Goal: Task Accomplishment & Management: Complete application form

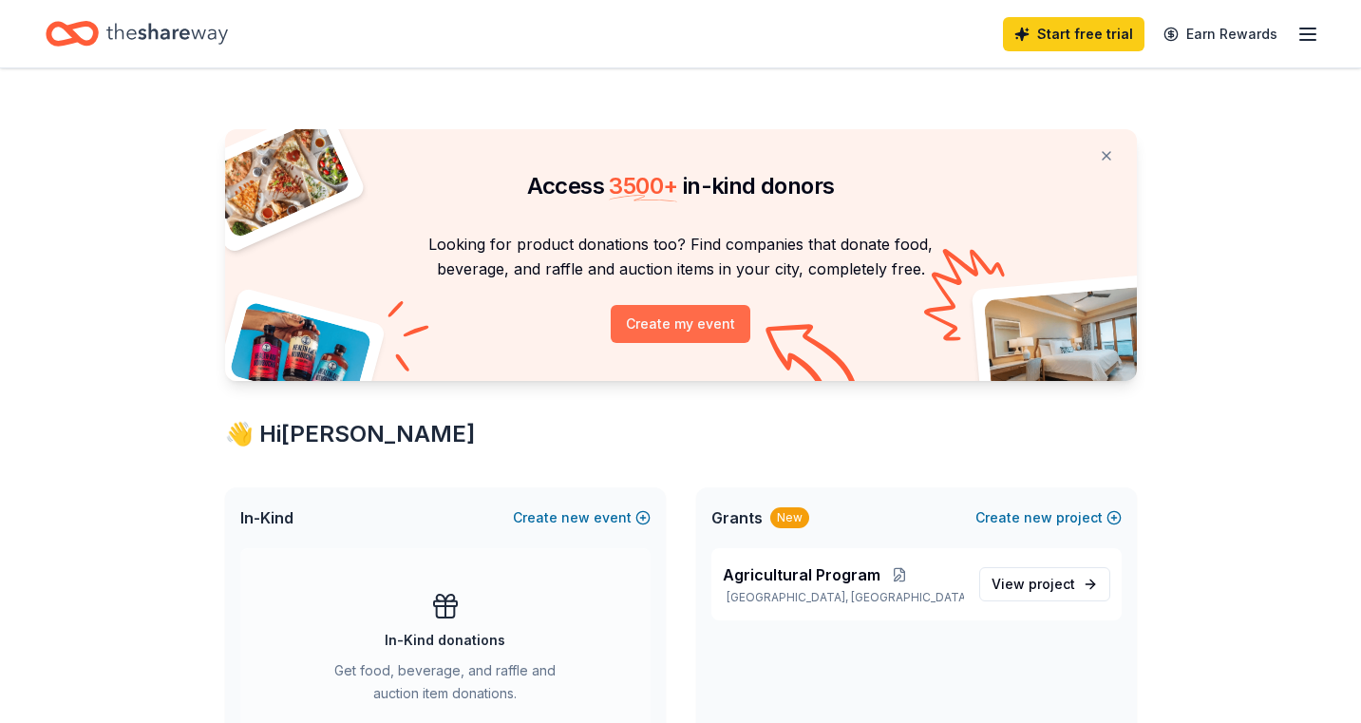
click at [688, 319] on button "Create my event" at bounding box center [681, 324] width 140 height 38
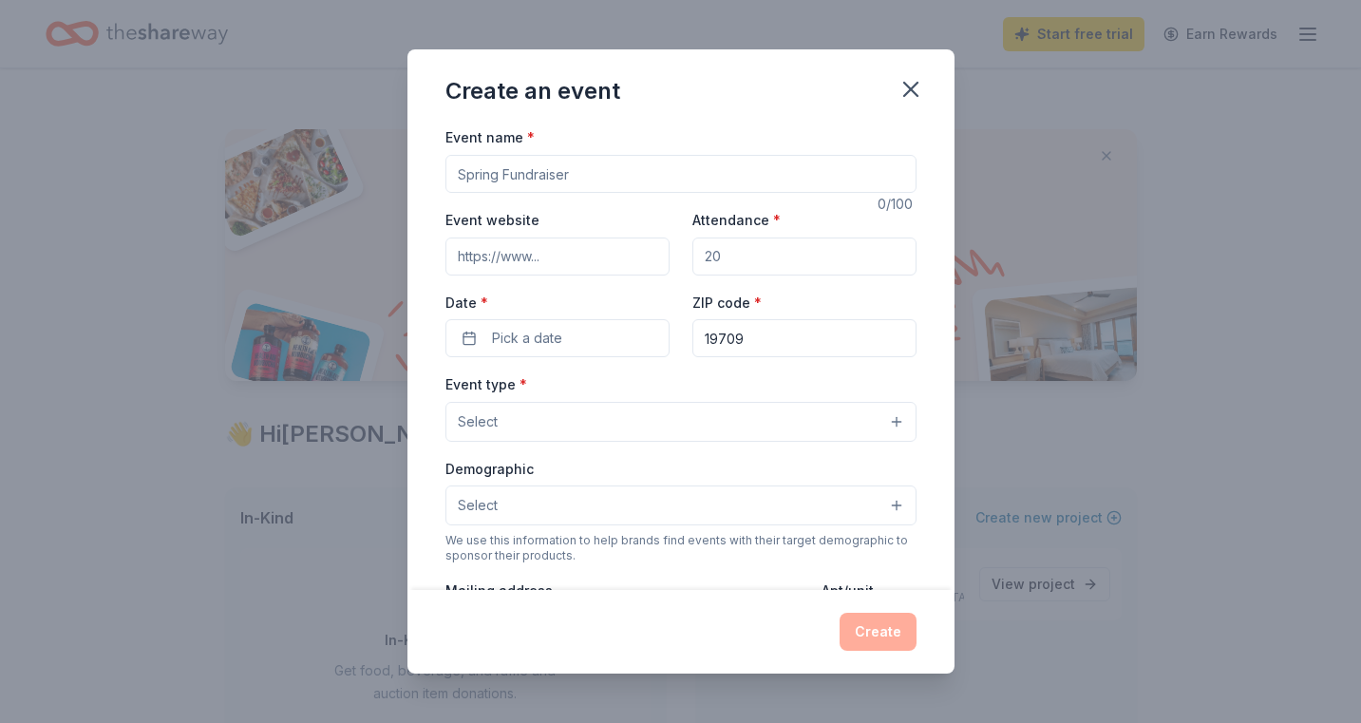
click at [642, 182] on input "Event name *" at bounding box center [680, 174] width 471 height 38
type input "Operation Helping Hands"
click at [742, 244] on input "Attendance *" at bounding box center [804, 256] width 224 height 38
type input "100"
drag, startPoint x: 760, startPoint y: 339, endPoint x: 625, endPoint y: 345, distance: 135.0
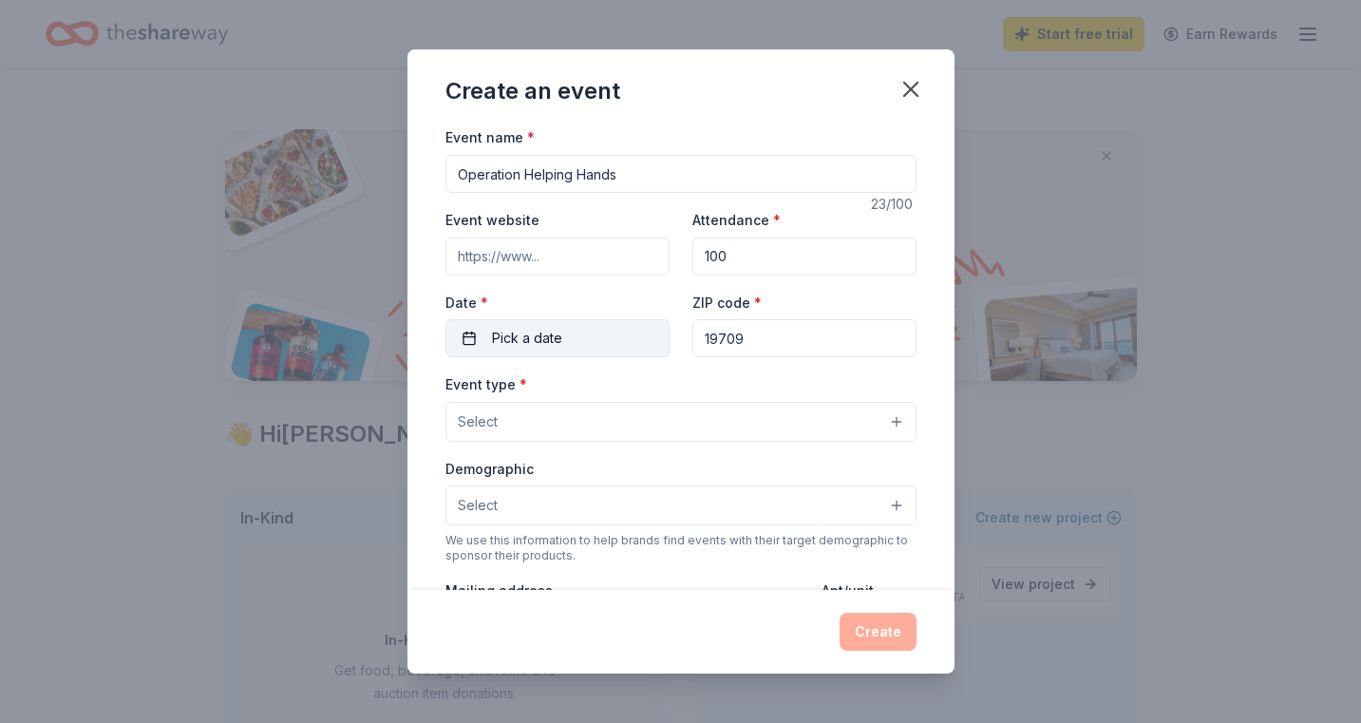
click at [626, 345] on div "Event website Attendance * 100 Date * Pick a date ZIP code * 19709" at bounding box center [680, 282] width 471 height 149
type input "1"
type input "08070"
click at [551, 334] on span "Pick a date" at bounding box center [527, 338] width 70 height 23
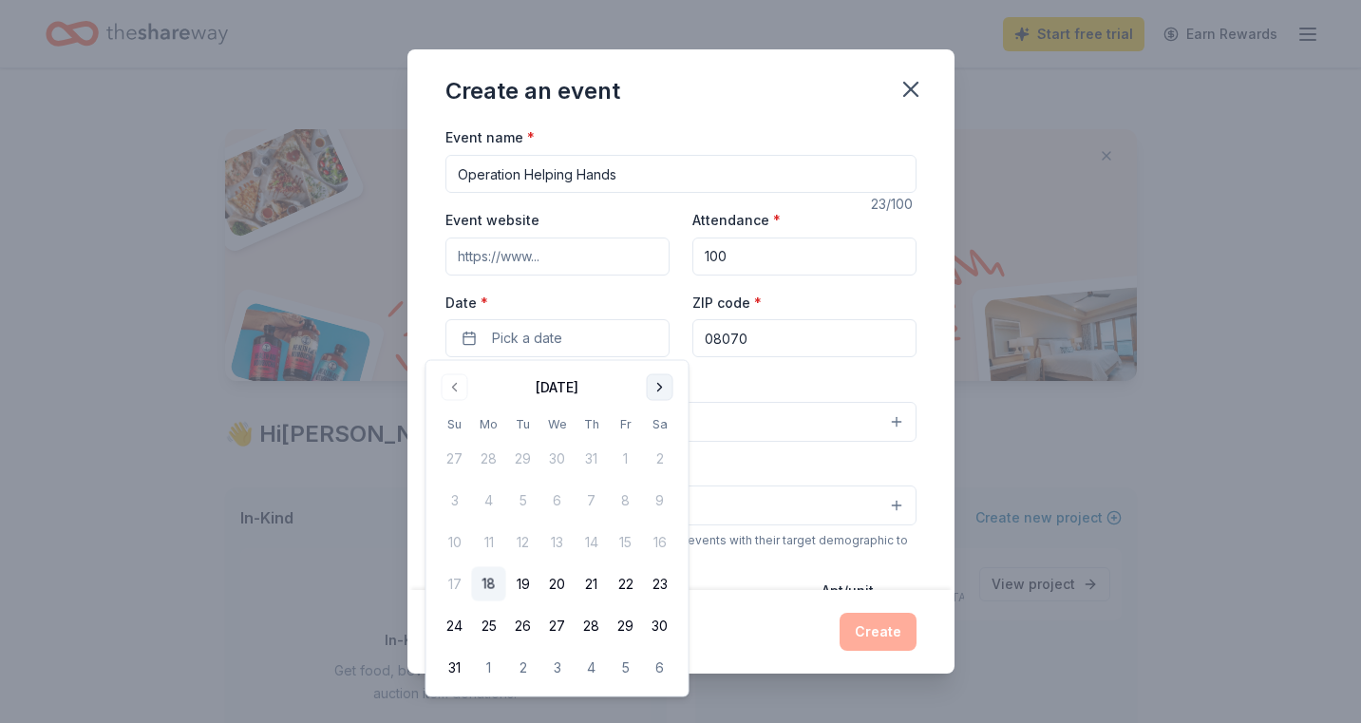
click at [665, 377] on button "Go to next month" at bounding box center [660, 387] width 27 height 27
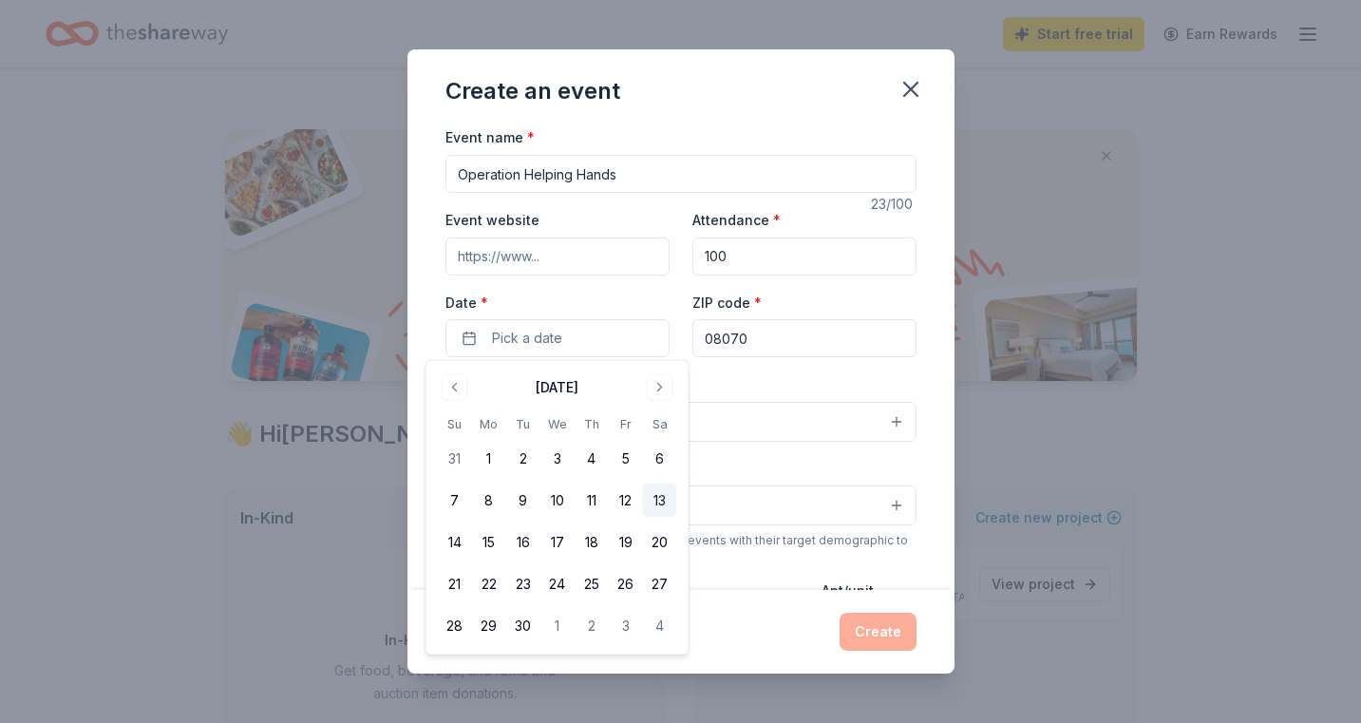
click at [656, 500] on button "13" at bounding box center [660, 500] width 34 height 34
click at [661, 500] on button "13" at bounding box center [660, 500] width 34 height 34
click at [746, 494] on button "Select" at bounding box center [680, 505] width 471 height 40
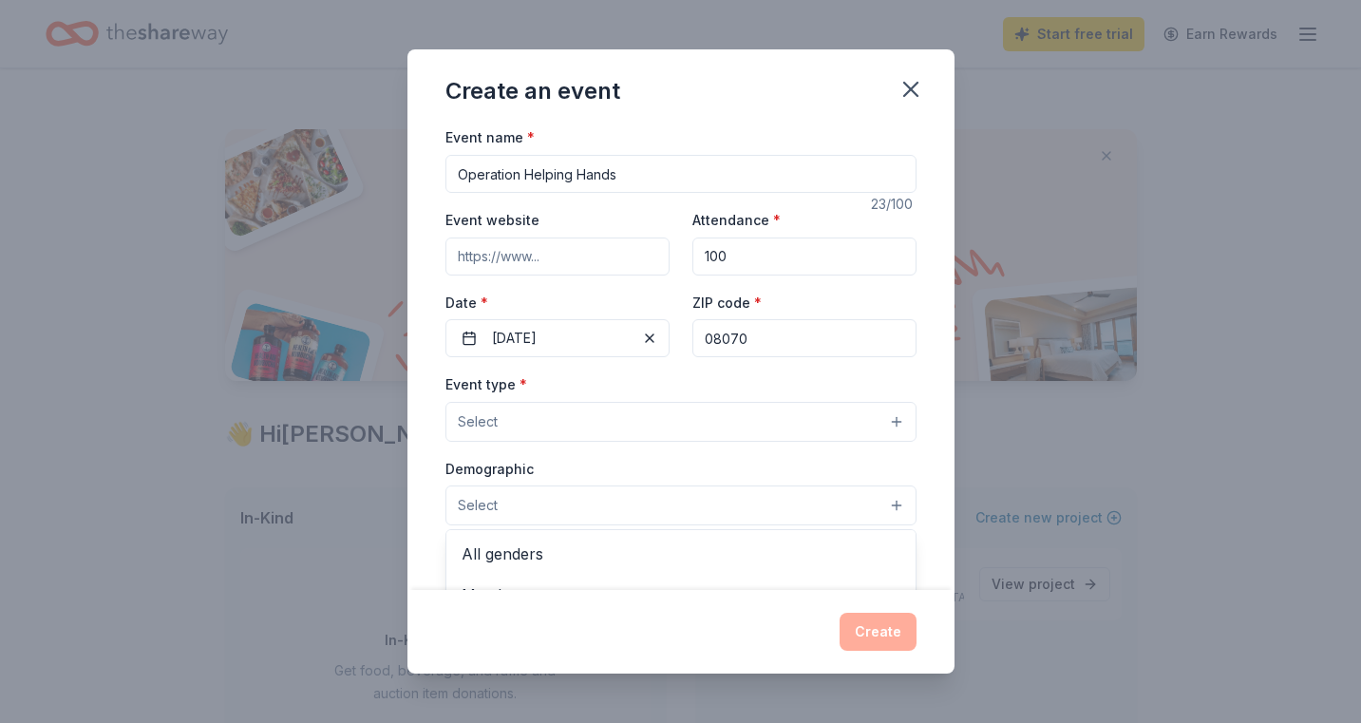
click at [703, 413] on div "Event type * Select Demographic Select All genders Mostly men Mostly women All …" at bounding box center [680, 572] width 471 height 400
click at [873, 422] on button "Select" at bounding box center [680, 422] width 471 height 40
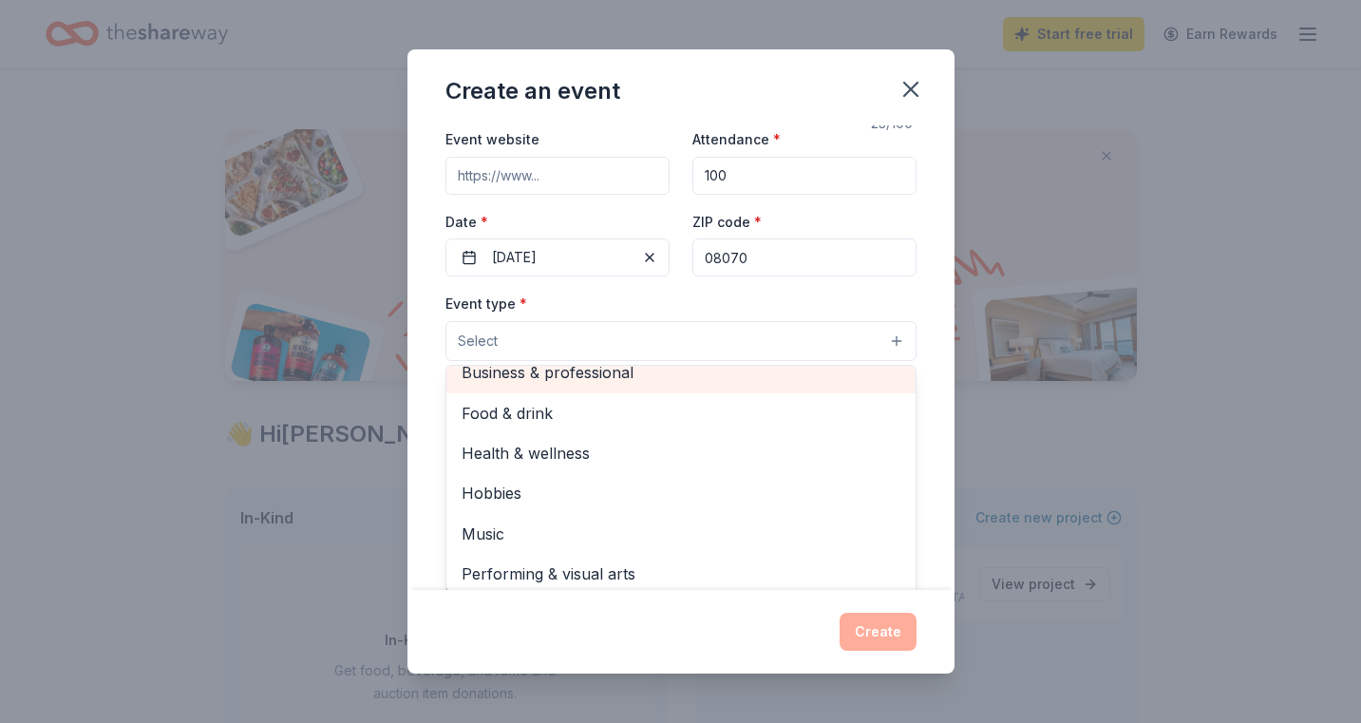
scroll to position [44, 0]
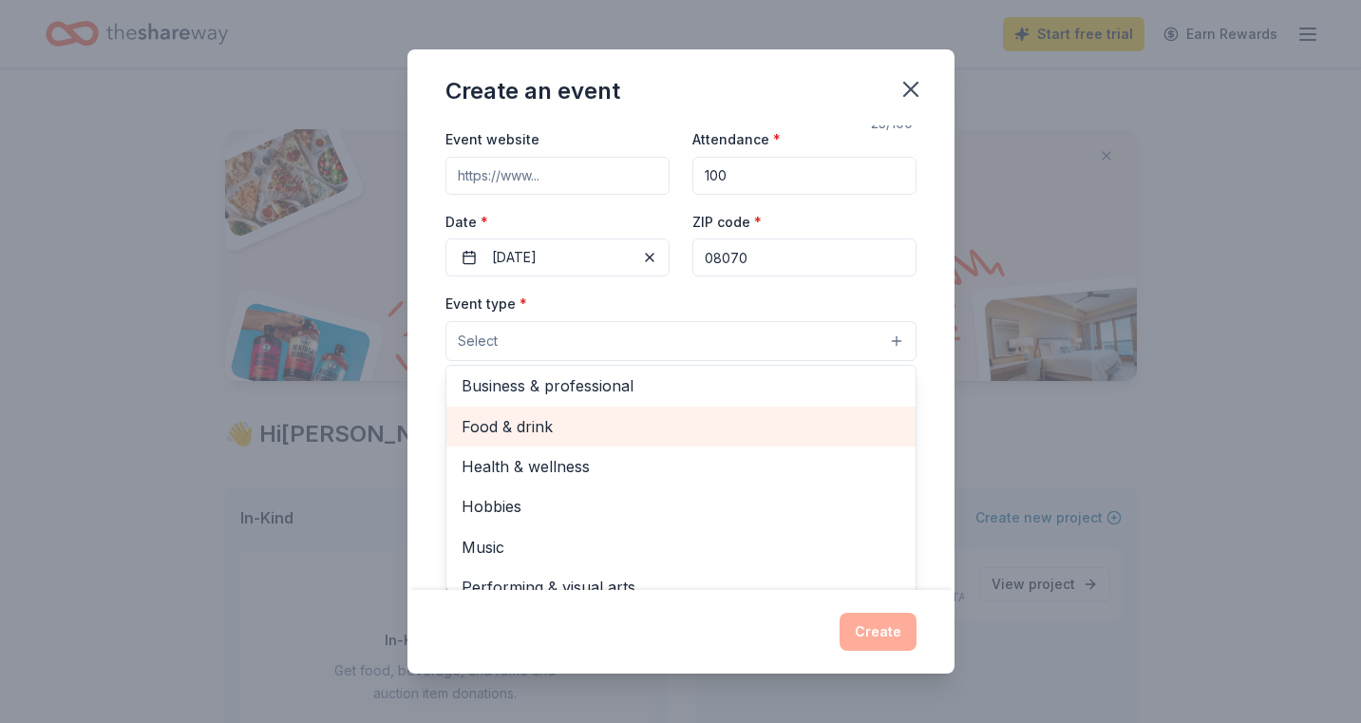
click at [522, 425] on span "Food & drink" at bounding box center [681, 426] width 439 height 25
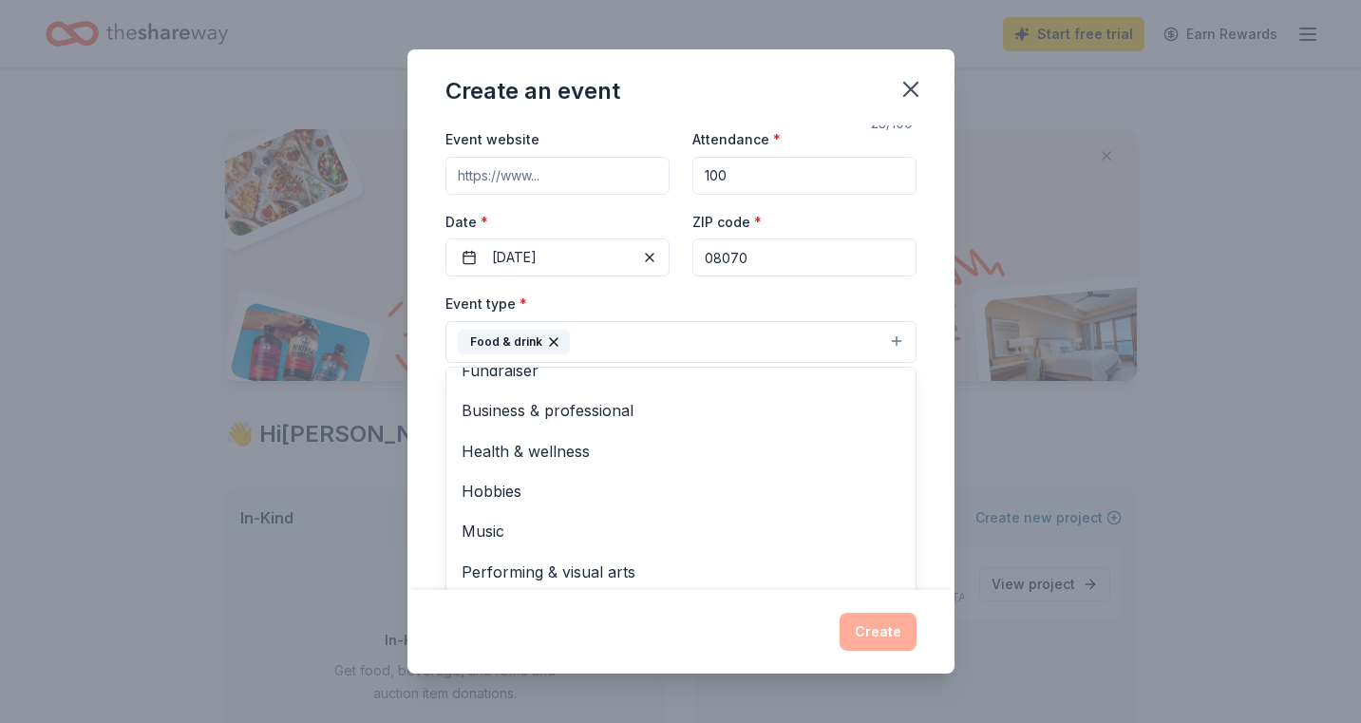
click at [424, 526] on div "Event name * Operation Helping Hands 23 /100 Event website Attendance * 100 Dat…" at bounding box center [680, 356] width 547 height 463
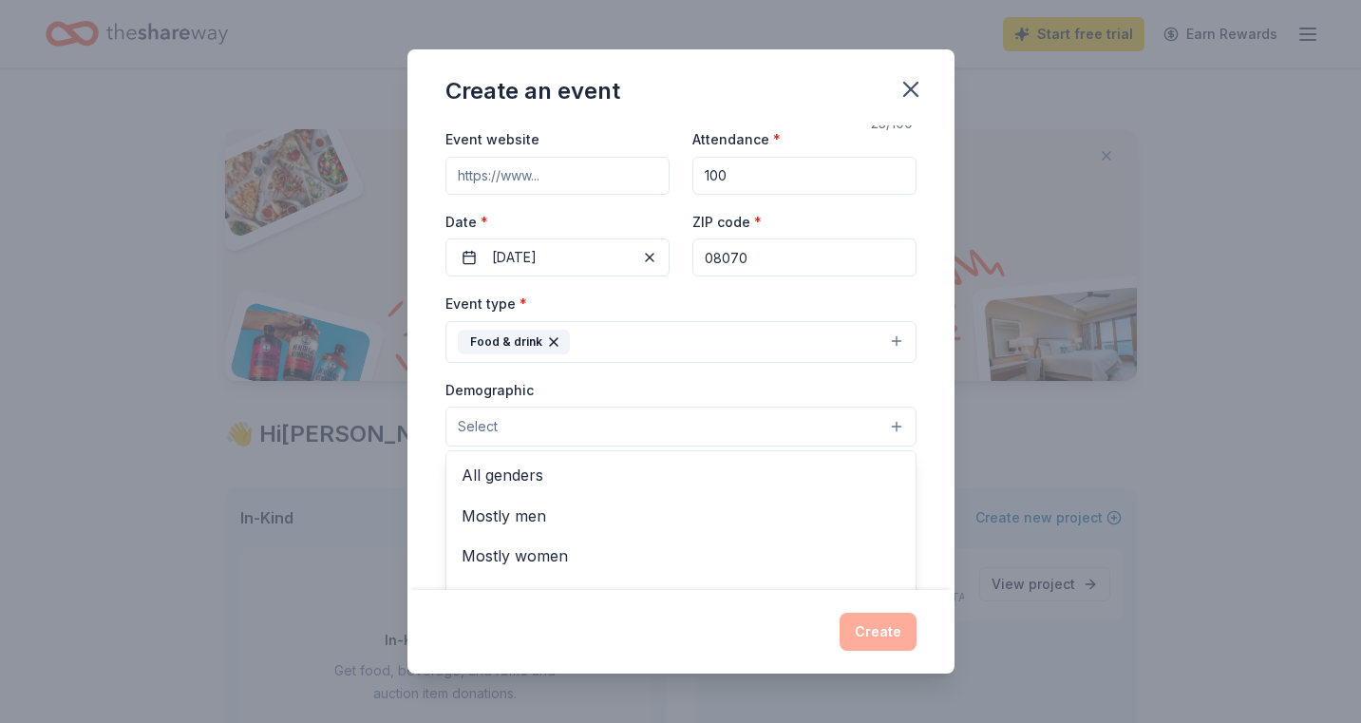
click at [576, 437] on button "Select" at bounding box center [680, 426] width 471 height 40
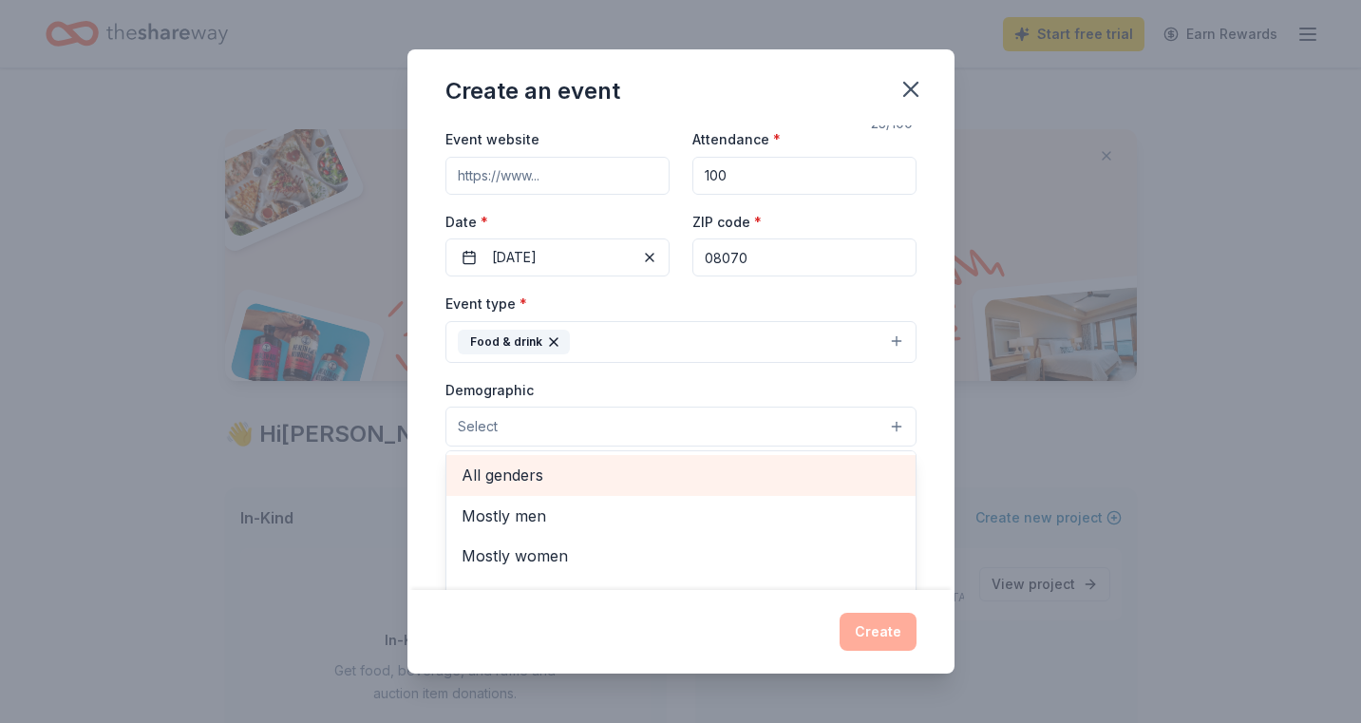
click at [520, 483] on span "All genders" at bounding box center [681, 475] width 439 height 25
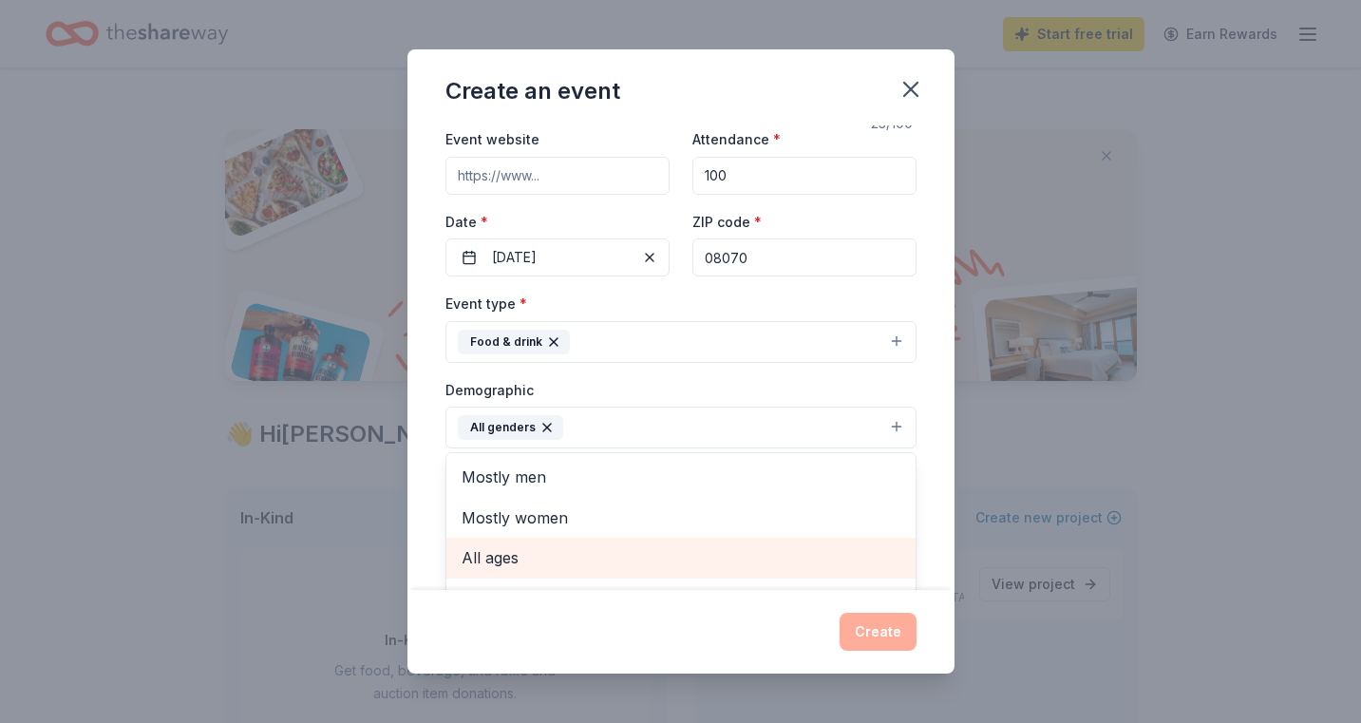
click at [489, 552] on span "All ages" at bounding box center [681, 557] width 439 height 25
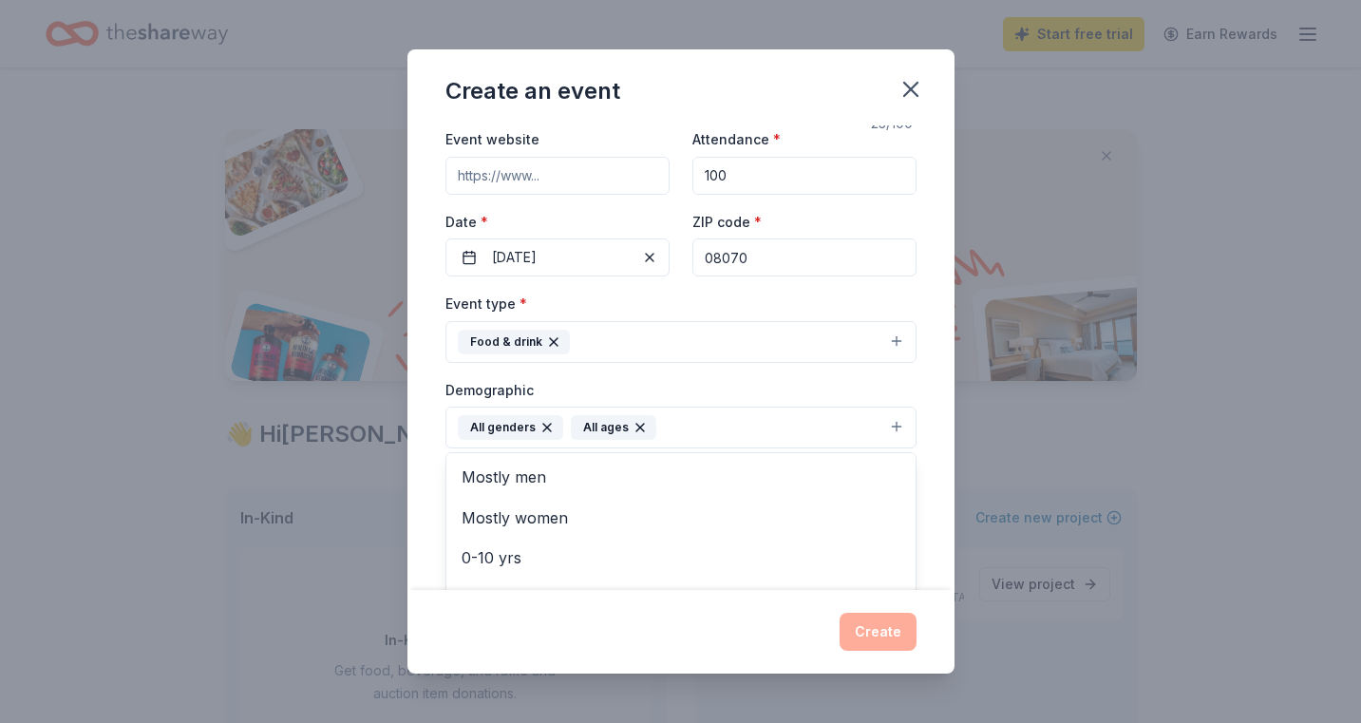
click at [436, 551] on div "Event name * Operation Helping Hands 23 /100 Event website Attendance * 100 Dat…" at bounding box center [680, 356] width 547 height 463
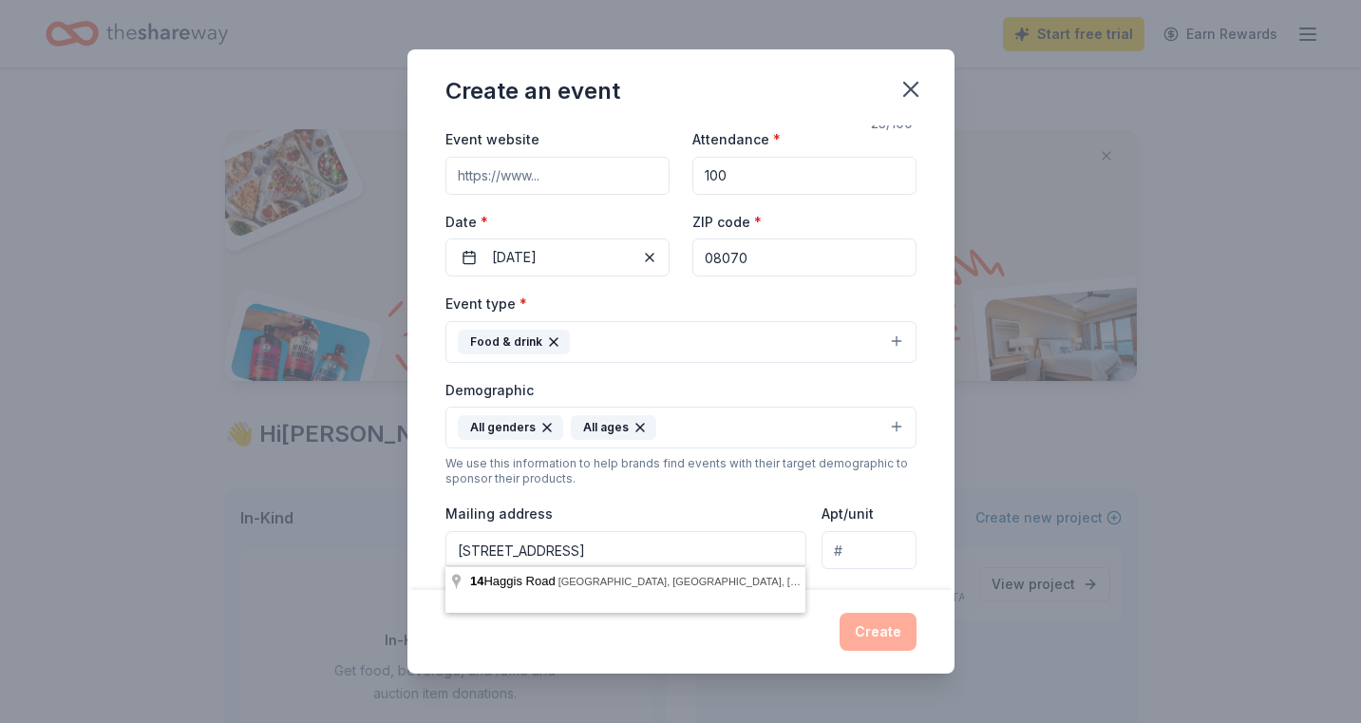
drag, startPoint x: 789, startPoint y: 556, endPoint x: 444, endPoint y: 547, distance: 345.8
click at [444, 548] on div "Event name * Operation Helping Hands 23 /100 Event website Attendance * 100 Dat…" at bounding box center [680, 356] width 547 height 463
type input "358 North Hook Road, Pennsville Township, NJ, 08070"
click at [603, 382] on div "Demographic All genders All ages" at bounding box center [680, 413] width 471 height 71
click at [647, 492] on div "Event type * Food & drink Demographic All genders All ages We use this informat…" at bounding box center [680, 494] width 471 height 404
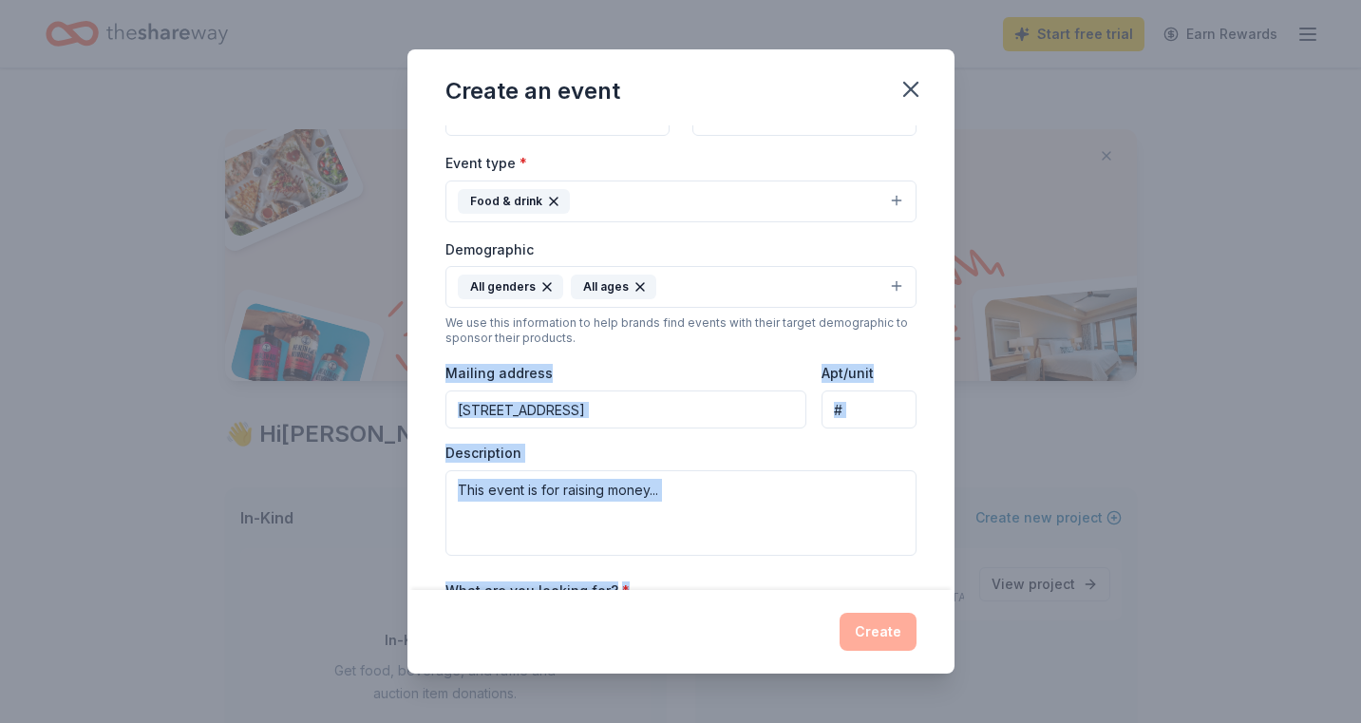
scroll to position [250, 0]
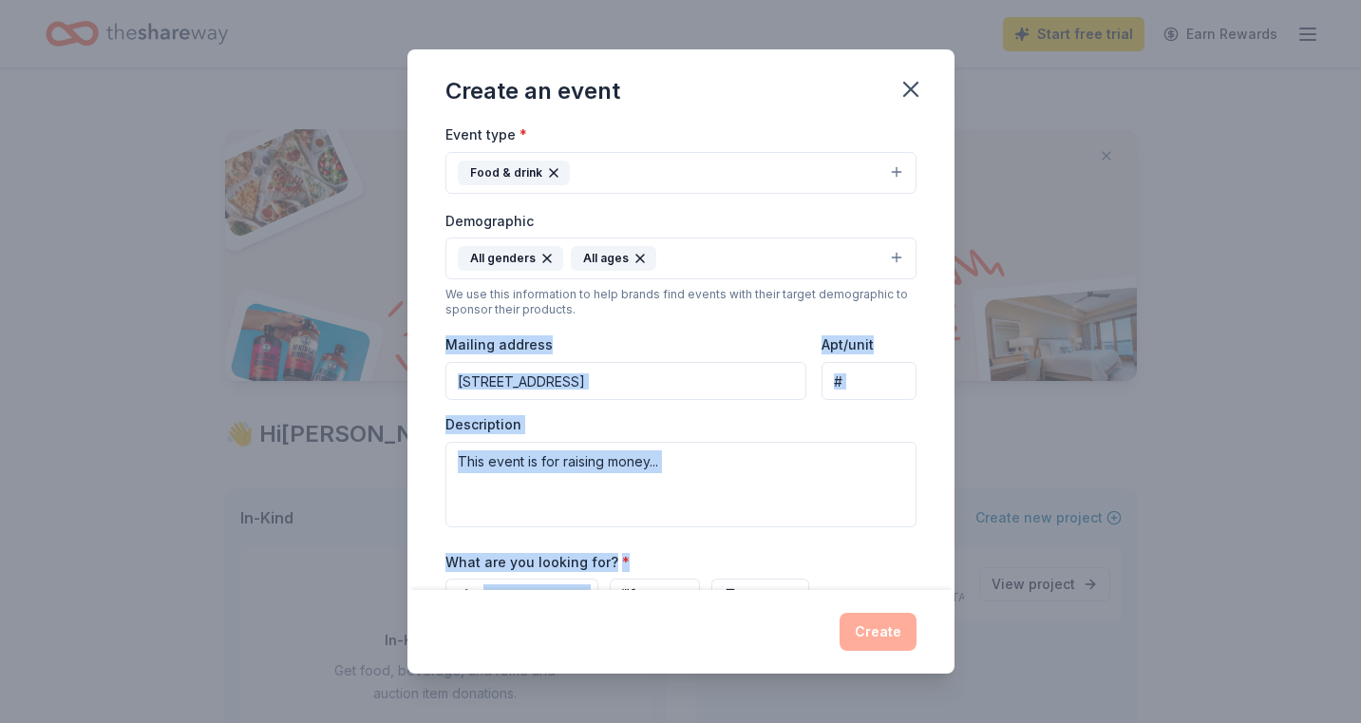
drag, startPoint x: 645, startPoint y: 497, endPoint x: 704, endPoint y: 515, distance: 61.6
click at [655, 576] on div "Event name * Operation Helping Hands 23 /100 Event website Attendance * 100 Dat…" at bounding box center [680, 316] width 471 height 881
click at [931, 444] on div "Event name * Operation Helping Hands 23 /100 Event website Attendance * 100 Dat…" at bounding box center [680, 356] width 547 height 463
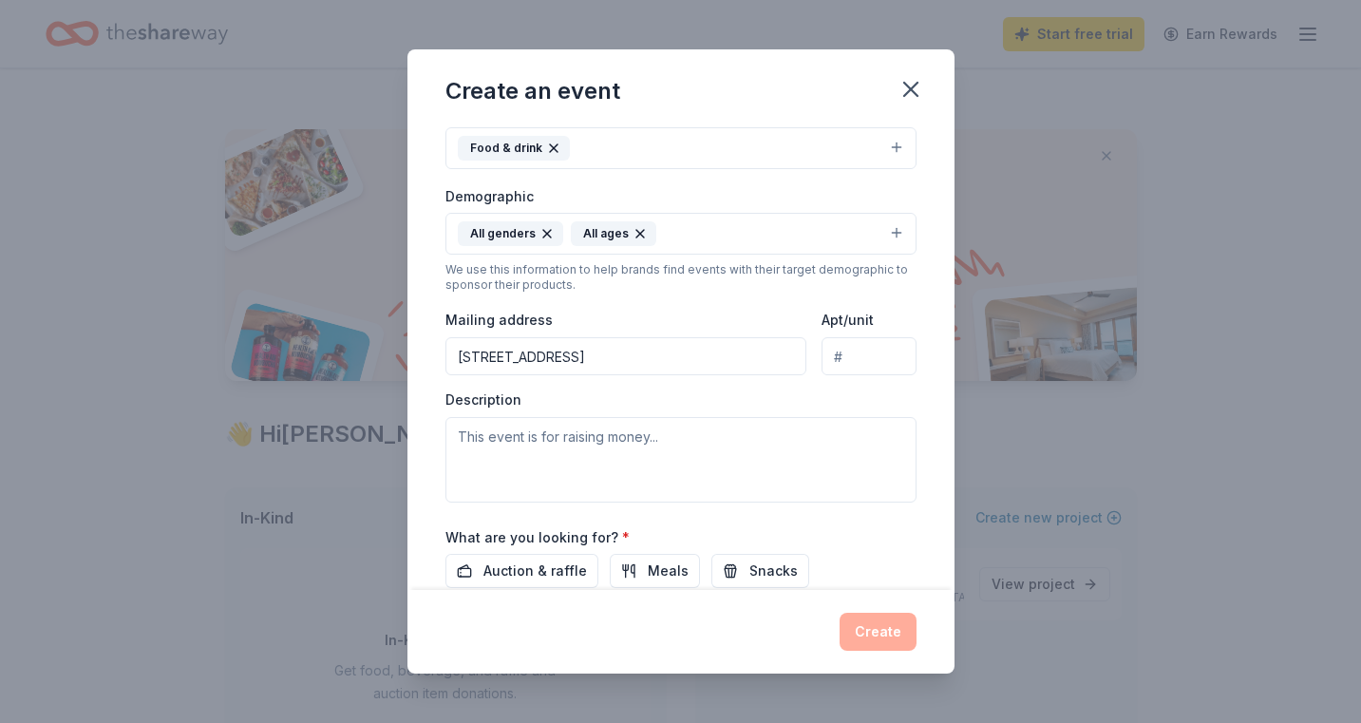
scroll to position [236, 0]
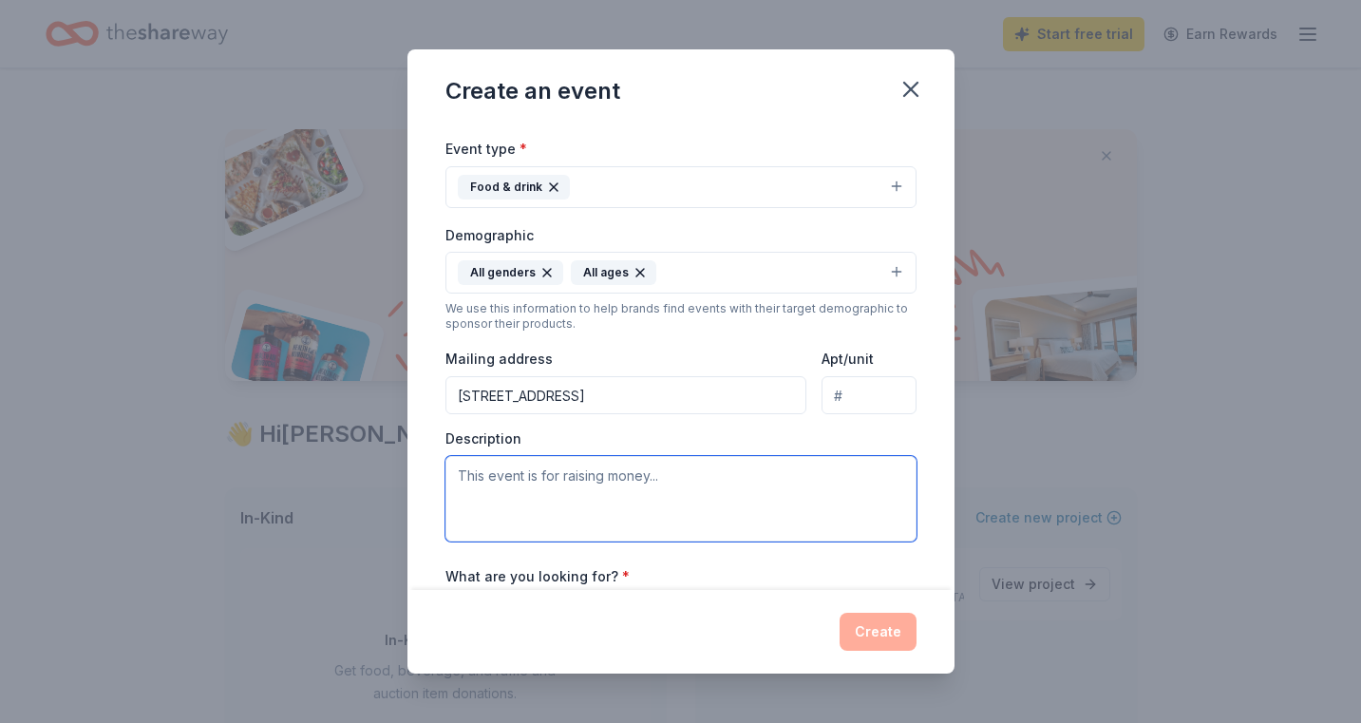
click at [460, 487] on textarea at bounding box center [680, 498] width 471 height 85
type textarea "This event is a community event to support the homeless in the community."
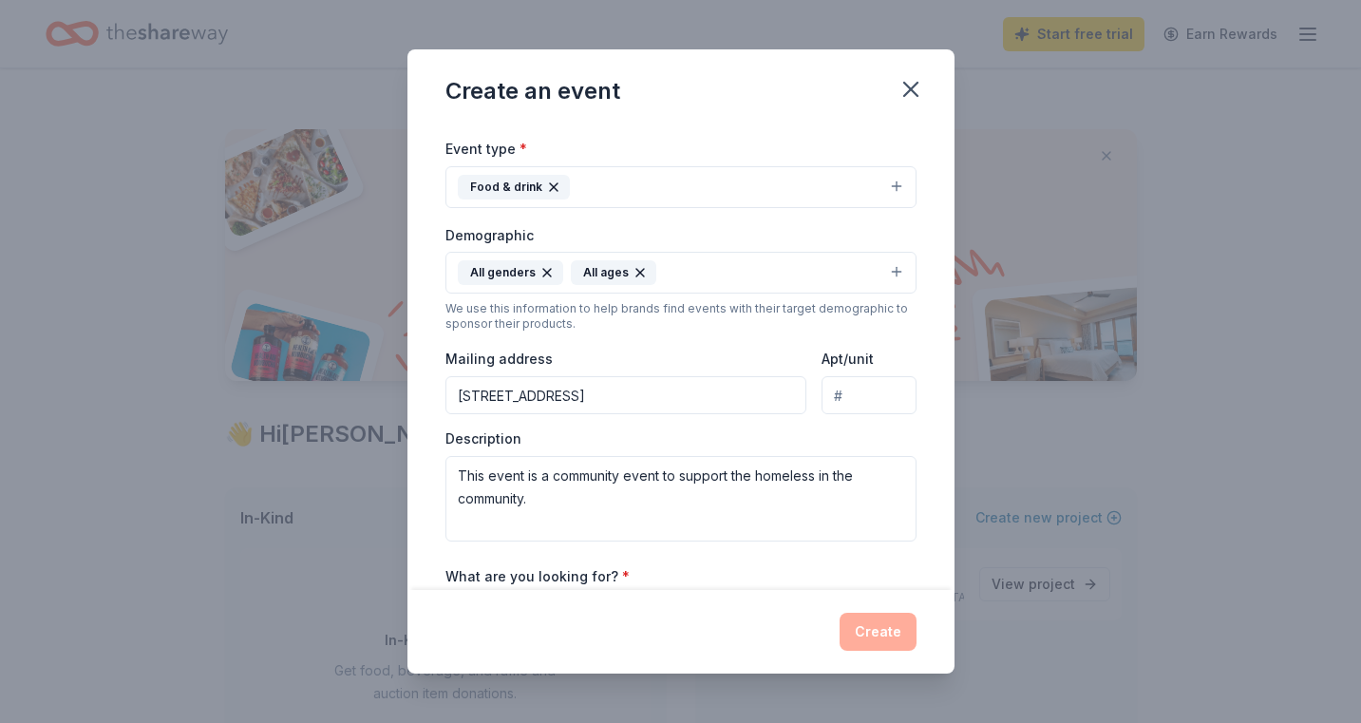
click at [928, 441] on div "Event name * Operation Helping Hands 23 /100 Event website Attendance * 100 Dat…" at bounding box center [680, 356] width 547 height 463
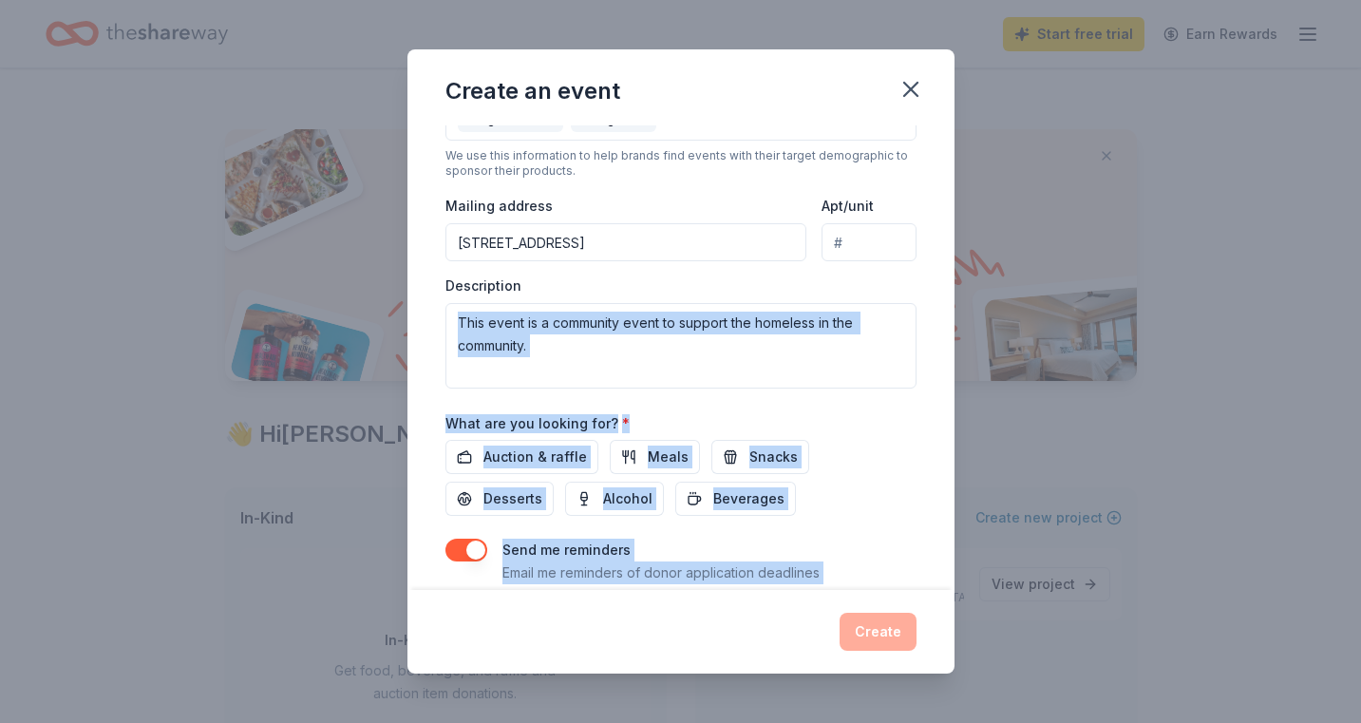
drag, startPoint x: 937, startPoint y: 529, endPoint x: 935, endPoint y: 607, distance: 77.9
click at [935, 607] on div "Create an event Event name * Operation Helping Hands 23 /100 Event website Atte…" at bounding box center [680, 360] width 547 height 623
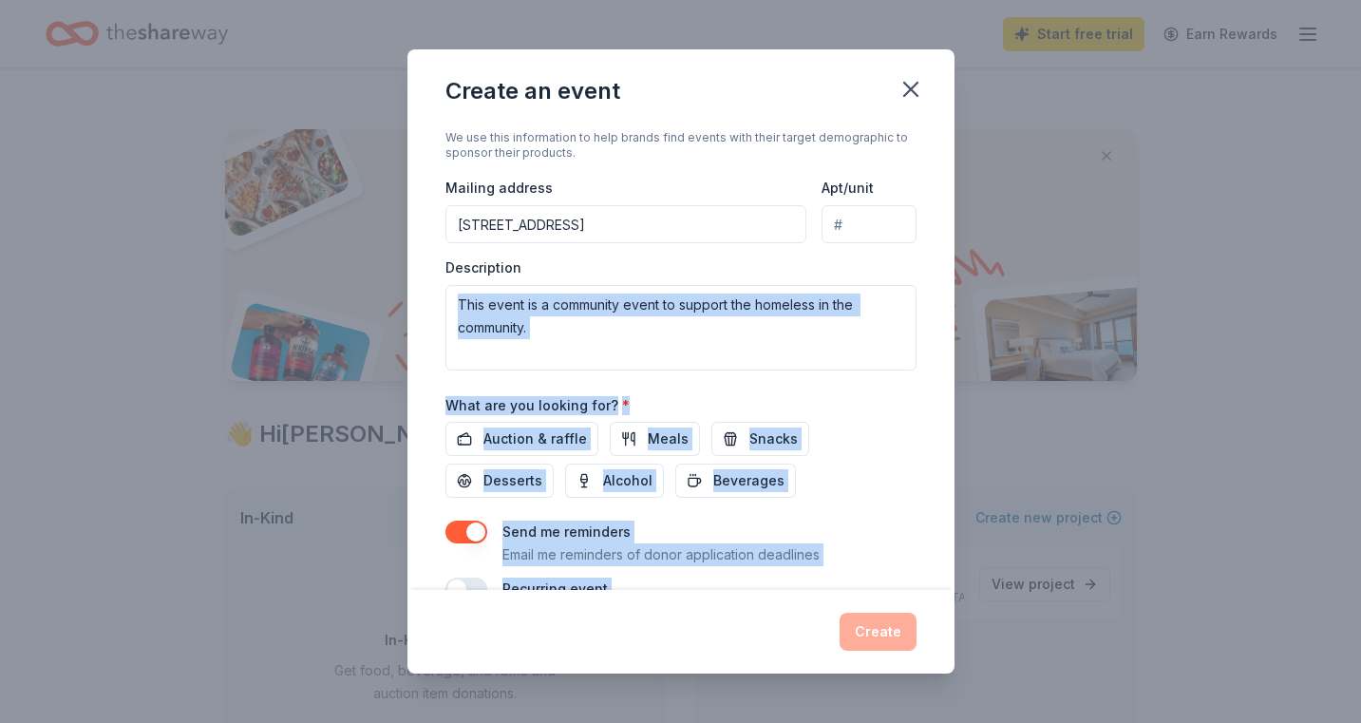
click at [929, 363] on div "Event name * Operation Helping Hands 23 /100 Event website Attendance * 100 Dat…" at bounding box center [680, 356] width 547 height 463
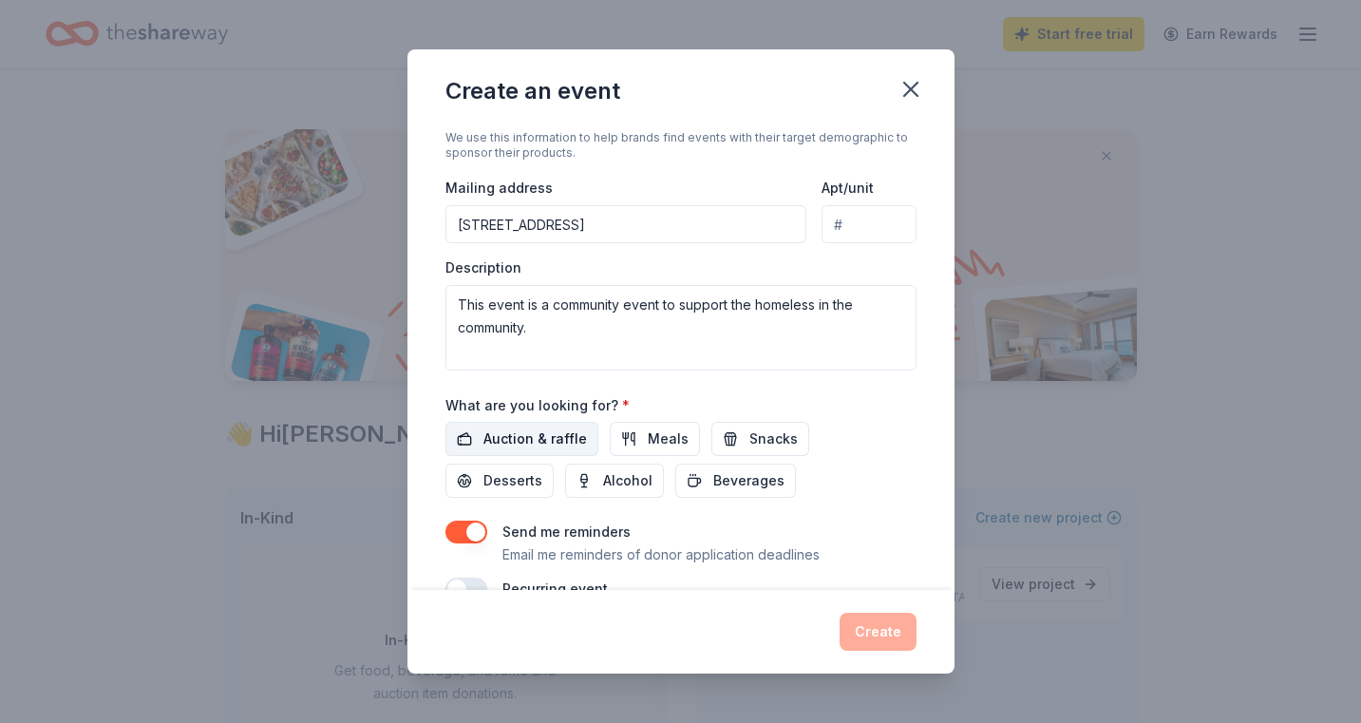
click at [590, 437] on button "Auction & raffle" at bounding box center [521, 439] width 153 height 34
click at [670, 435] on span "Meals" at bounding box center [668, 438] width 41 height 23
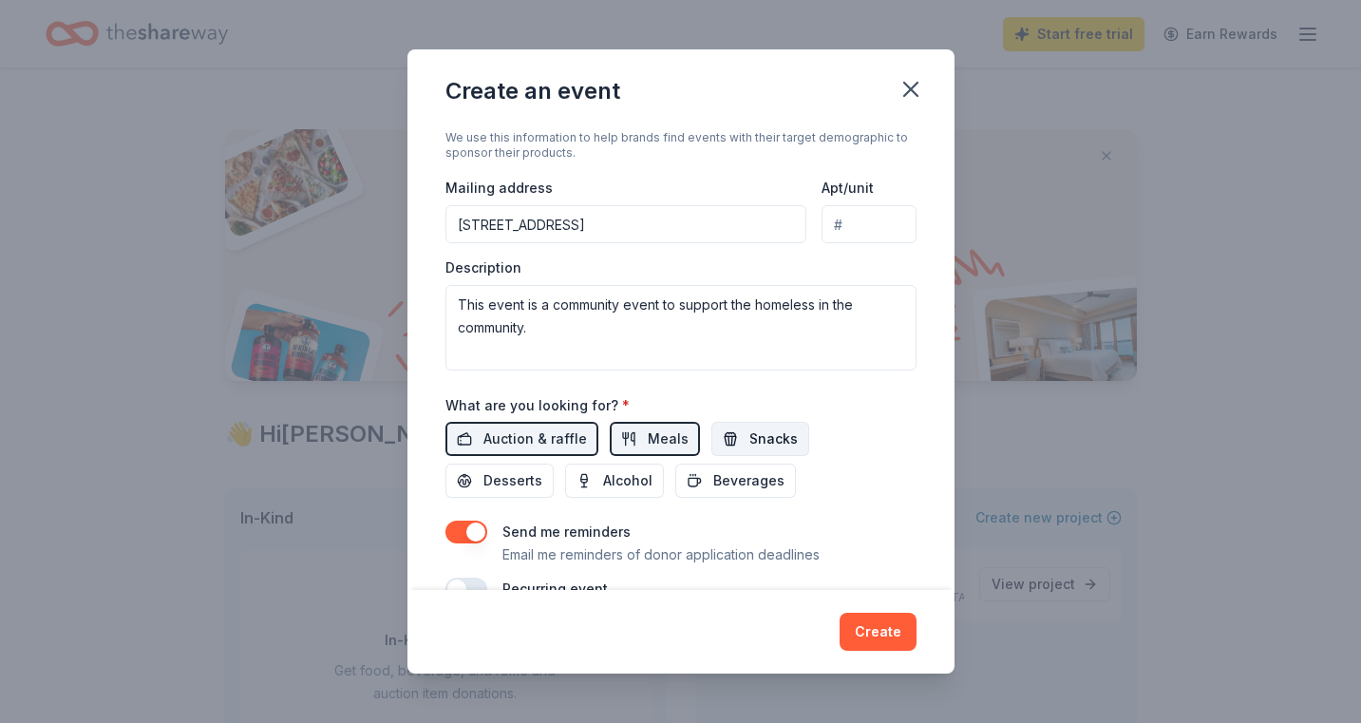
click at [773, 434] on span "Snacks" at bounding box center [773, 438] width 48 height 23
click at [713, 481] on span "Beverages" at bounding box center [748, 480] width 71 height 23
click at [940, 459] on div "Event name * Operation Helping Hands 23 /100 Event website Attendance * 100 Dat…" at bounding box center [680, 356] width 547 height 463
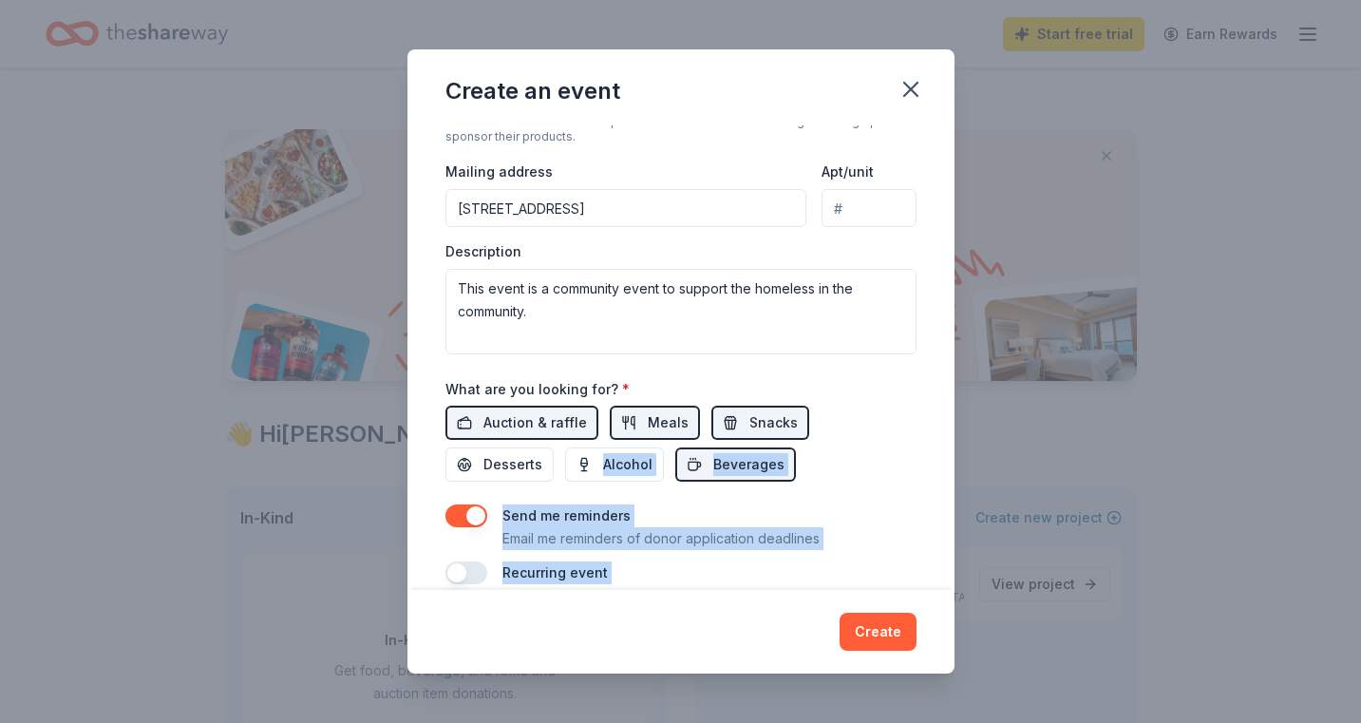
scroll to position [444, 0]
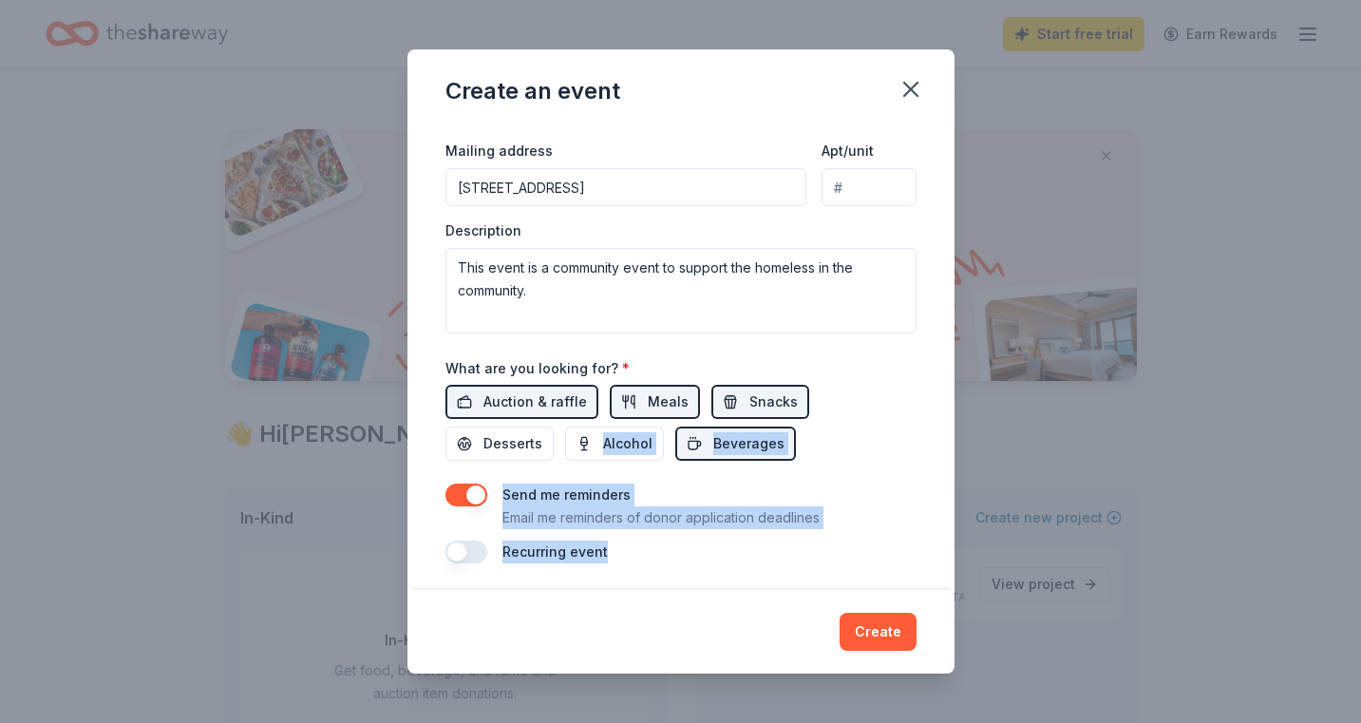
drag, startPoint x: 940, startPoint y: 476, endPoint x: 936, endPoint y: 565, distance: 89.4
click at [936, 575] on div "Event name * Operation Helping Hands 23 /100 Event website Attendance * 100 Dat…" at bounding box center [680, 356] width 547 height 463
click at [935, 545] on div "Event name * Operation Helping Hands 23 /100 Event website Attendance * 100 Dat…" at bounding box center [680, 356] width 547 height 463
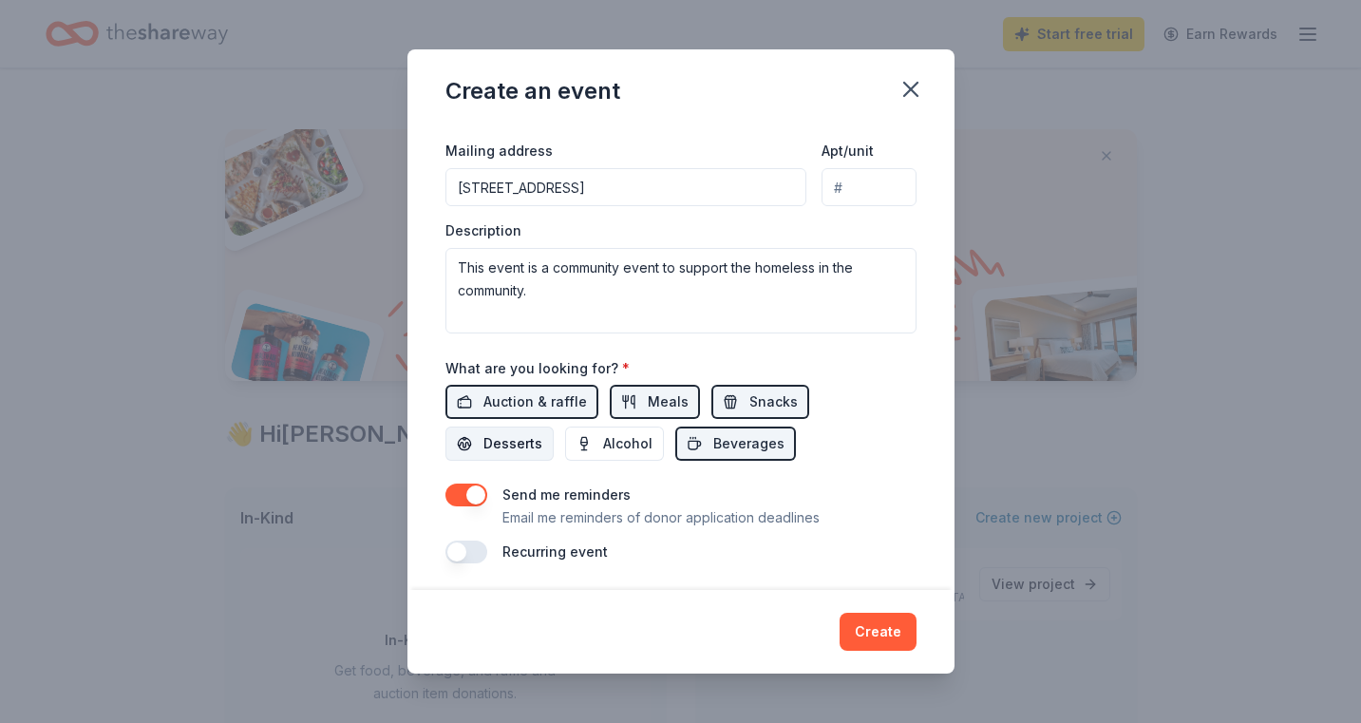
click at [542, 432] on span "Desserts" at bounding box center [512, 443] width 59 height 23
click at [884, 627] on button "Create" at bounding box center [878, 632] width 77 height 38
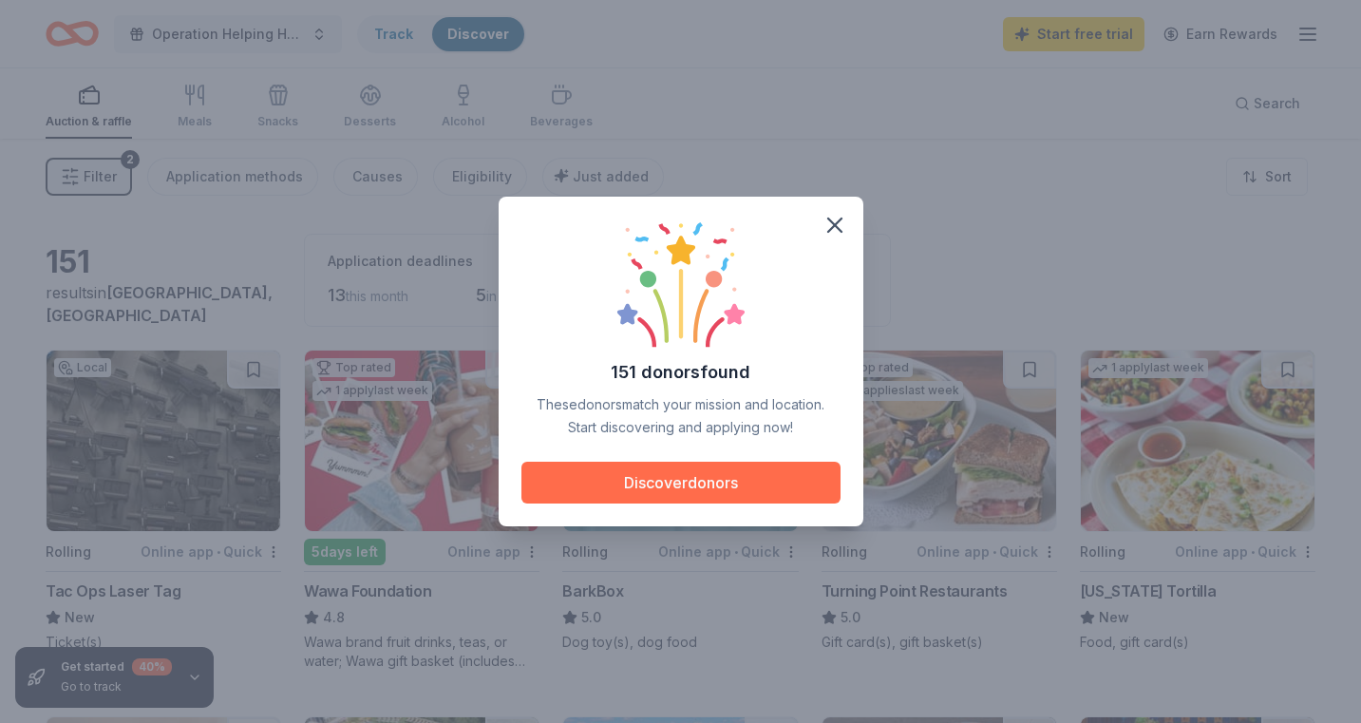
click at [708, 486] on button "Discover donors" at bounding box center [680, 483] width 319 height 42
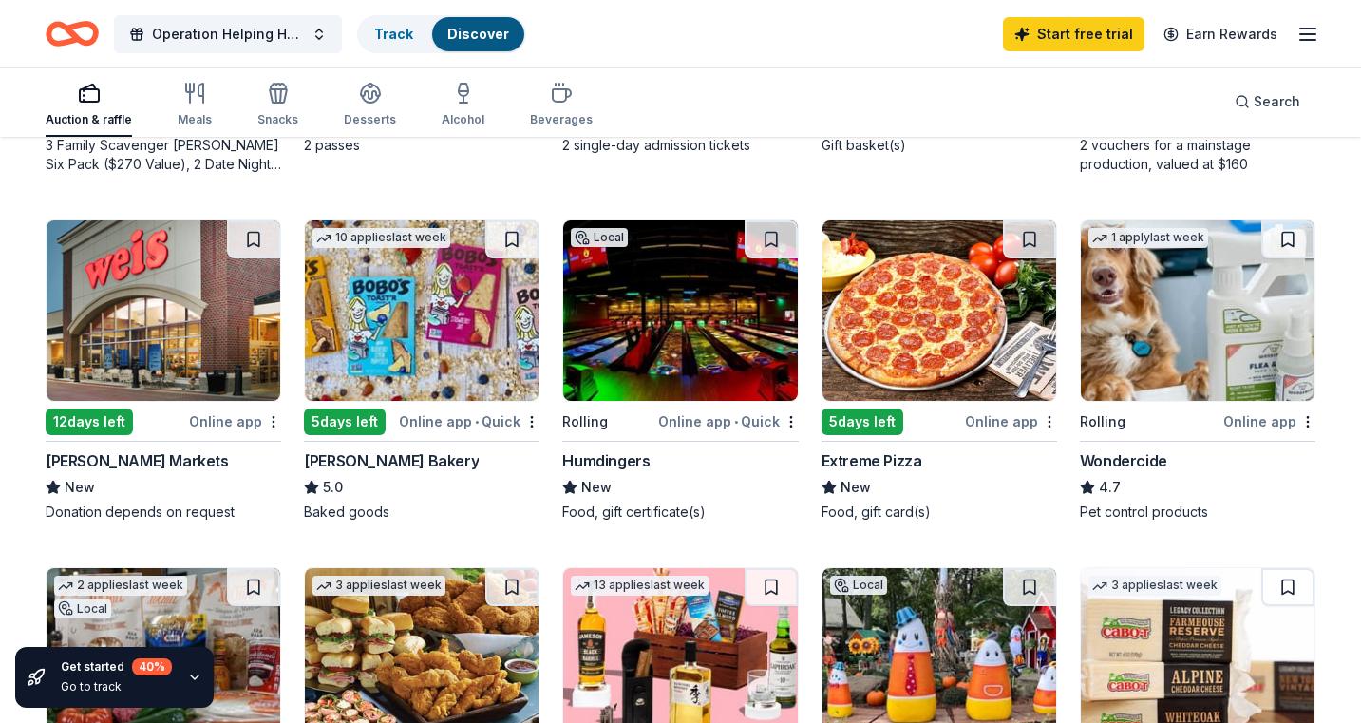
scroll to position [867, 0]
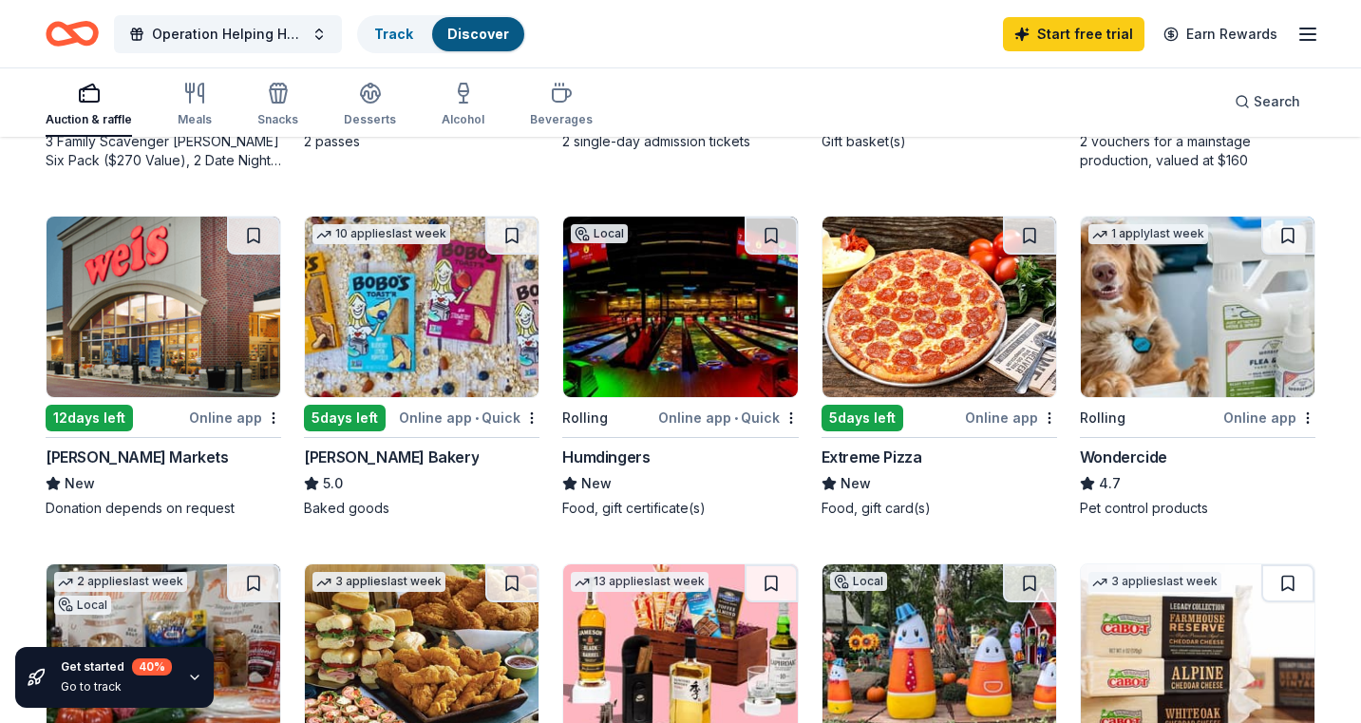
click at [216, 421] on div "Online app" at bounding box center [235, 418] width 92 height 24
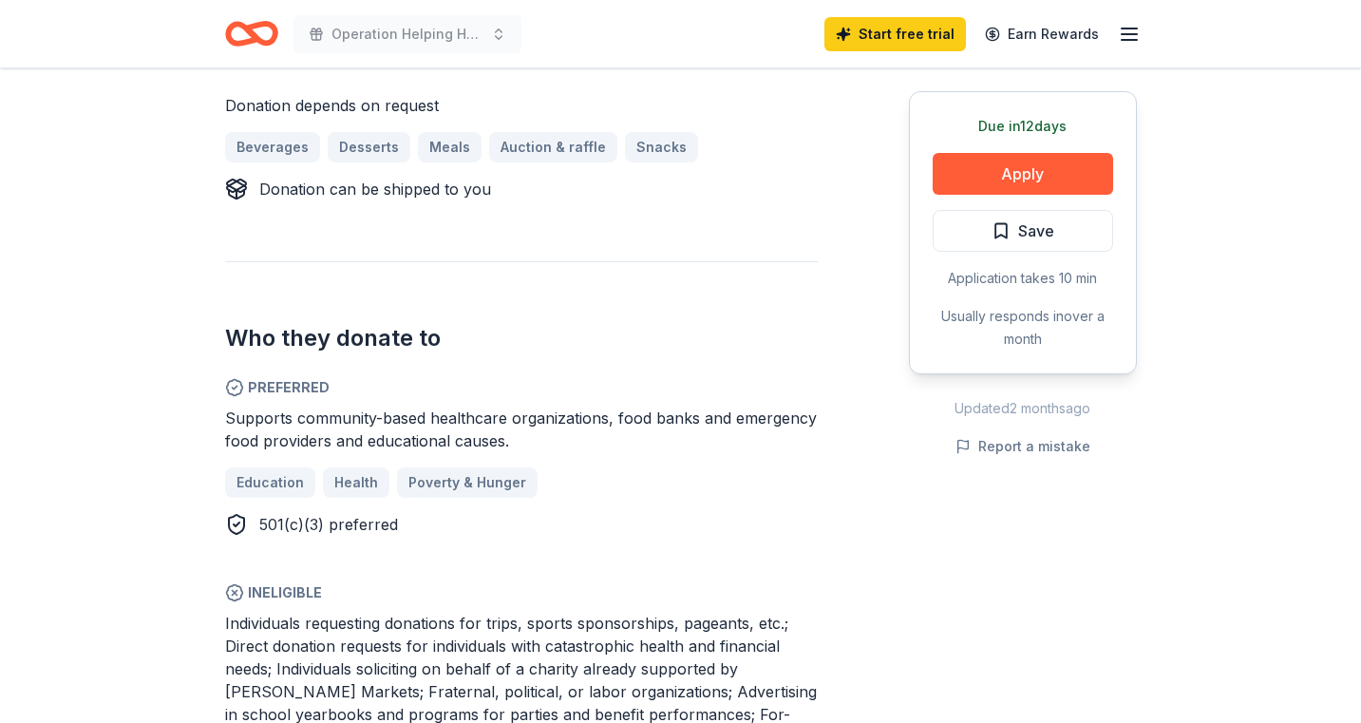
scroll to position [821, 0]
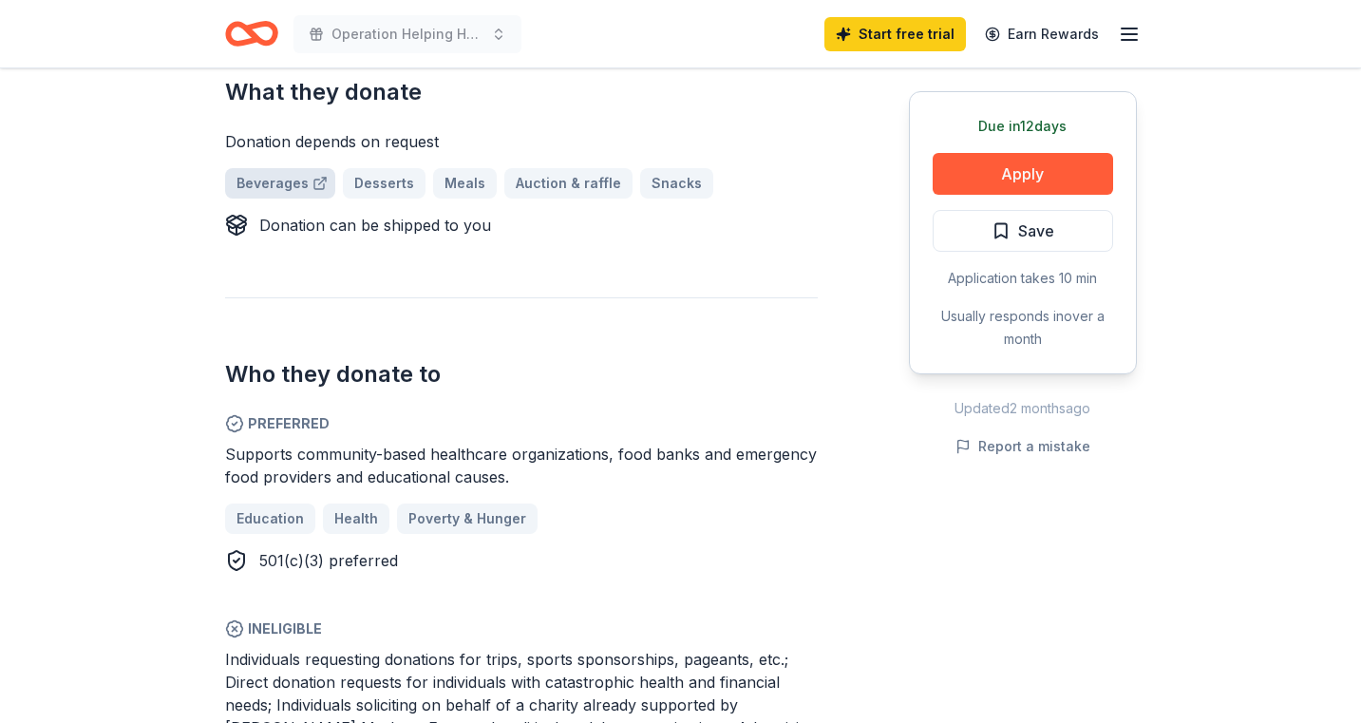
click at [277, 168] on link "Beverages" at bounding box center [280, 183] width 110 height 30
click at [1050, 170] on button "Apply" at bounding box center [1023, 174] width 180 height 42
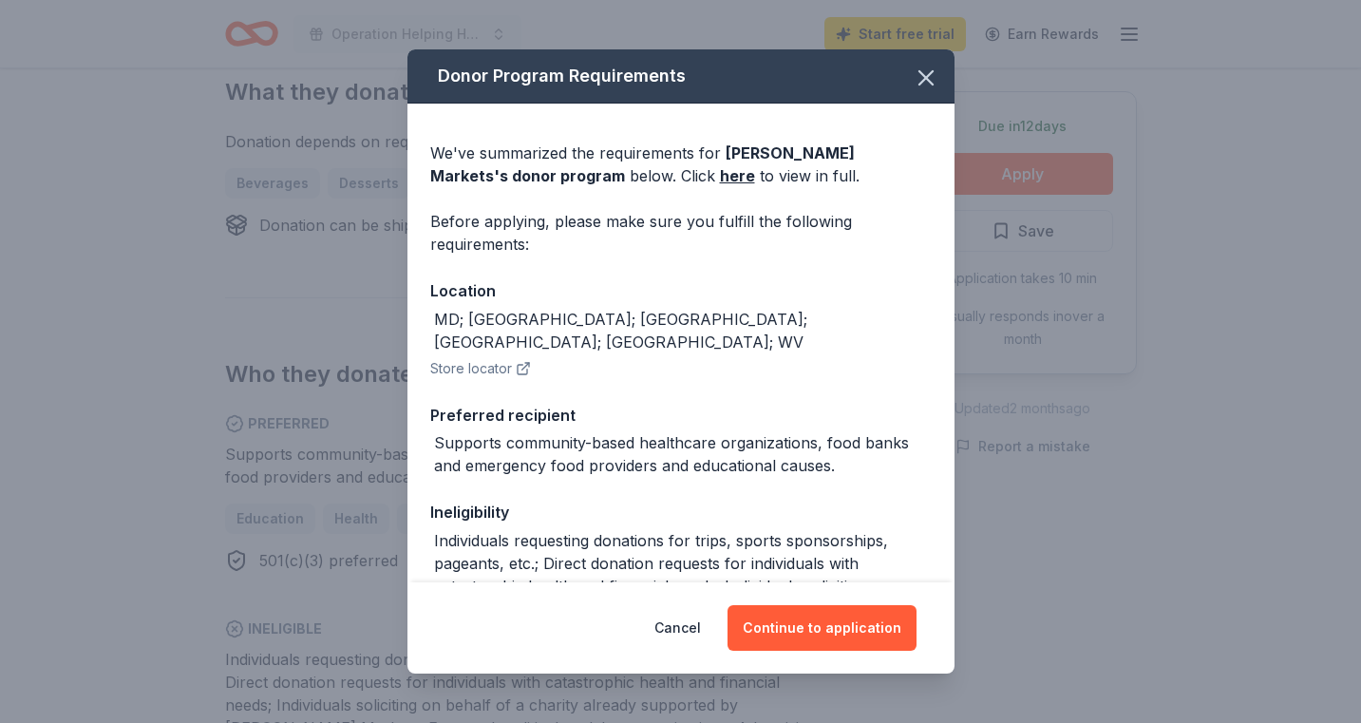
click at [535, 529] on div "Individuals requesting donations for trips, sports sponsorships, pageants, etc.…" at bounding box center [683, 620] width 498 height 182
click at [858, 629] on button "Continue to application" at bounding box center [821, 628] width 189 height 46
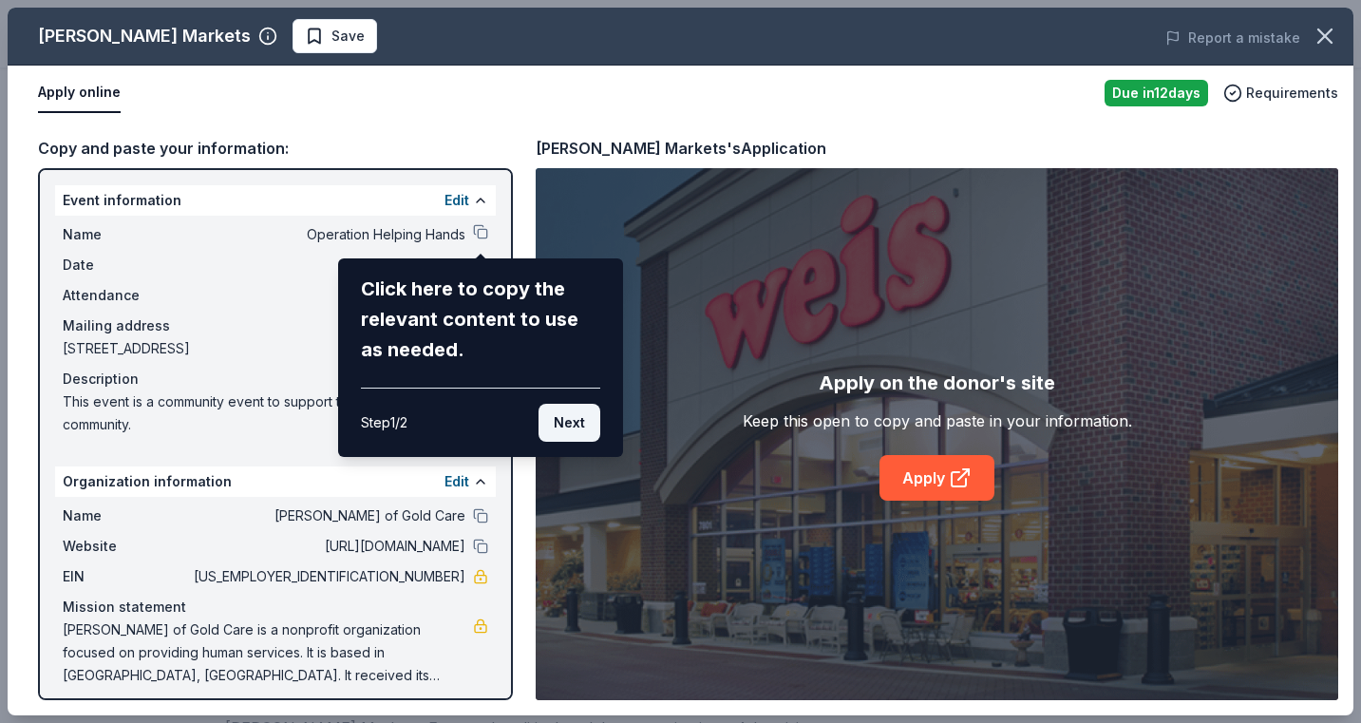
click at [571, 424] on button "Next" at bounding box center [569, 423] width 62 height 38
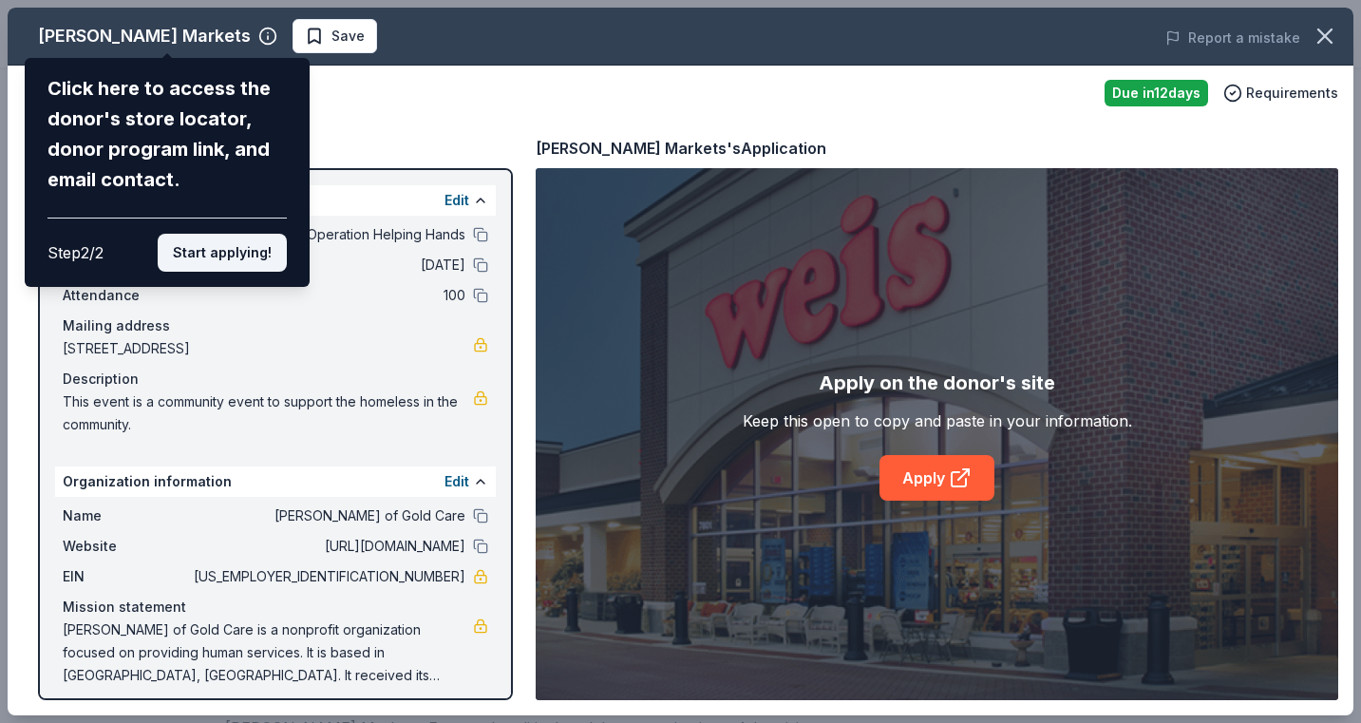
click at [242, 234] on button "Start applying!" at bounding box center [222, 253] width 129 height 38
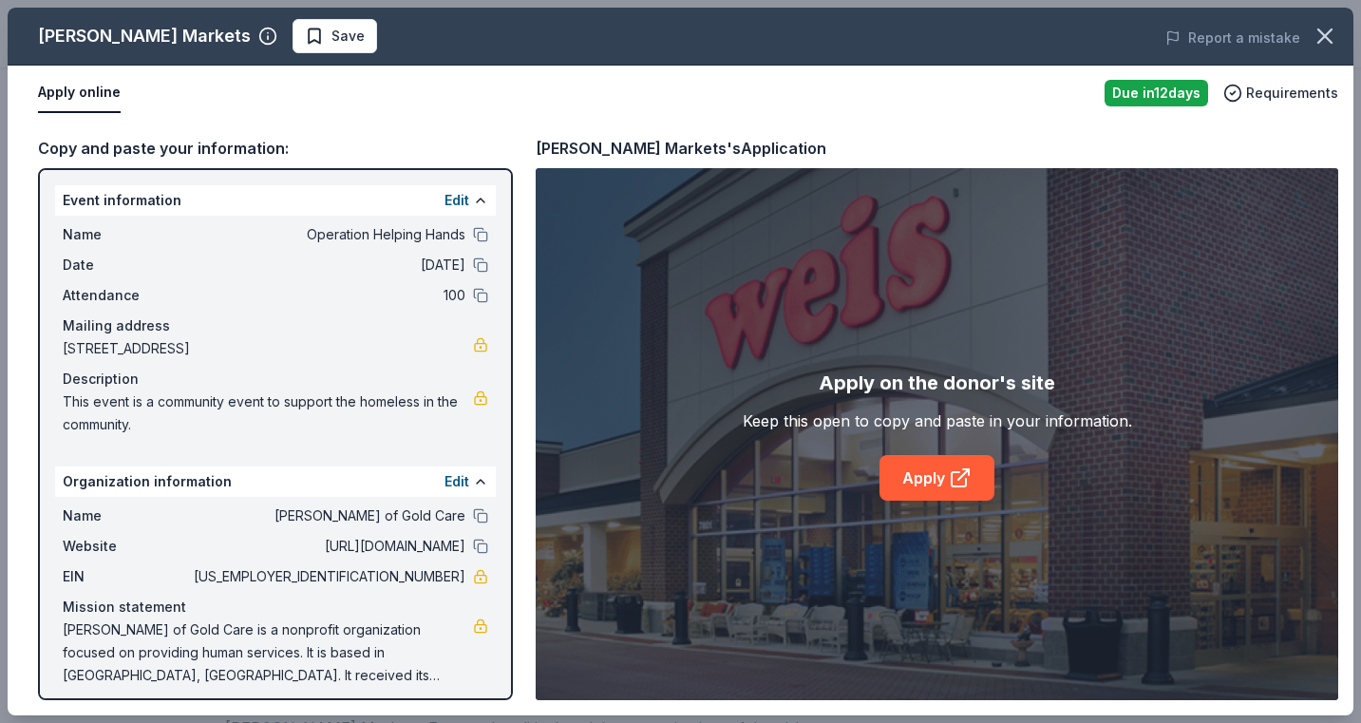
click at [165, 203] on div "Event information Edit" at bounding box center [275, 200] width 441 height 30
click at [124, 249] on div "Name Operation Helping Hands Date 09/13/25 Attendance 100 Mailing address 358 N…" at bounding box center [275, 330] width 441 height 228
click at [476, 547] on button at bounding box center [480, 545] width 15 height 15
click at [377, 575] on span "46-3754144" at bounding box center [327, 576] width 275 height 23
click at [473, 632] on div "Hart of Gold Care is a nonprofit organization focused on providing human servic…" at bounding box center [275, 652] width 425 height 68
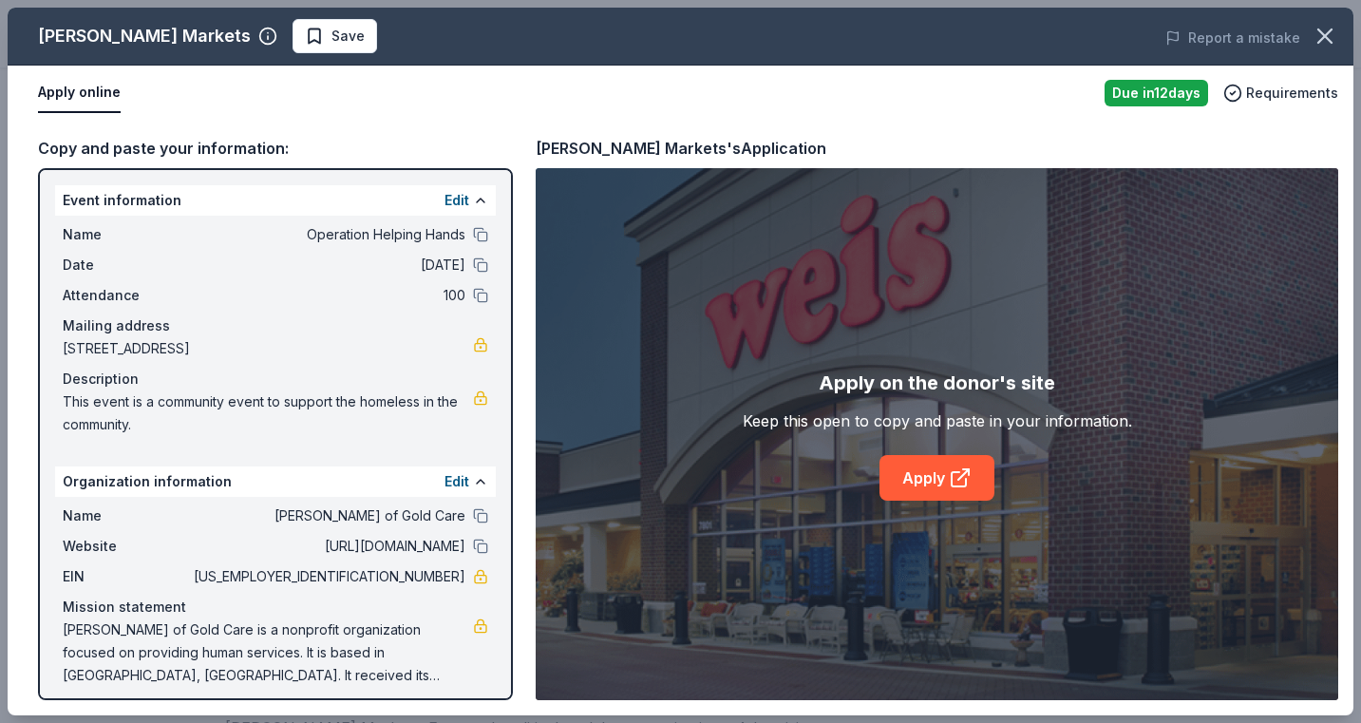
click at [476, 676] on div "Hart of Gold Care is a nonprofit organization focused on providing human servic…" at bounding box center [275, 652] width 425 height 68
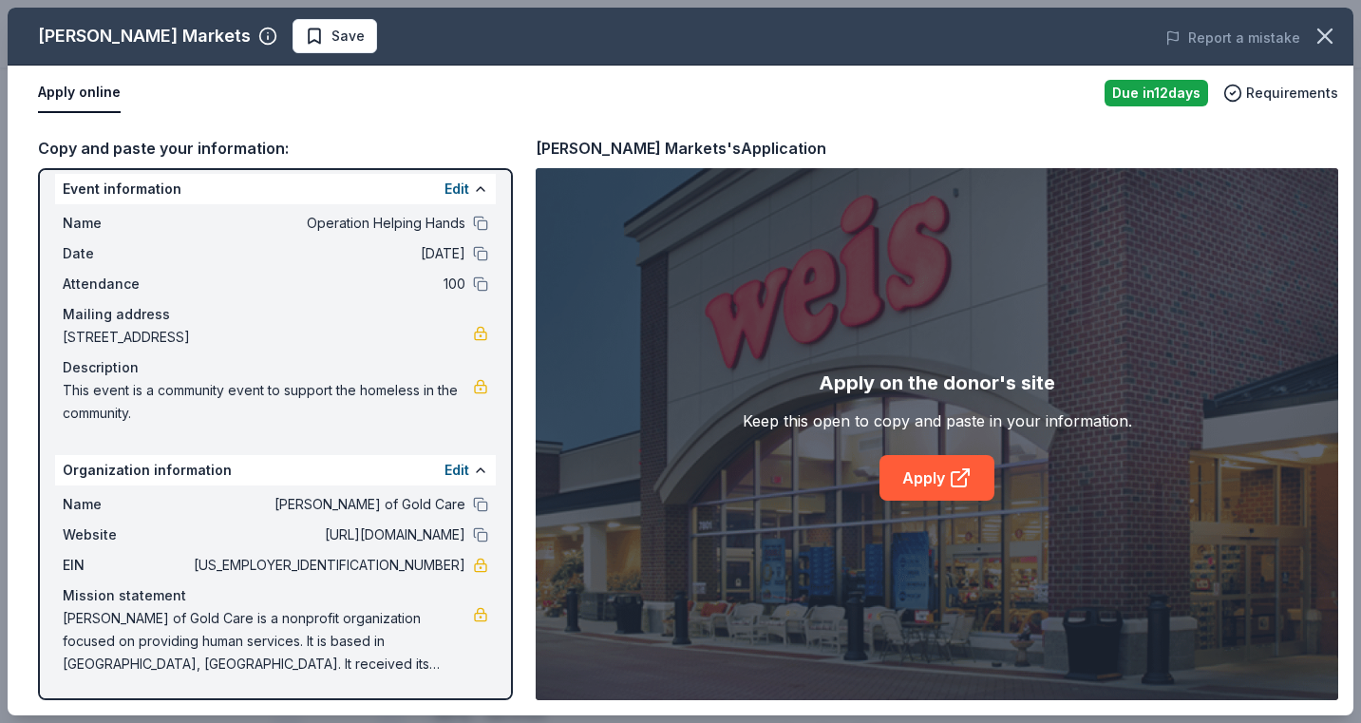
scroll to position [1264, 0]
drag, startPoint x: 477, startPoint y: 676, endPoint x: 481, endPoint y: 739, distance: 62.8
click at [1325, 32] on icon "button" at bounding box center [1325, 36] width 27 height 27
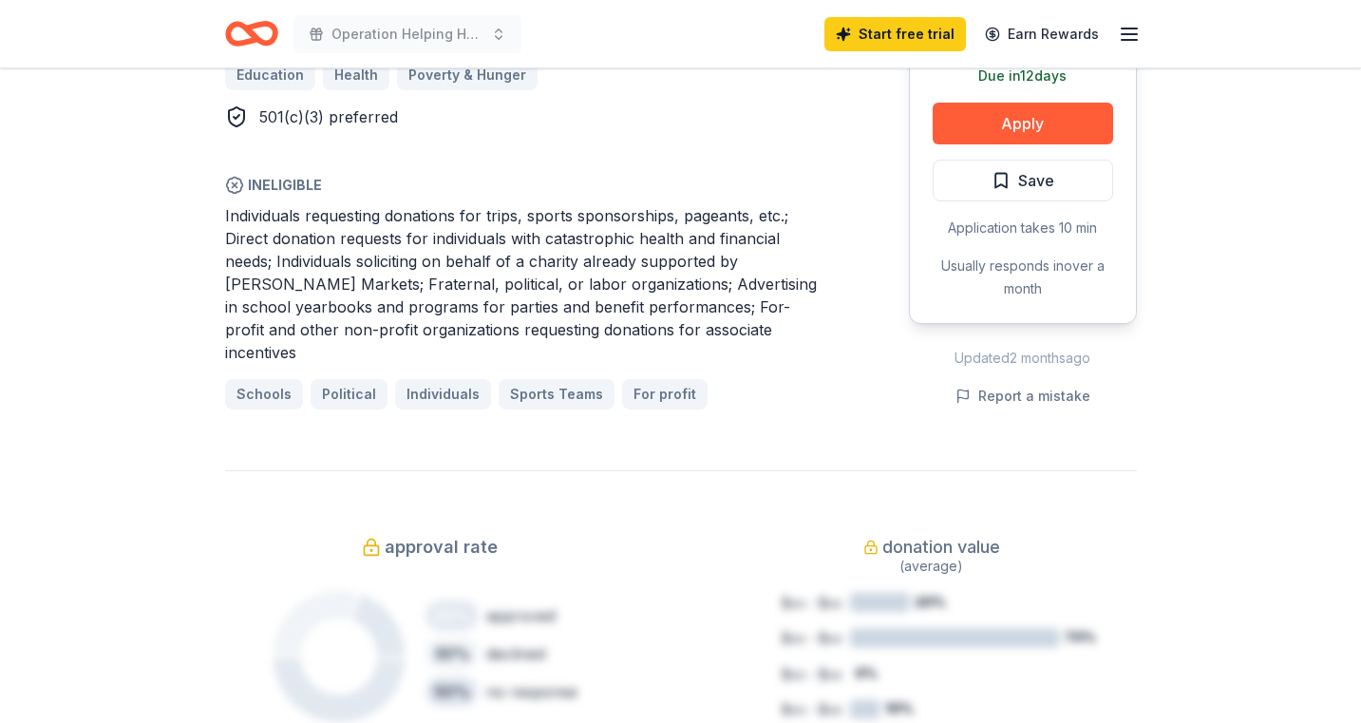
click at [1132, 34] on line "button" at bounding box center [1129, 34] width 15 height 0
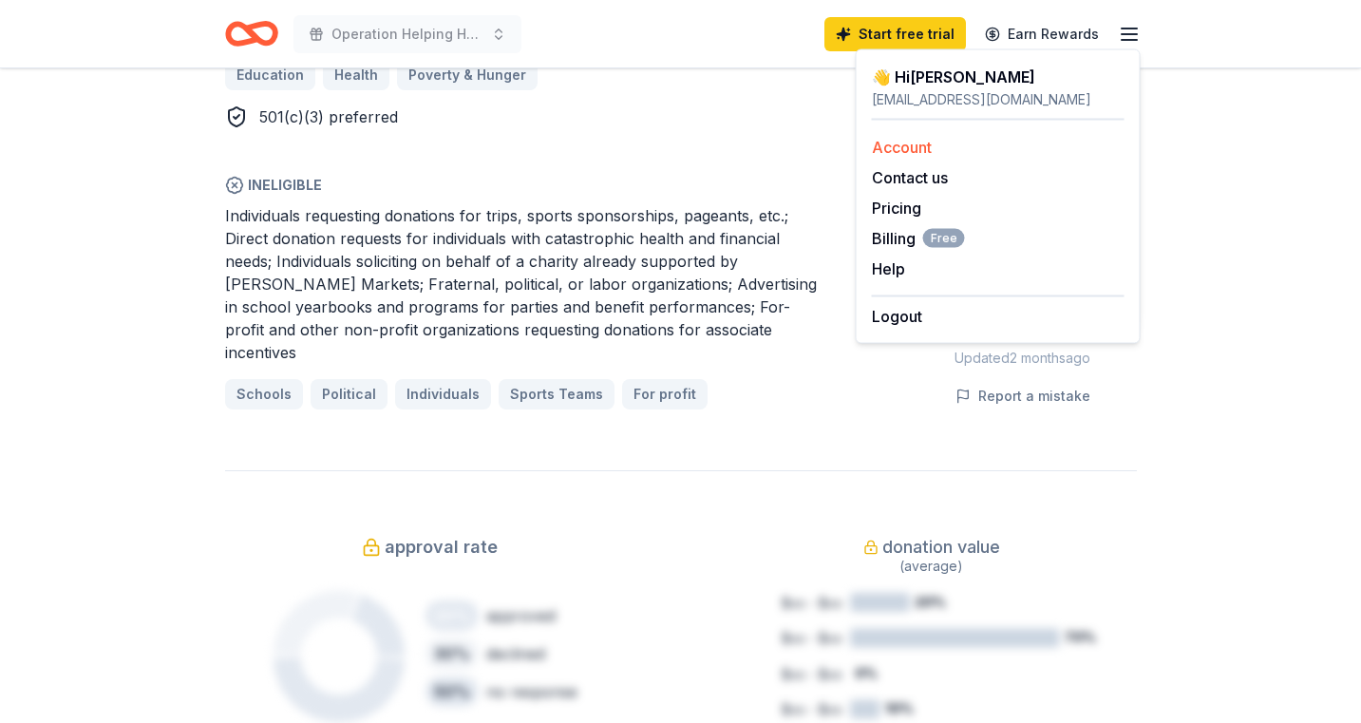
click at [902, 147] on link "Account" at bounding box center [902, 147] width 60 height 19
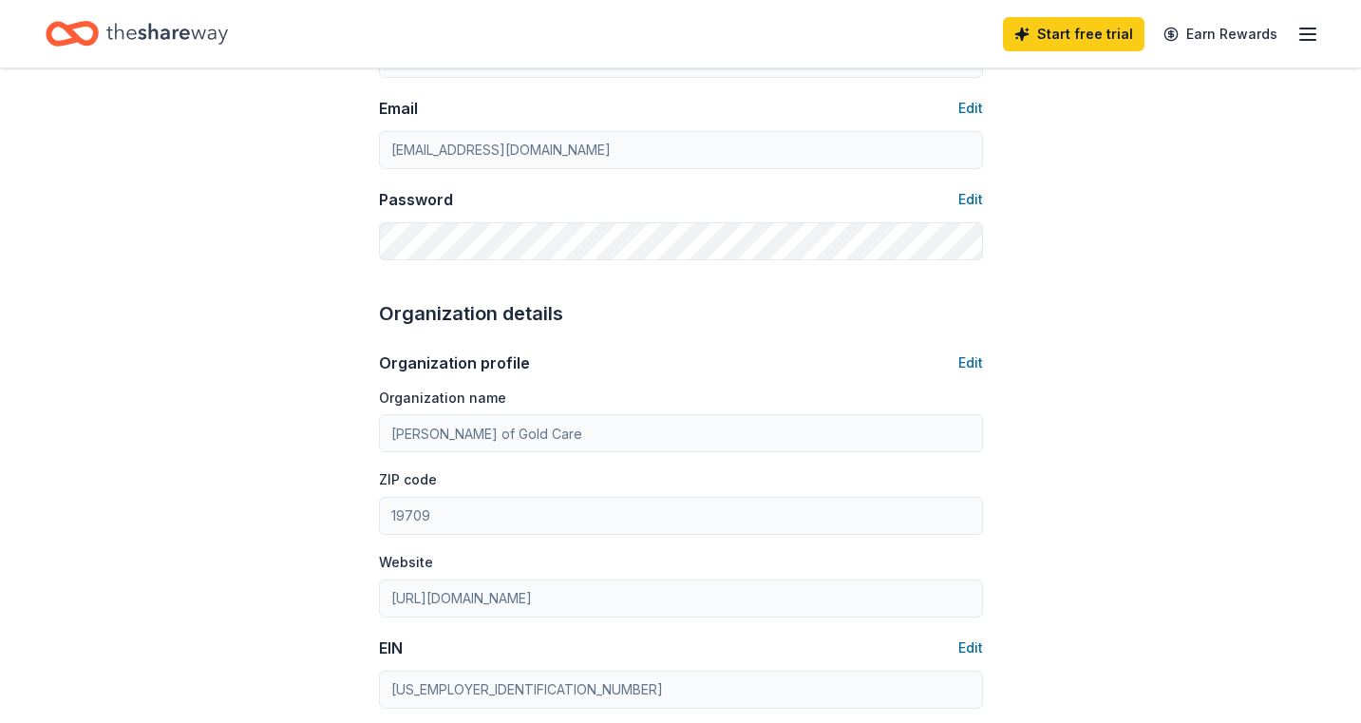
scroll to position [402, 0]
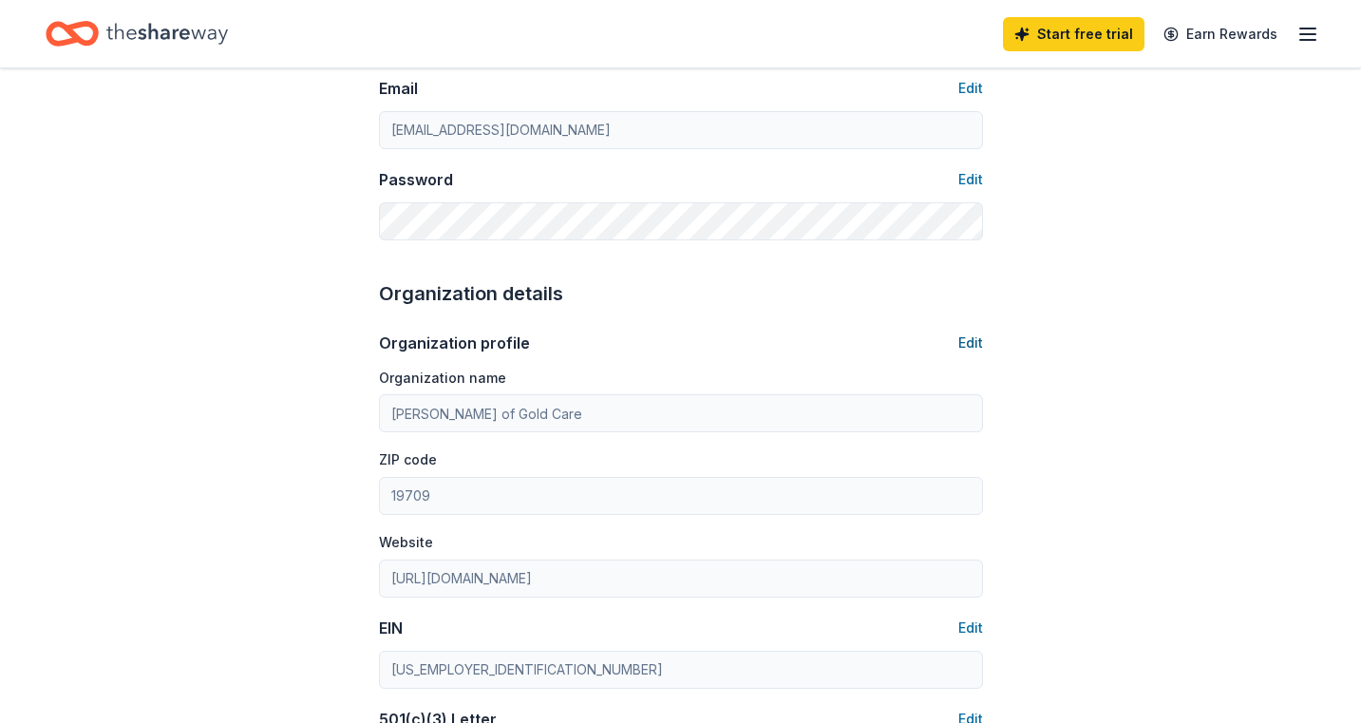
click at [969, 343] on button "Edit" at bounding box center [970, 342] width 25 height 23
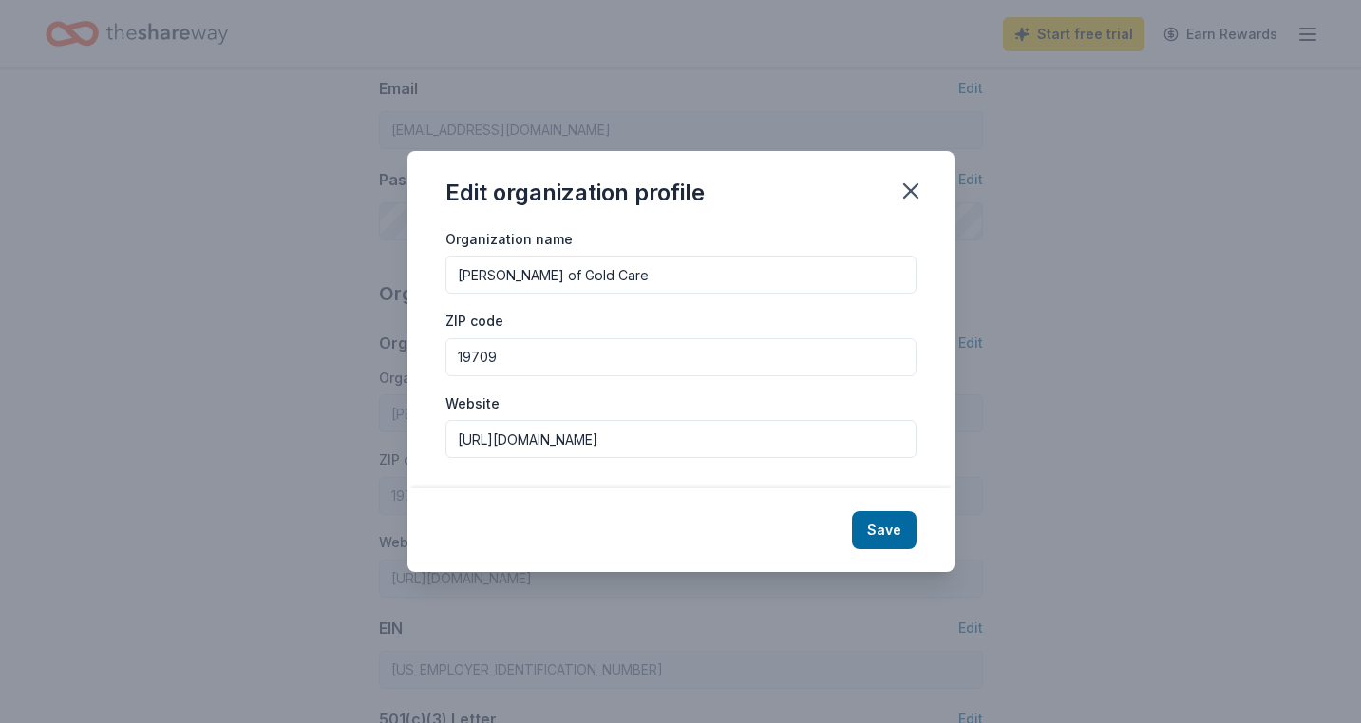
click at [602, 279] on input "Hart of Gold Care" at bounding box center [680, 274] width 471 height 38
type input "Hart of Gold Care Inc"
drag, startPoint x: 515, startPoint y: 358, endPoint x: 385, endPoint y: 354, distance: 130.2
click at [385, 356] on div "Edit organization profile Organization name Hart of Gold Care Inc ZIP code 1970…" at bounding box center [680, 361] width 1361 height 723
type input "08070"
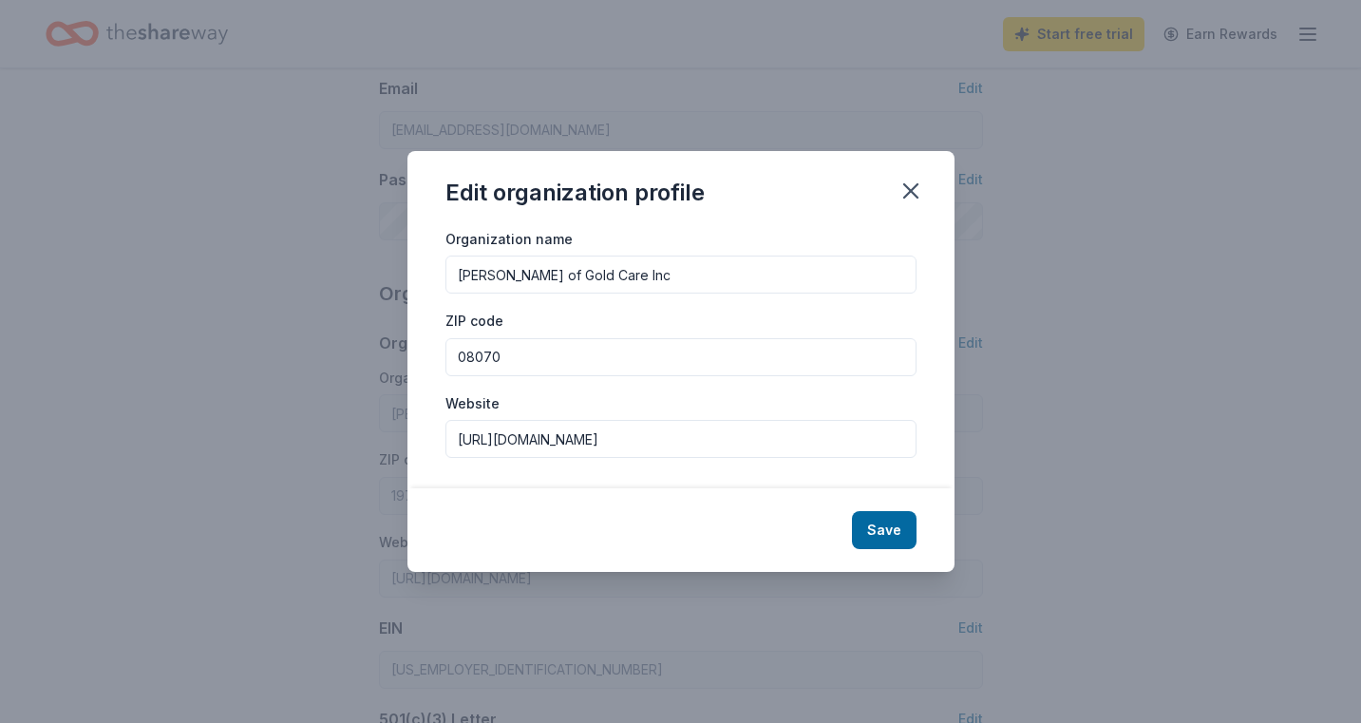
drag, startPoint x: 704, startPoint y: 435, endPoint x: 434, endPoint y: 442, distance: 269.8
click at [437, 442] on div "Organization name Hart of Gold Care Inc ZIP code 08070 Website https://hartofgo…" at bounding box center [680, 358] width 547 height 262
type input "www.hartofgoldcare.org"
click at [950, 473] on div "Organization name Hart of Gold Care Inc ZIP code 08070 Website www.hartofgoldca…" at bounding box center [680, 358] width 547 height 262
click at [911, 445] on input "www.hartofgoldcare.org" at bounding box center [680, 439] width 471 height 38
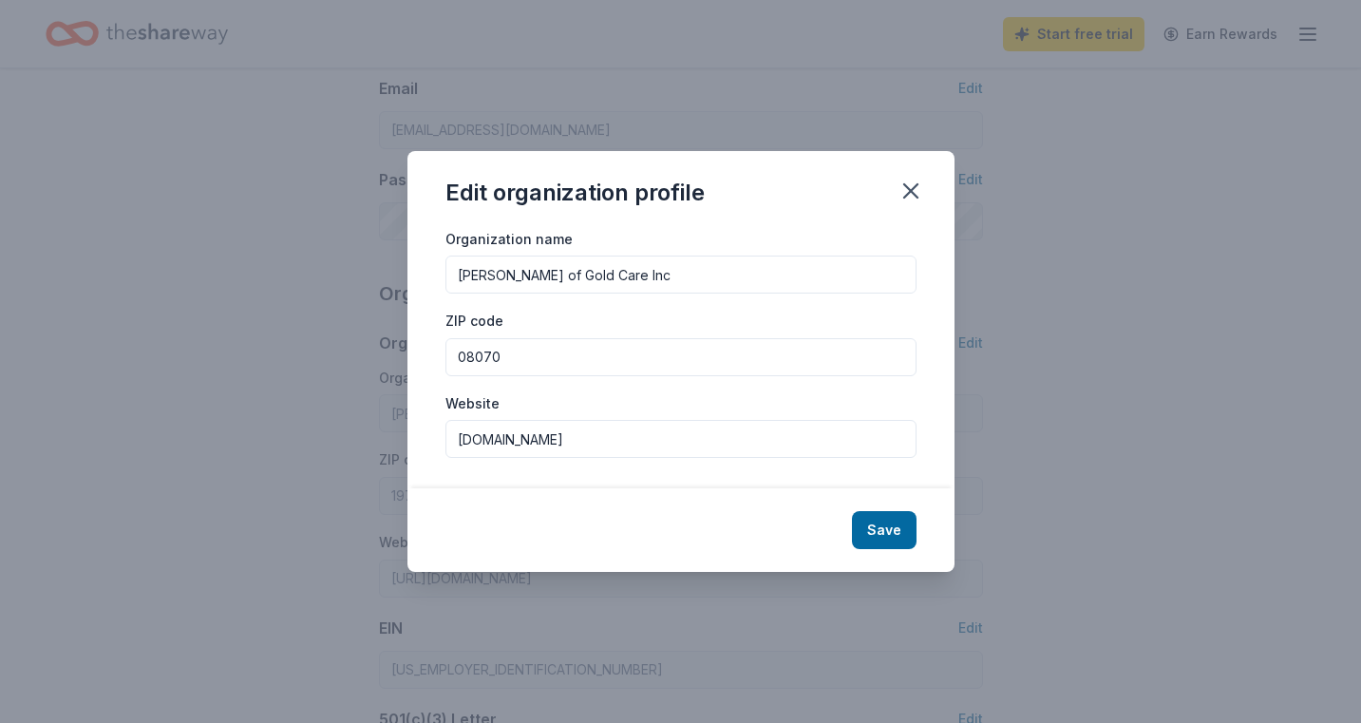
click at [939, 449] on div "Organization name Hart of Gold Care Inc ZIP code 08070 Website www.hartofgoldca…" at bounding box center [680, 358] width 547 height 262
drag, startPoint x: 939, startPoint y: 449, endPoint x: 948, endPoint y: 465, distance: 18.3
click at [935, 516] on div "Edit organization profile Organization name Hart of Gold Care Inc ZIP code 0807…" at bounding box center [680, 362] width 547 height 422
click at [941, 453] on div "Organization name Hart of Gold Care Inc ZIP code 08070 Website www.hartofgoldca…" at bounding box center [680, 358] width 547 height 262
click at [888, 527] on button "Save" at bounding box center [884, 530] width 65 height 38
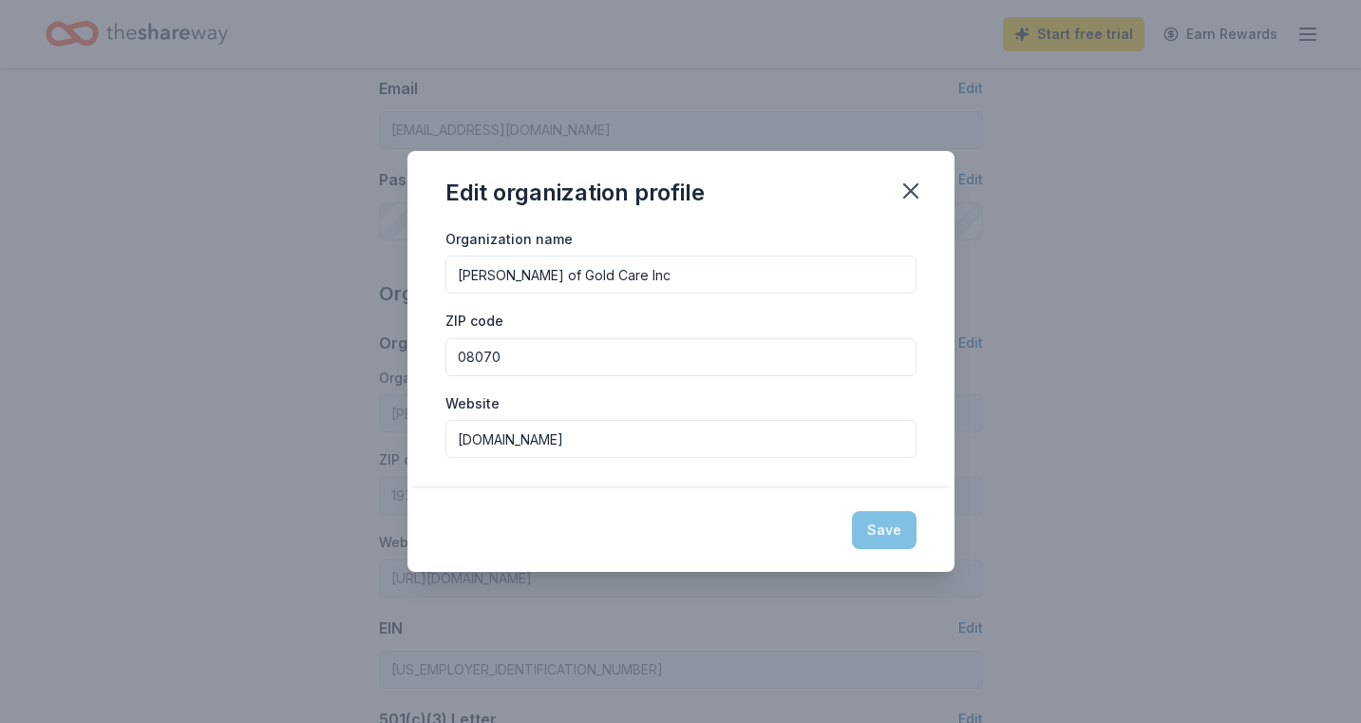
type input "Hart of Gold Care Inc"
type input "08070"
type input "www.hartofgoldcare.org"
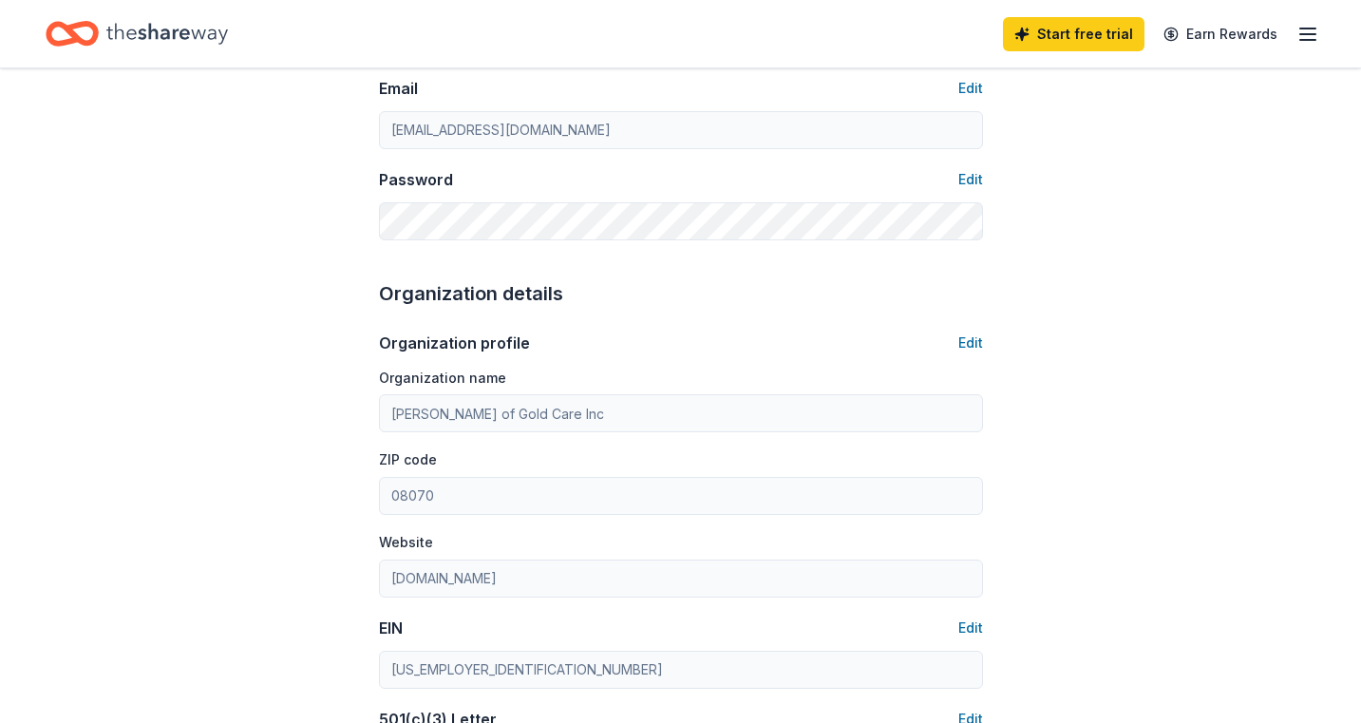
click at [1020, 512] on div "Account About me Profile Edit First name Sharon Last name Harris Role Executive…" at bounding box center [680, 514] width 1361 height 1695
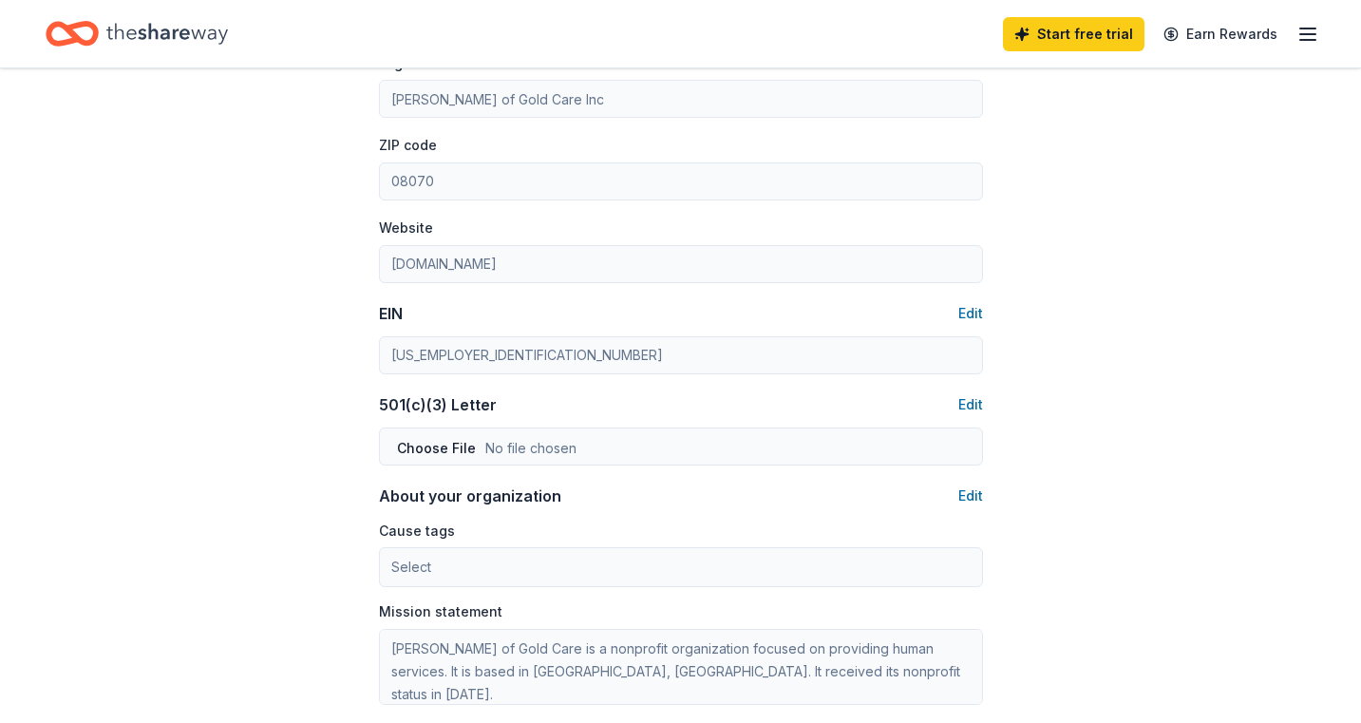
scroll to position [723, 0]
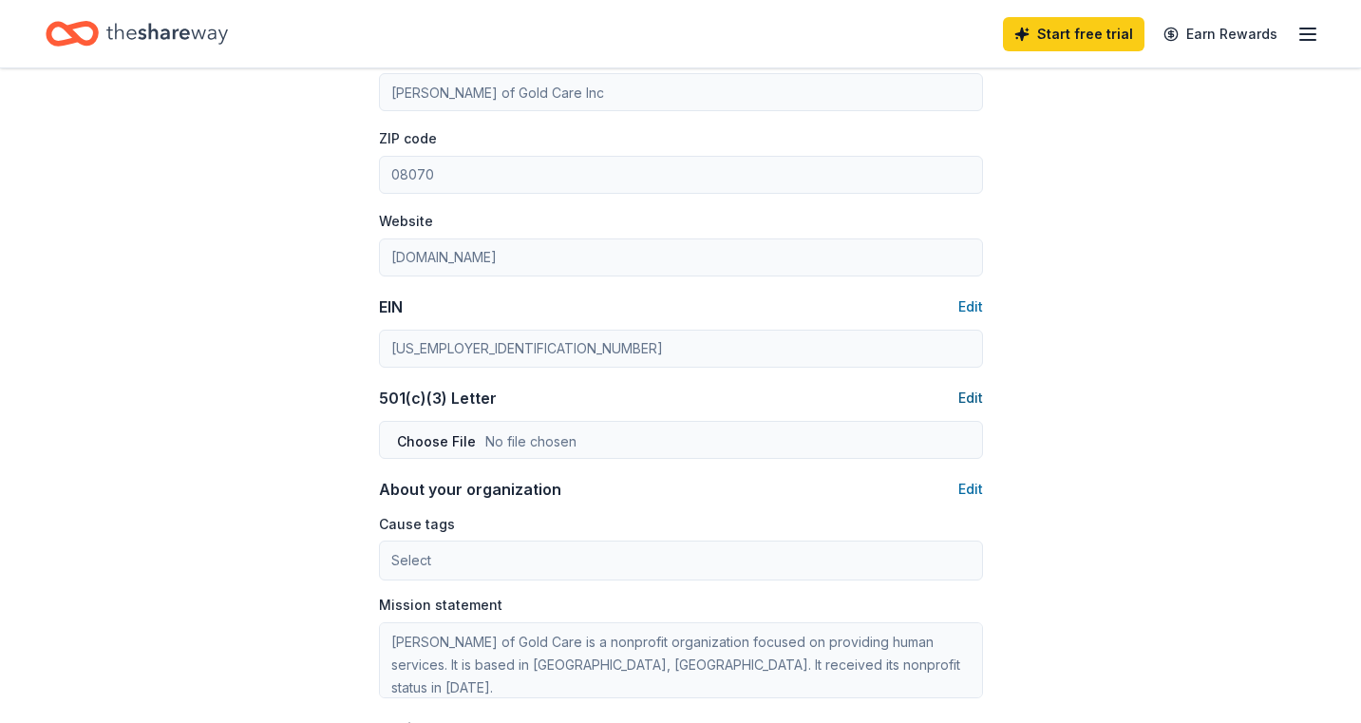
click at [975, 397] on button "Edit" at bounding box center [970, 398] width 25 height 23
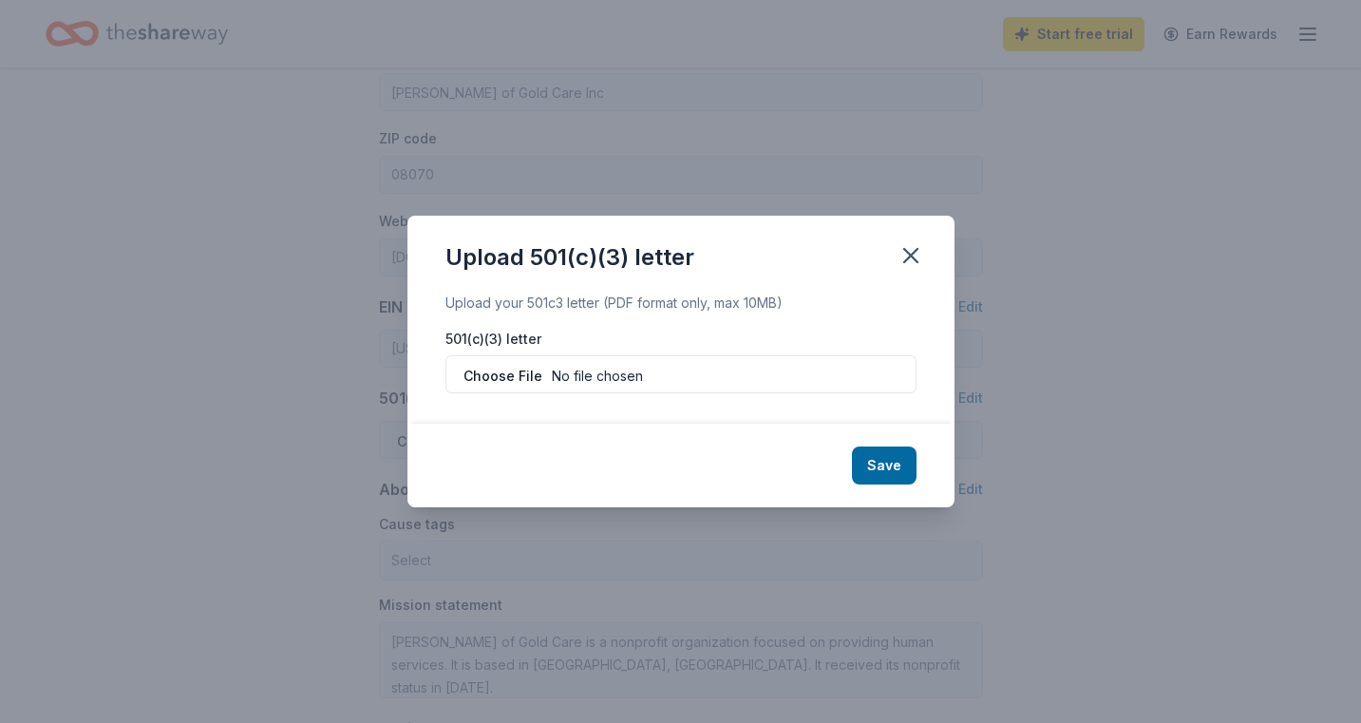
click at [736, 390] on input "file" at bounding box center [680, 374] width 471 height 38
type input "C:\fakepath\HOGC EIN .pdf"
click at [881, 458] on button "Save" at bounding box center [884, 465] width 65 height 38
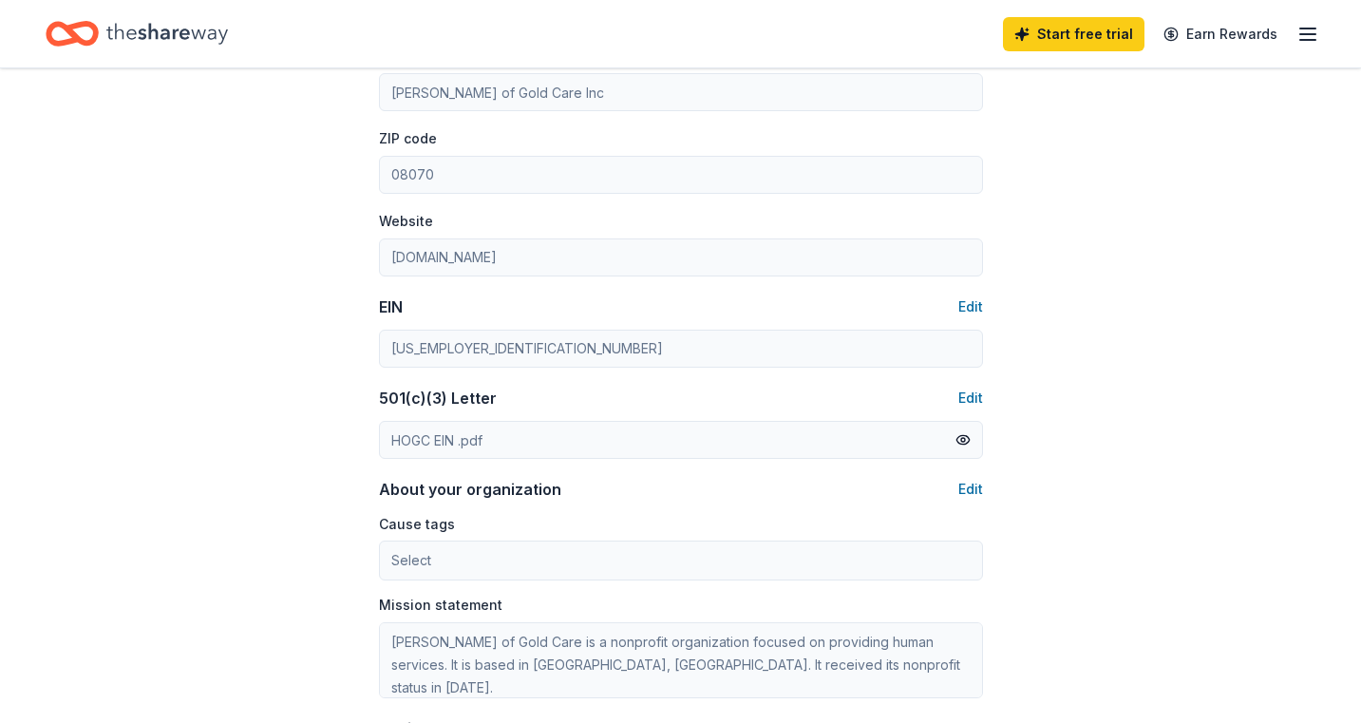
click at [1015, 541] on div "Account About me Profile Edit First name Sharon Last name Harris Role Executive…" at bounding box center [680, 193] width 1361 height 1695
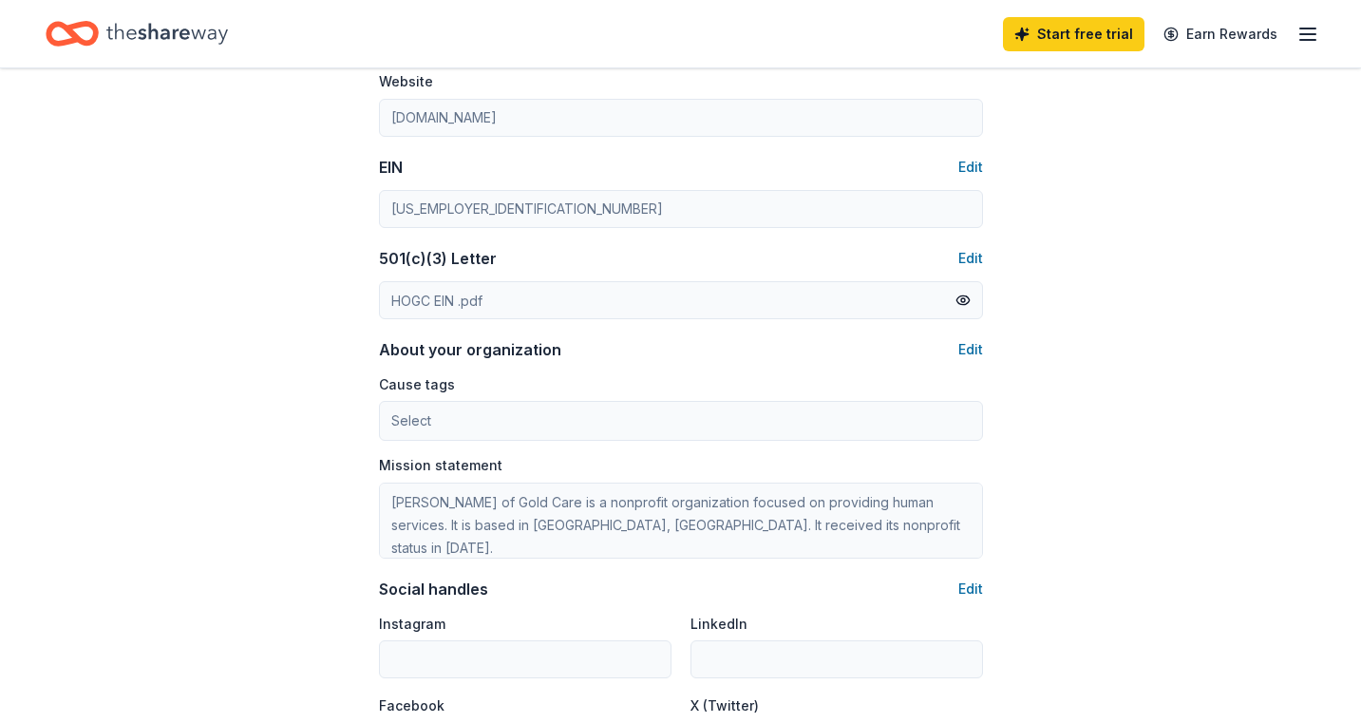
scroll to position [884, 0]
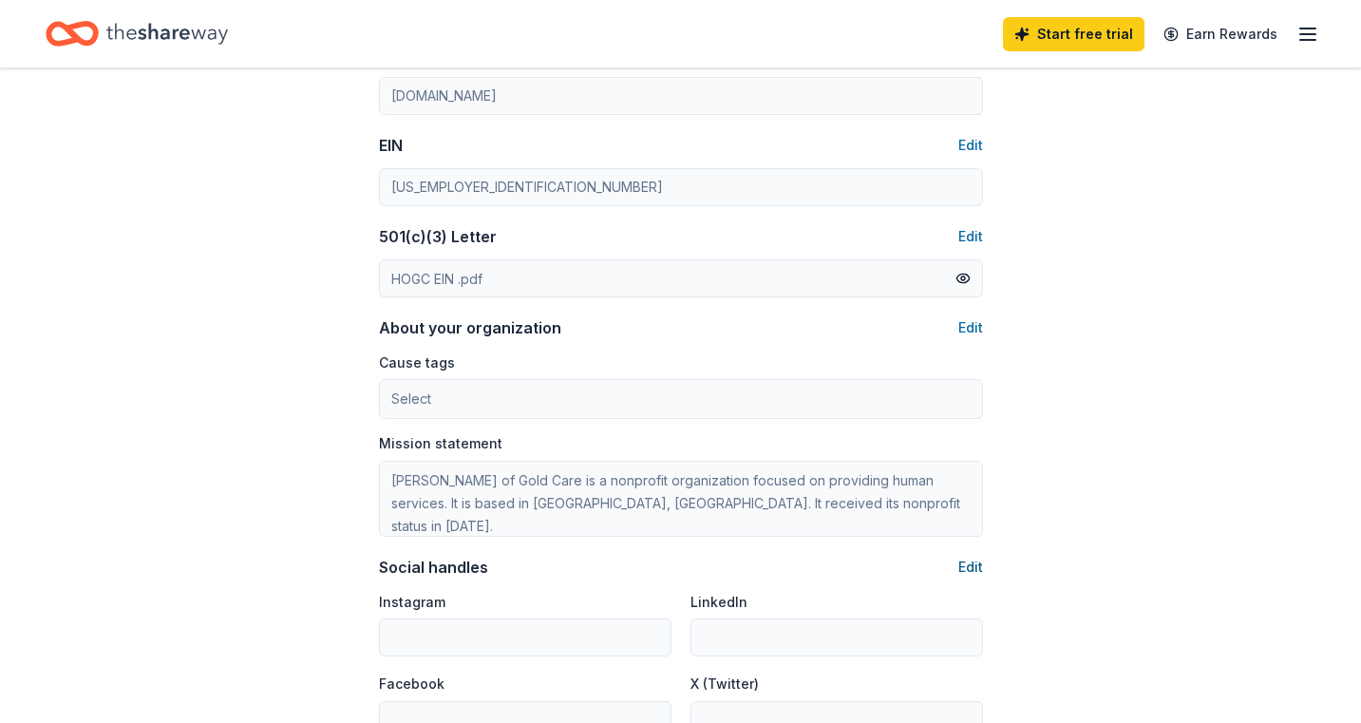
click at [972, 560] on button "Edit" at bounding box center [970, 567] width 25 height 23
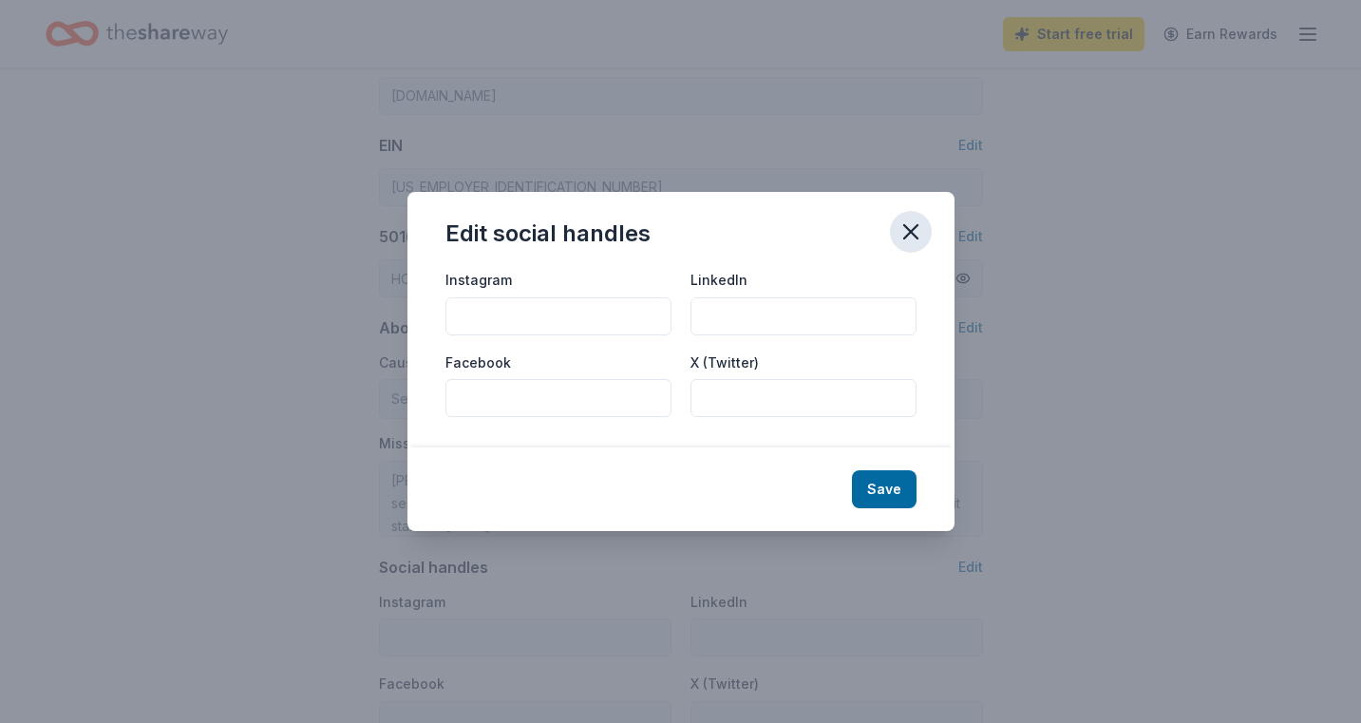
click at [917, 235] on icon "button" at bounding box center [910, 231] width 27 height 27
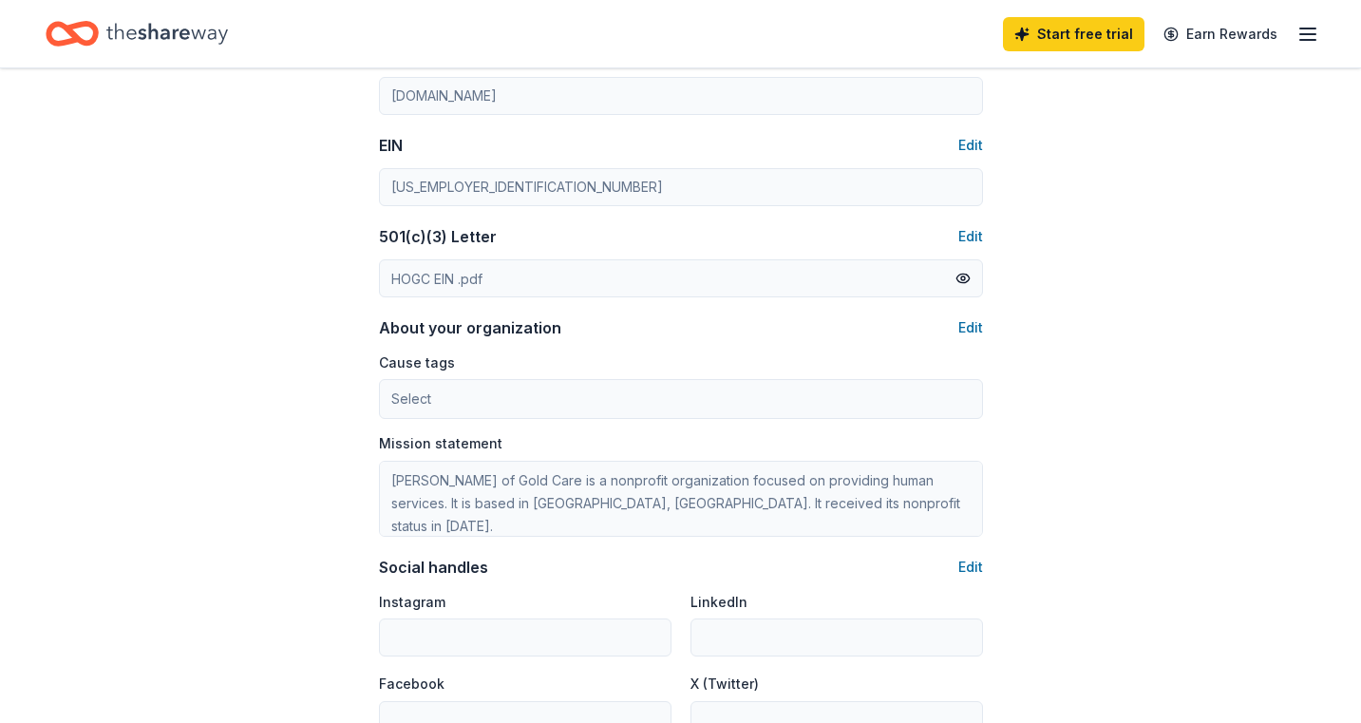
click at [1121, 483] on div "Account About me Profile Edit First name Sharon Last name Harris Role Executive…" at bounding box center [680, 31] width 1361 height 1695
click at [1103, 462] on div "Account About me Profile Edit First name Sharon Last name Harris Role Executive…" at bounding box center [680, 31] width 1361 height 1695
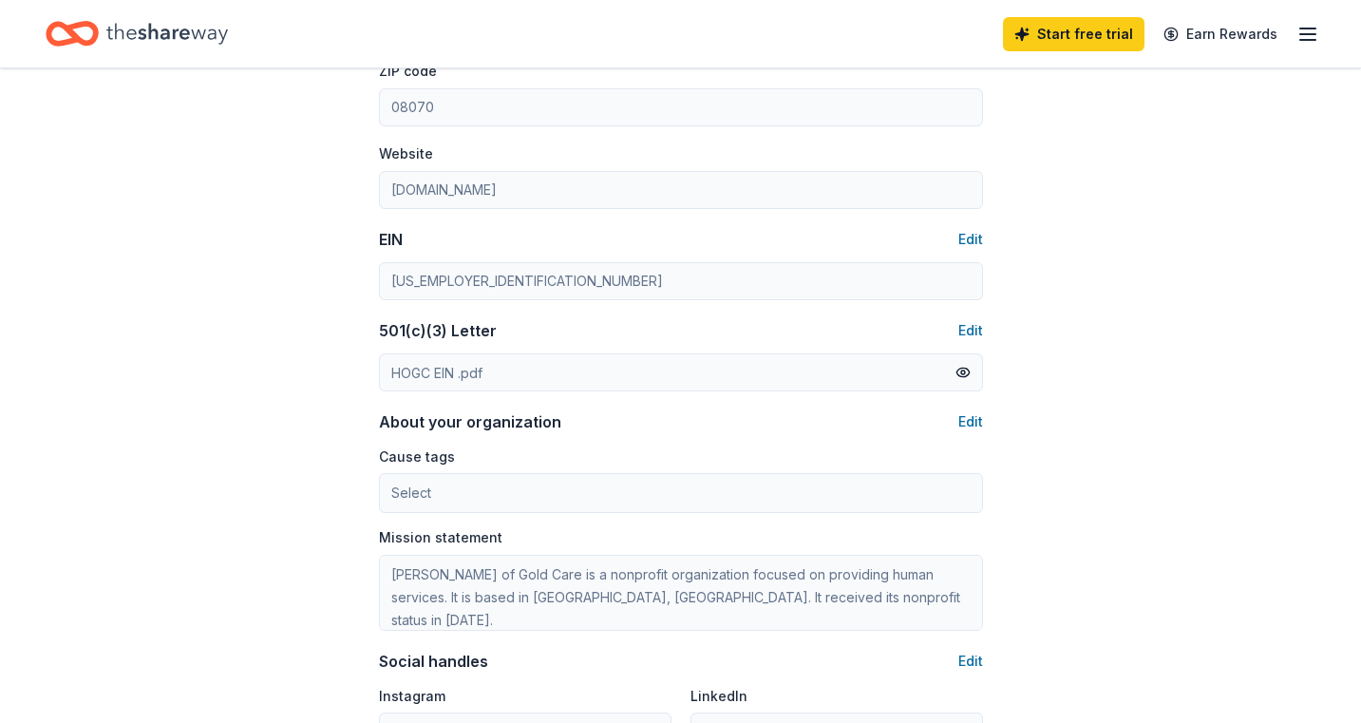
scroll to position [788, 0]
click at [972, 420] on button "Edit" at bounding box center [970, 423] width 25 height 23
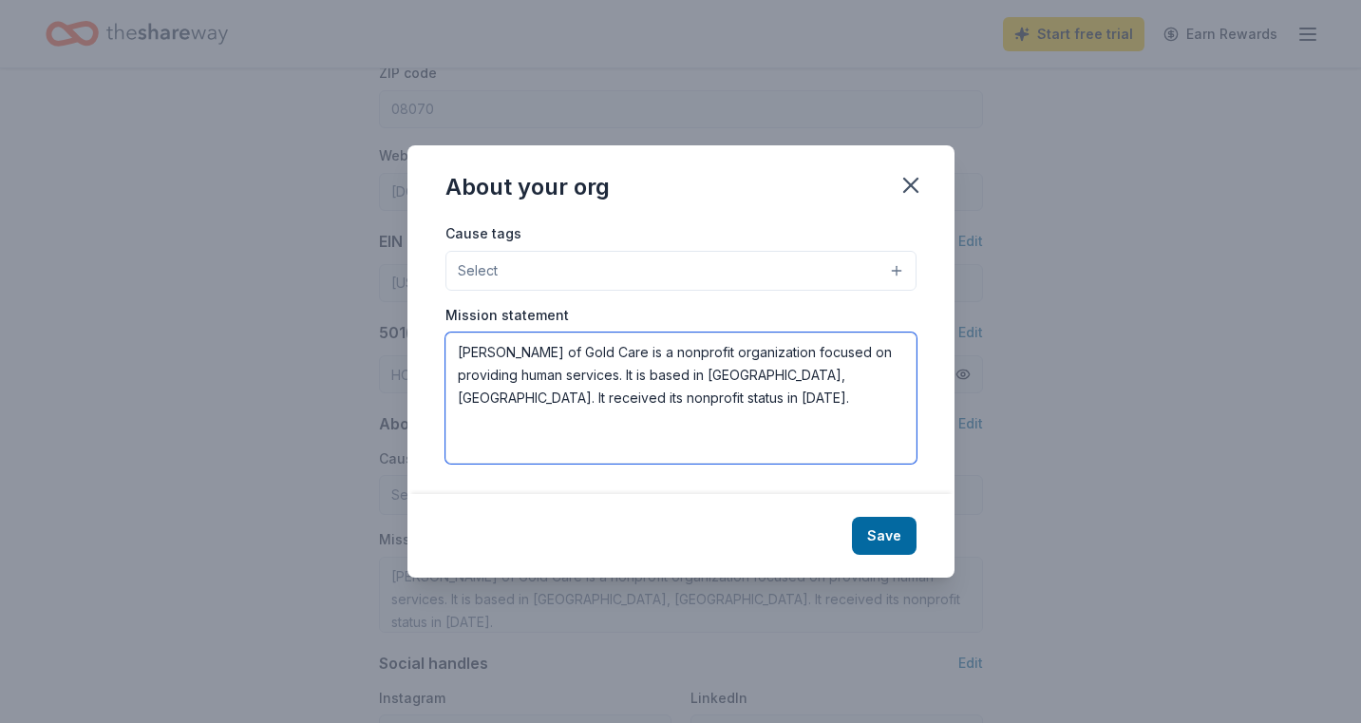
drag, startPoint x: 565, startPoint y: 374, endPoint x: 644, endPoint y: 380, distance: 79.0
click at [645, 381] on textarea "Hart of Gold Care is a nonprofit organization focused on providing human servic…" at bounding box center [680, 397] width 471 height 131
drag, startPoint x: 587, startPoint y: 379, endPoint x: 663, endPoint y: 387, distance: 76.4
click at [664, 390] on textarea "Hart of Gold Care is a nonprofit organization focused on providing human servic…" at bounding box center [680, 397] width 471 height 131
click at [663, 388] on textarea "Hart of Gold Care is a nonprofit organization focused on providing human servic…" at bounding box center [680, 397] width 471 height 131
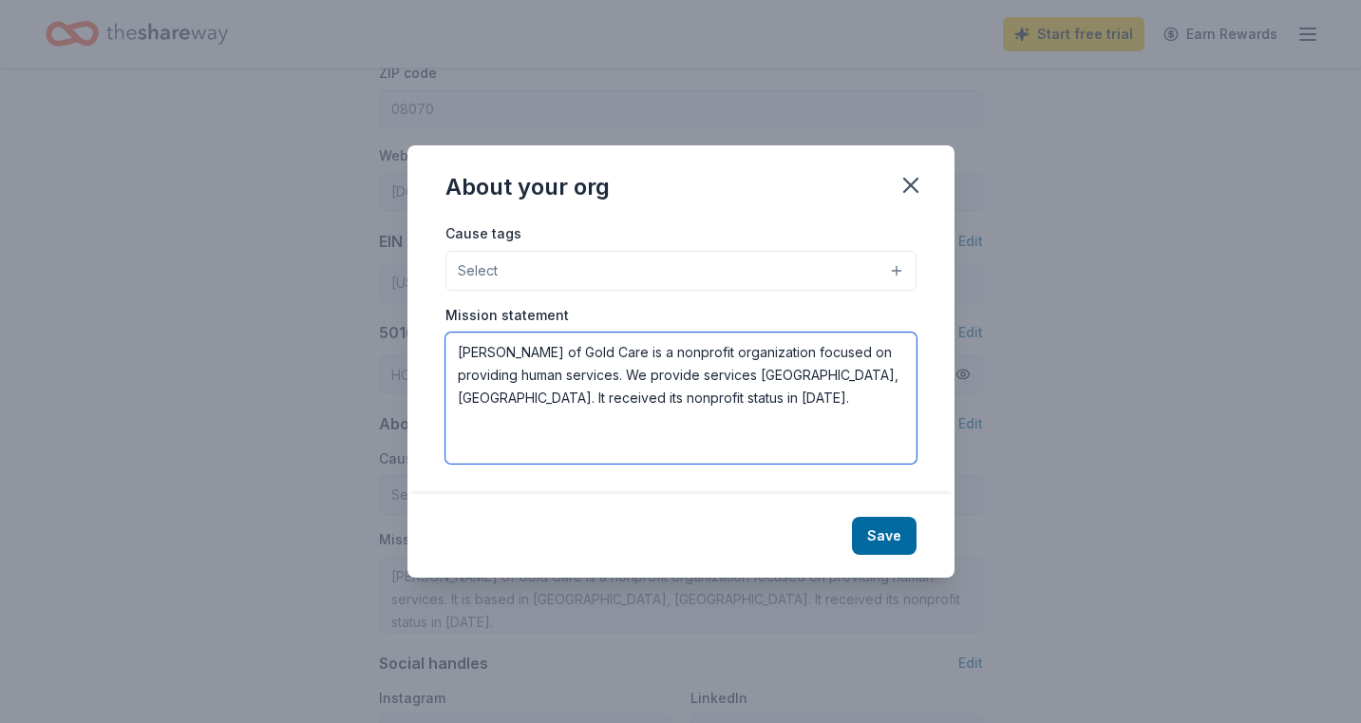
drag, startPoint x: 637, startPoint y: 372, endPoint x: 586, endPoint y: 373, distance: 51.3
click at [586, 373] on textarea "Hart of Gold Care is a nonprofit organization focused on providing human servic…" at bounding box center [680, 397] width 471 height 131
click at [637, 377] on textarea "Hart of Gold Care is a nonprofit organization focused on providing human servic…" at bounding box center [680, 397] width 471 height 131
click at [765, 377] on textarea "Hart of Gold Care is a nonprofit organization focused on providing human servic…" at bounding box center [680, 397] width 471 height 131
click at [881, 375] on textarea "Hart of Gold Care is a nonprofit organization focused on providing human servic…" at bounding box center [680, 397] width 471 height 131
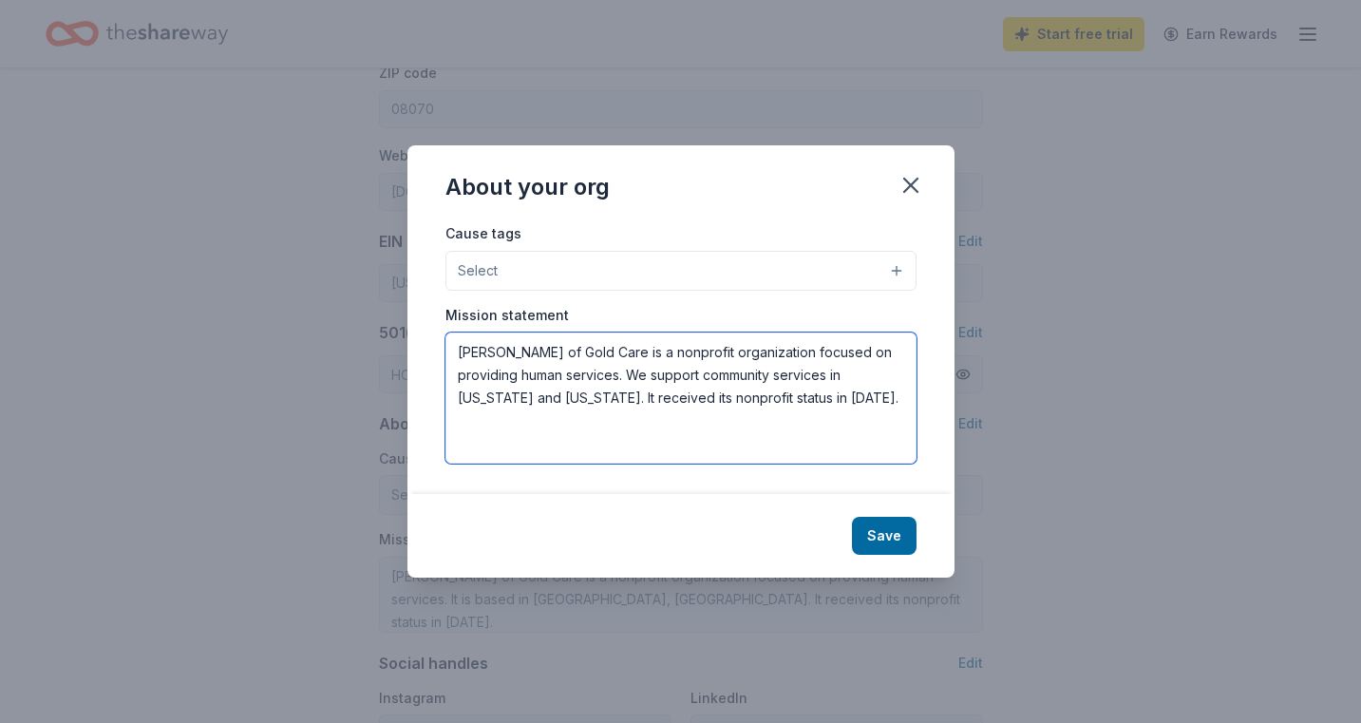
click at [549, 395] on textarea "Hart of Gold Care is a nonprofit organization focused on providing human servic…" at bounding box center [680, 397] width 471 height 131
click at [632, 402] on textarea "Hart of Gold Care is a nonprofit organization focused on providing human servic…" at bounding box center [680, 397] width 471 height 131
click at [790, 401] on textarea "Hart of Gold Care is a nonprofit organization focused on providing human servic…" at bounding box center [680, 397] width 471 height 131
click at [567, 356] on textarea "Hart of Gold Care is a nonprofit organization focused on providing human servic…" at bounding box center [680, 397] width 471 height 131
click at [499, 379] on textarea "Hart of Gold Care Inc is a nonprofit organization focused on providing human se…" at bounding box center [680, 397] width 471 height 131
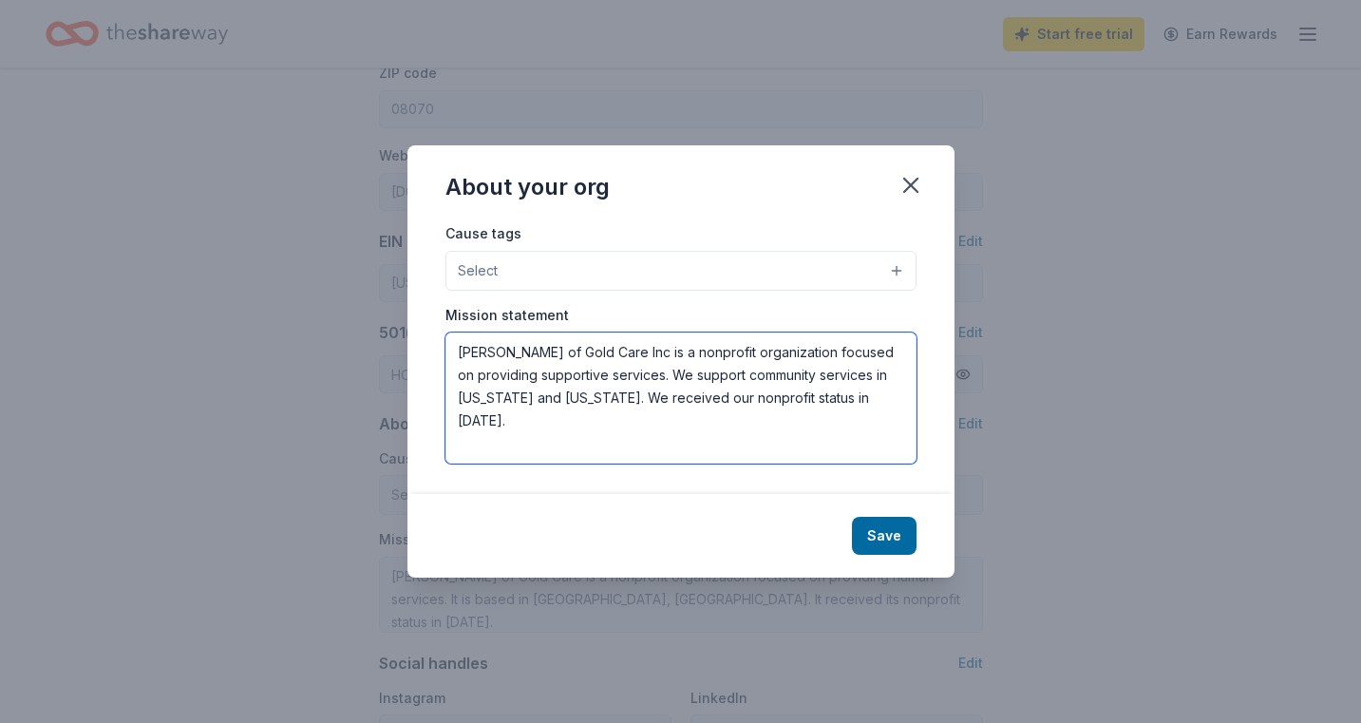
click at [580, 377] on textarea "Hart of Gold Care Inc is a nonprofit organization focused on providing supporti…" at bounding box center [680, 397] width 471 height 131
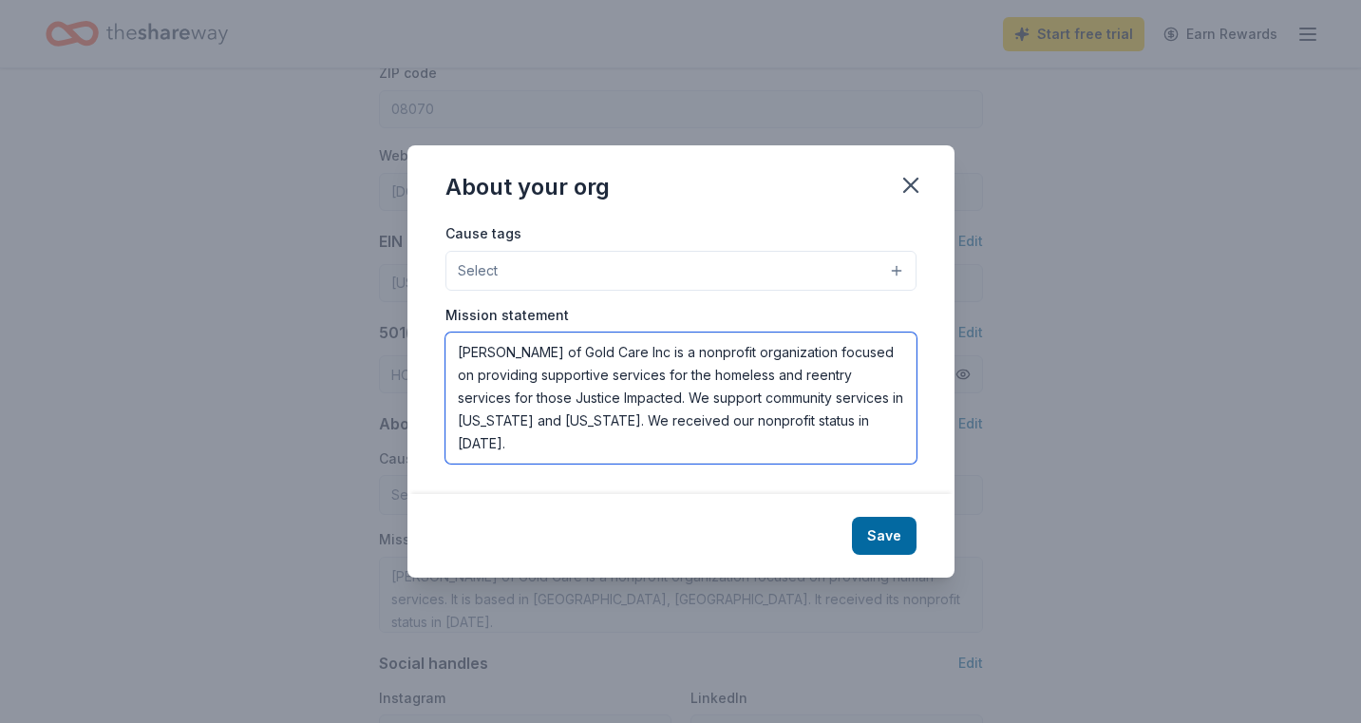
click at [718, 400] on textarea "Hart of Gold Care Inc is a nonprofit organization focused on providing supporti…" at bounding box center [680, 397] width 471 height 131
click at [784, 402] on textarea "Hart of Gold Care Inc is a nonprofit organization focused on providing supporti…" at bounding box center [680, 397] width 471 height 131
type textarea "Hart of Gold Care Inc is a nonprofit organization focused on providing supporti…"
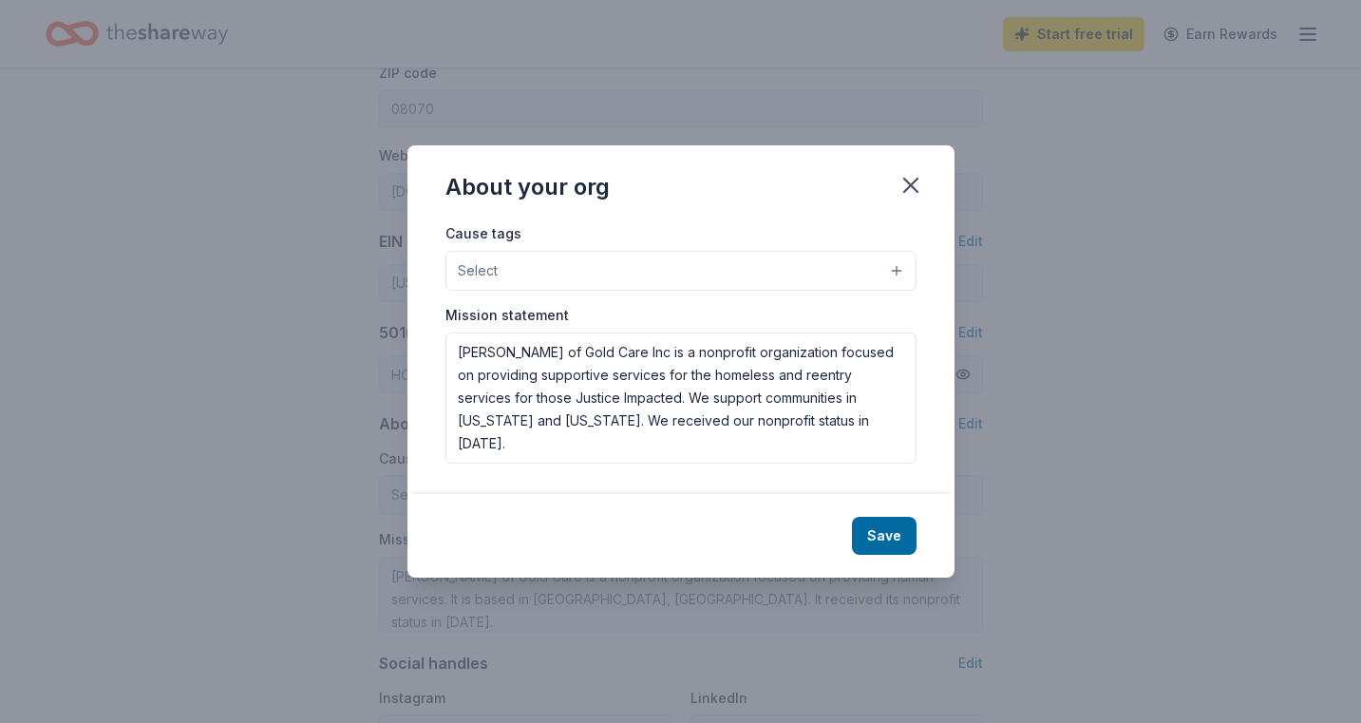
click at [894, 271] on button "Select" at bounding box center [680, 271] width 471 height 40
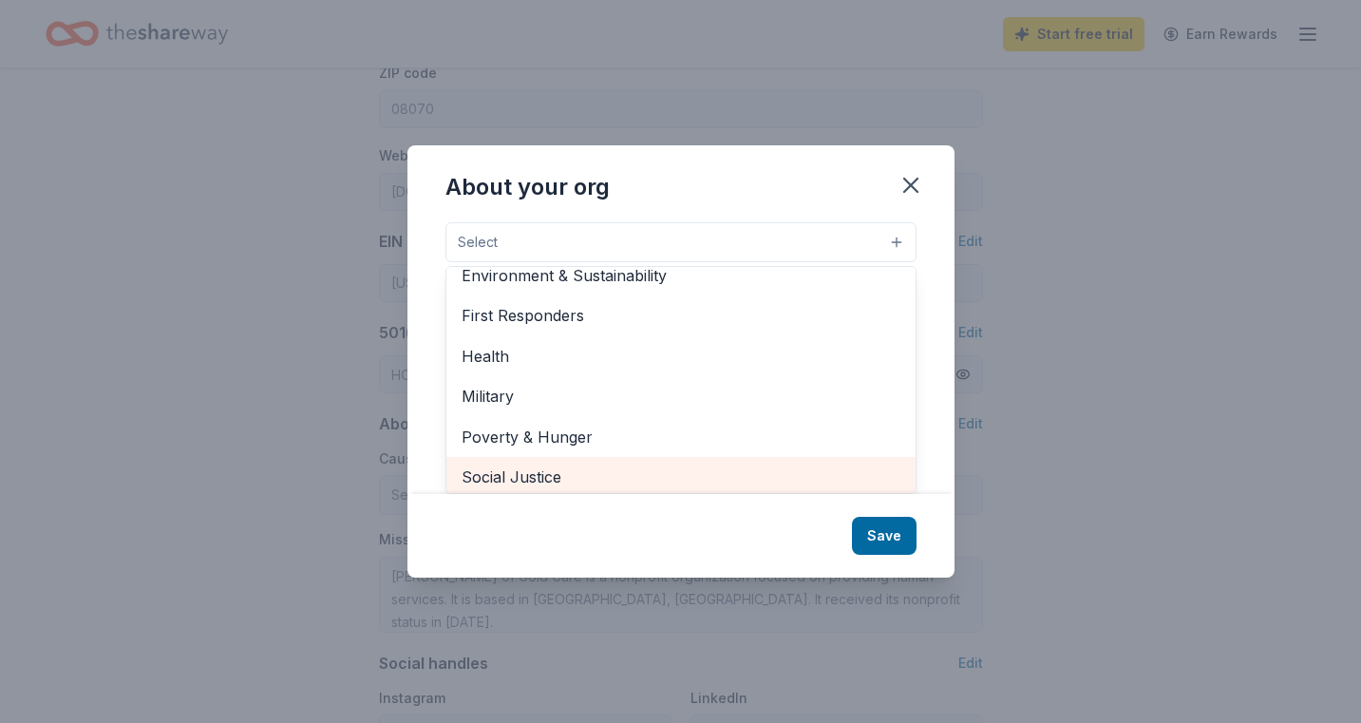
scroll to position [256, 0]
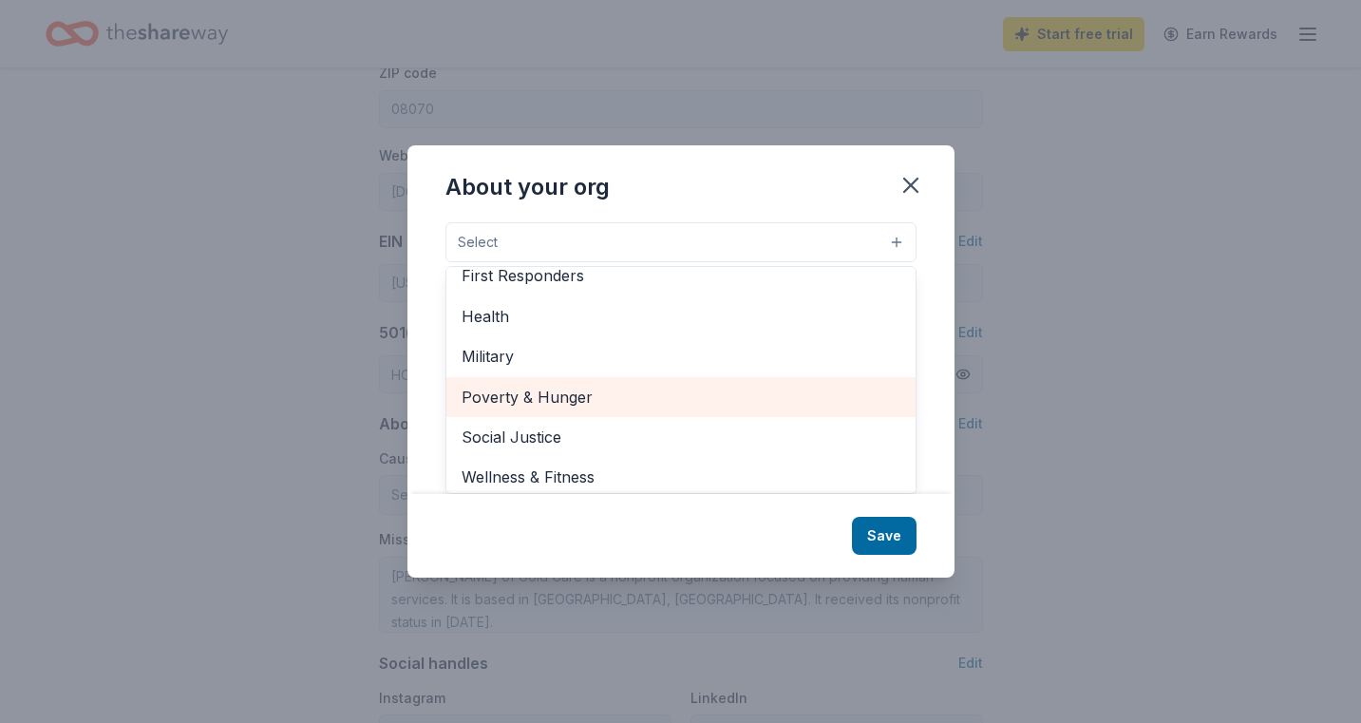
click at [518, 400] on span "Poverty & Hunger" at bounding box center [681, 397] width 439 height 25
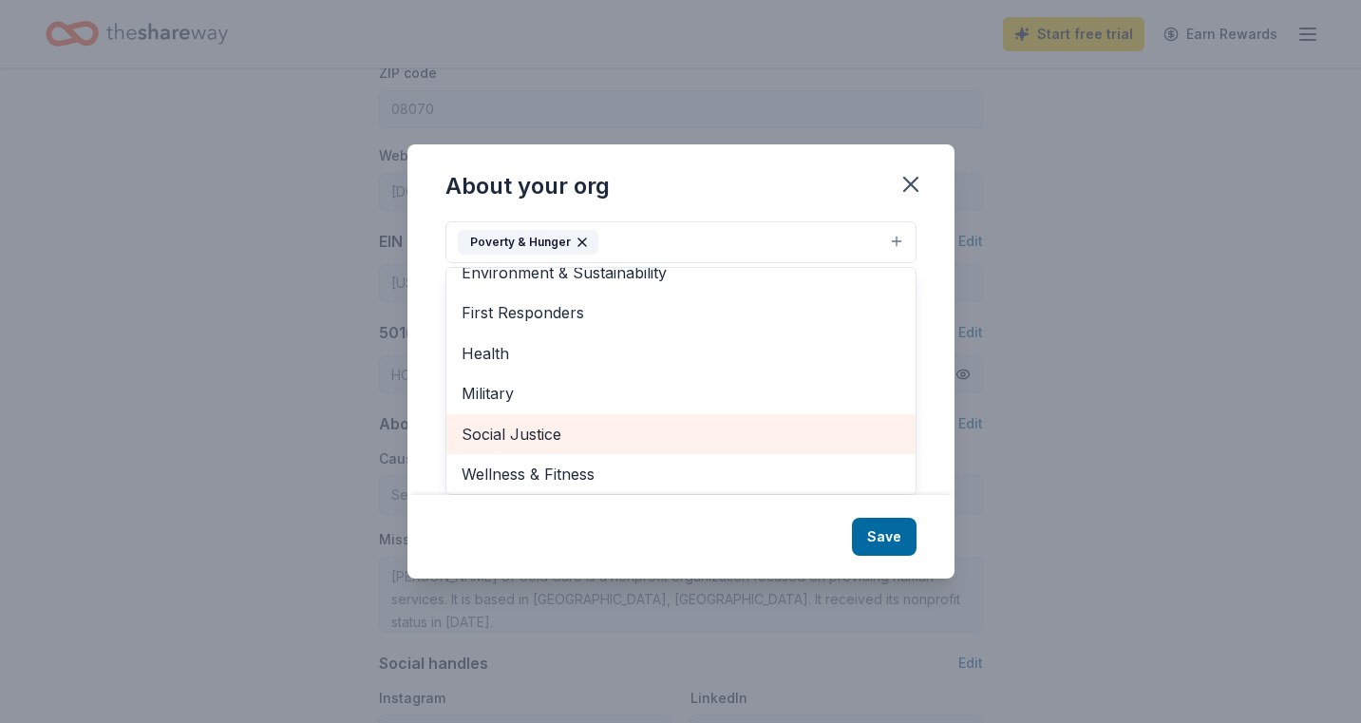
click at [529, 440] on span "Social Justice" at bounding box center [681, 434] width 439 height 25
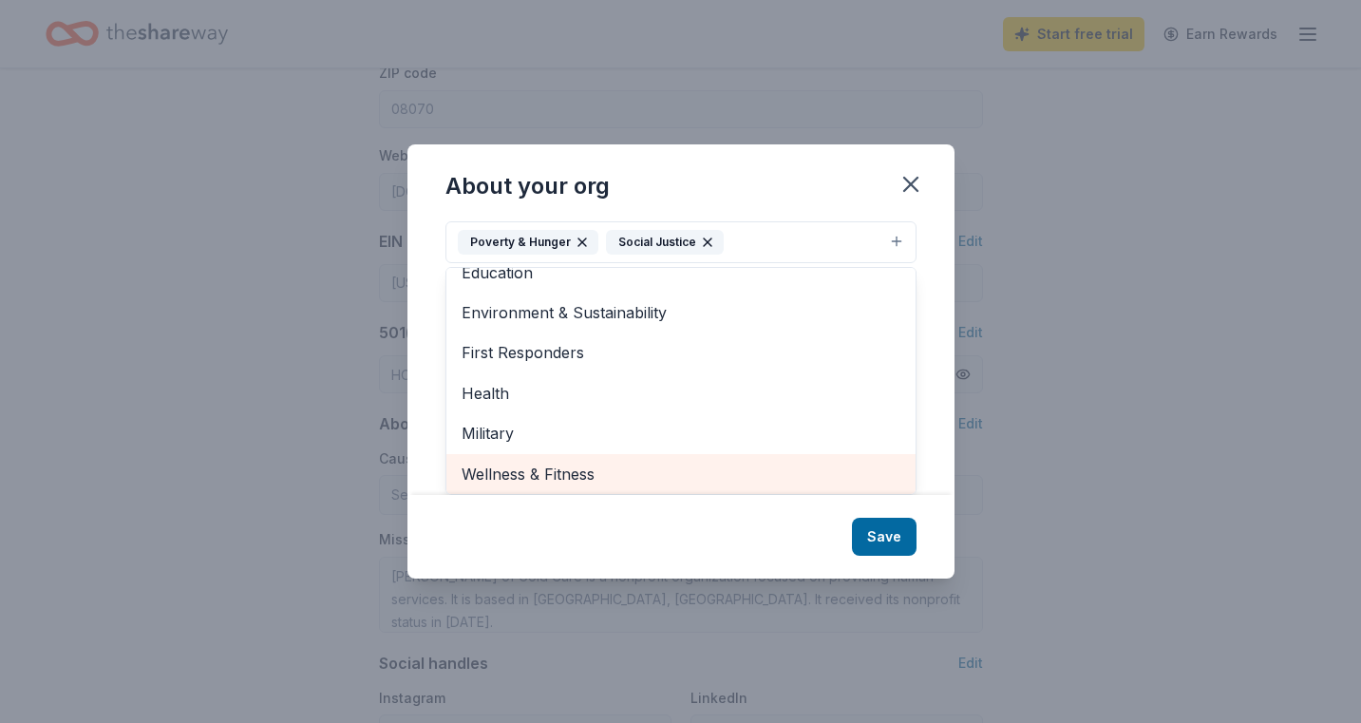
click at [527, 476] on span "Wellness & Fitness" at bounding box center [681, 474] width 439 height 25
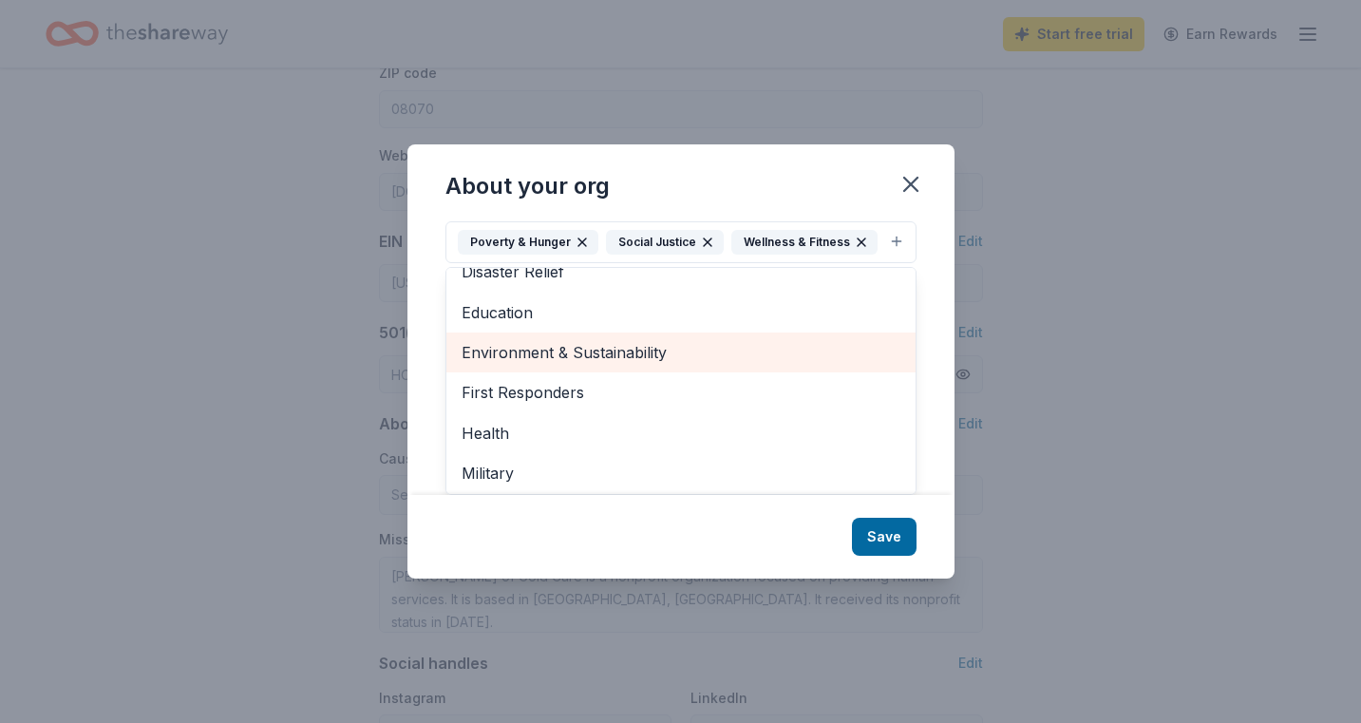
click at [577, 349] on span "Environment & Sustainability" at bounding box center [681, 352] width 439 height 25
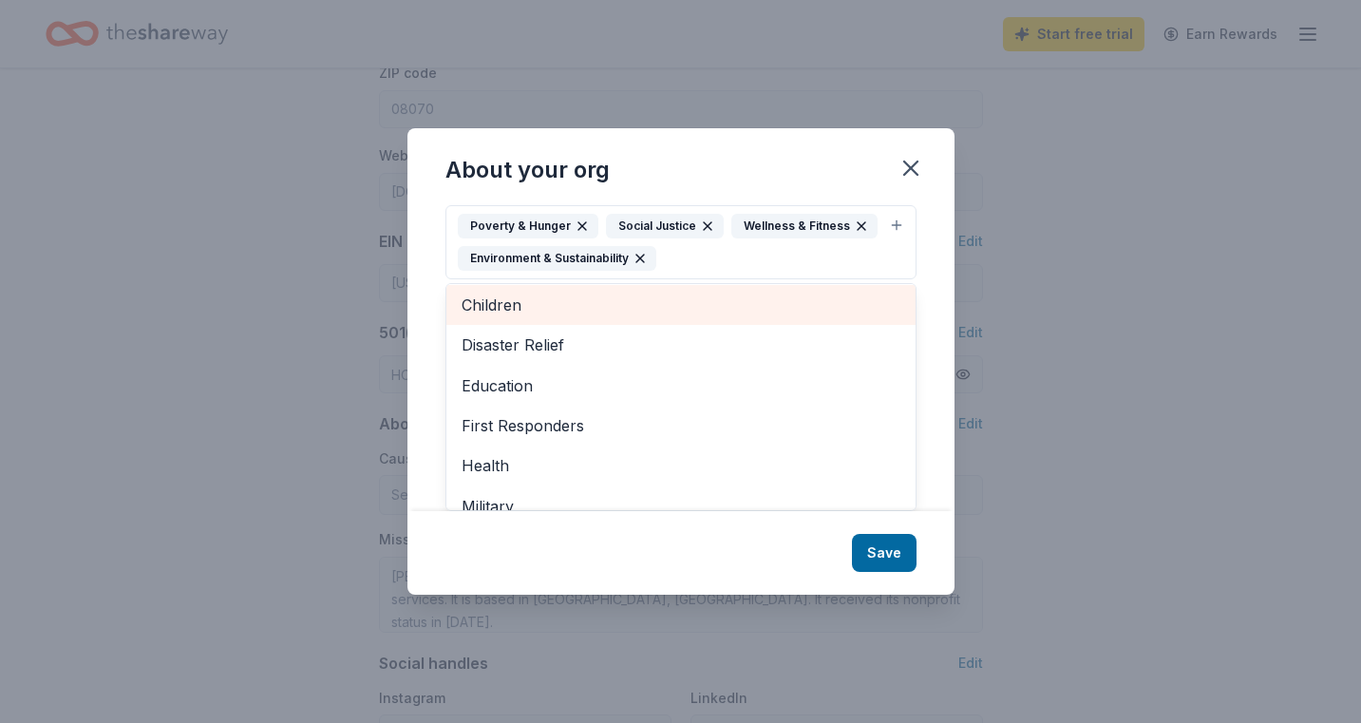
click at [506, 290] on div "Children" at bounding box center [680, 305] width 469 height 40
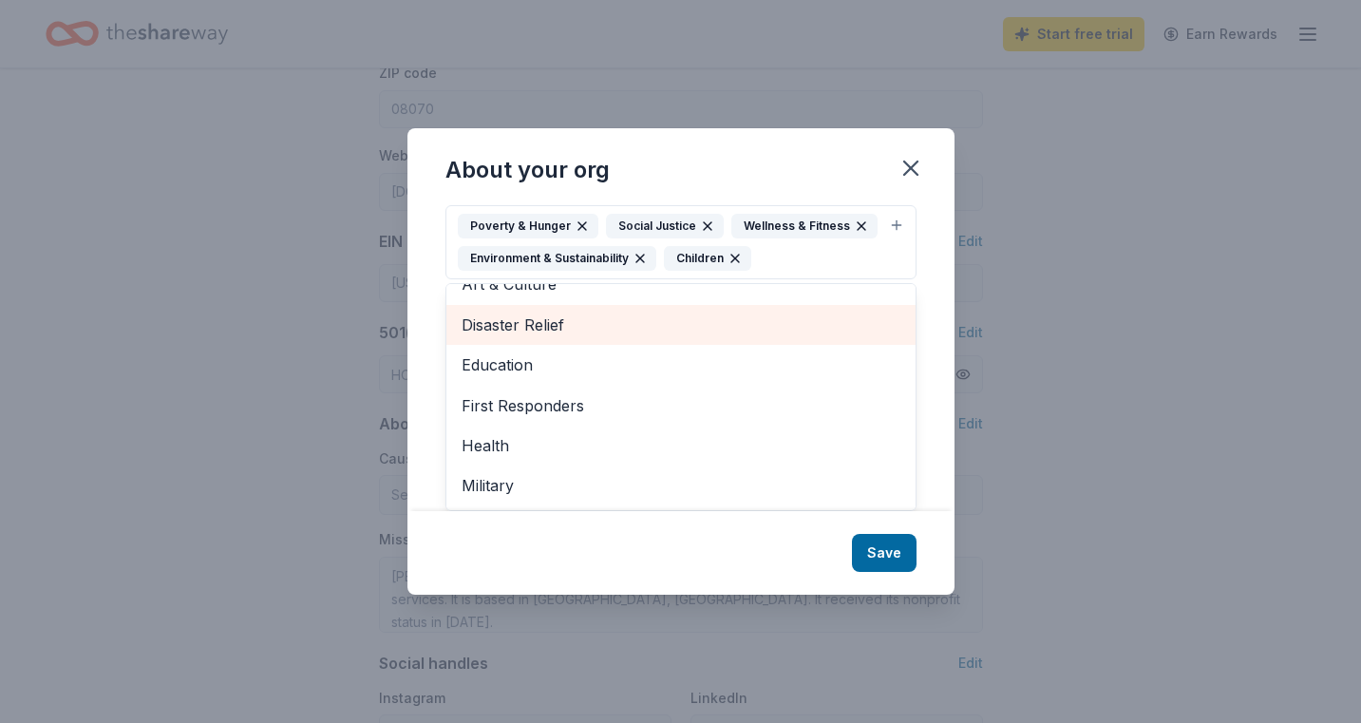
scroll to position [61, 0]
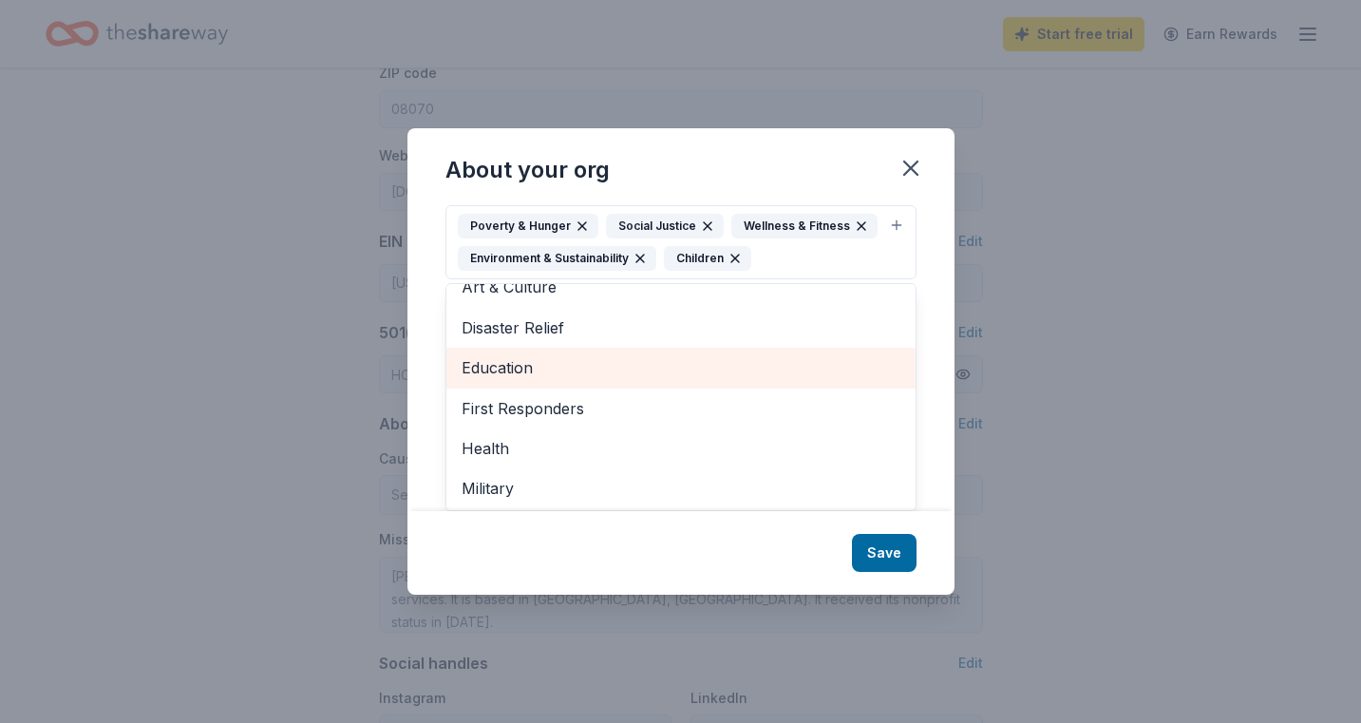
click at [503, 368] on span "Education" at bounding box center [681, 367] width 439 height 25
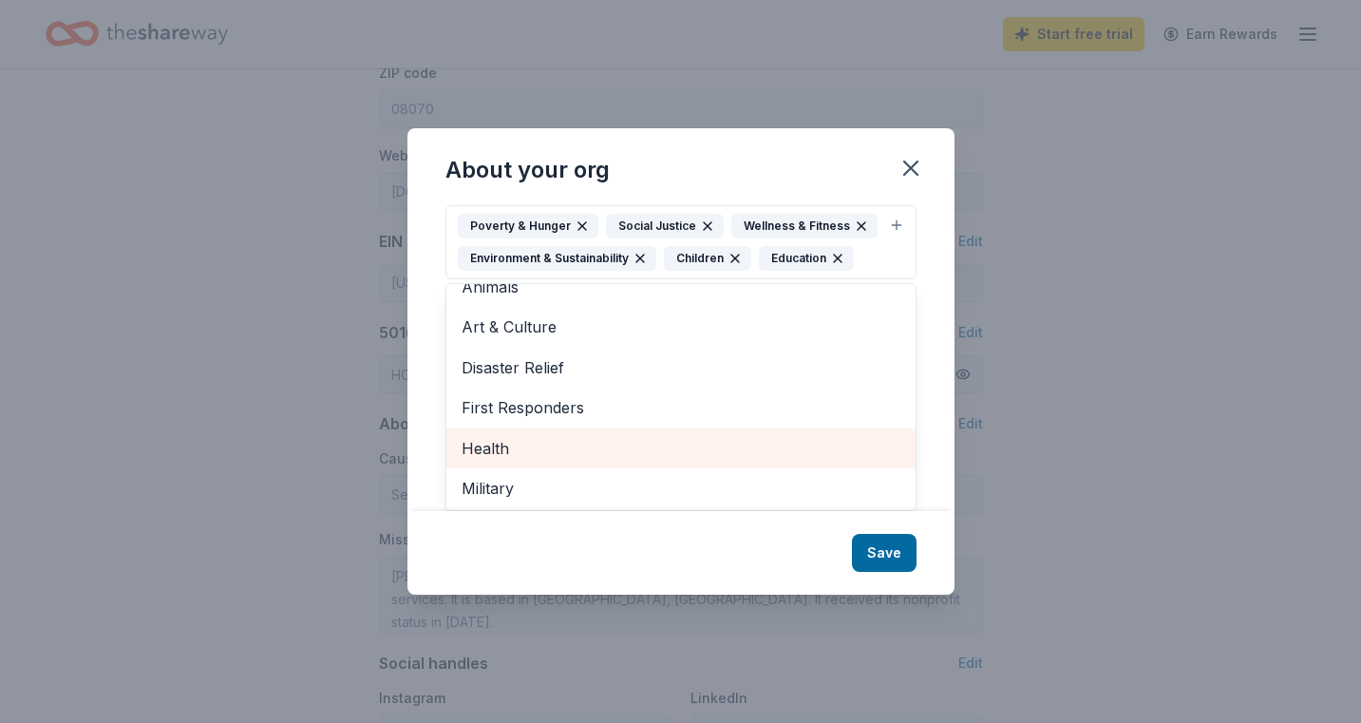
click at [505, 446] on span "Health" at bounding box center [681, 448] width 439 height 25
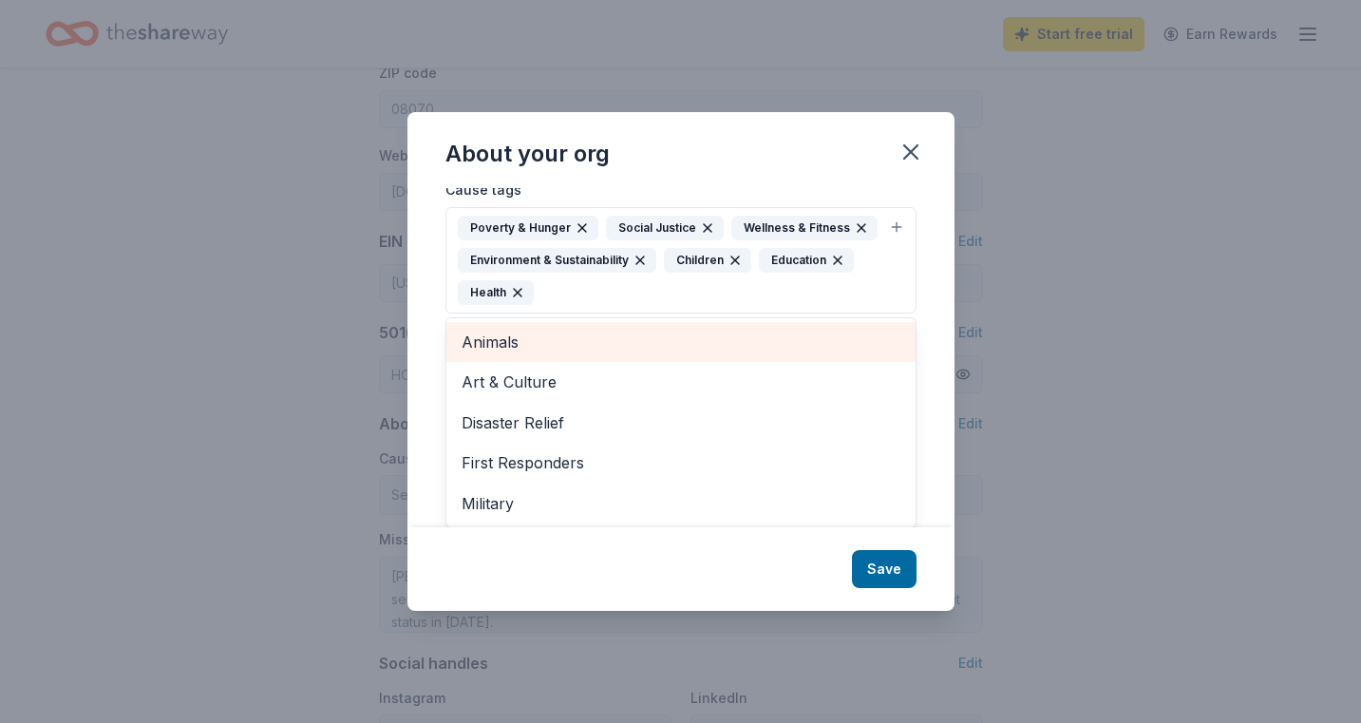
click at [565, 332] on span "Animals" at bounding box center [681, 342] width 439 height 25
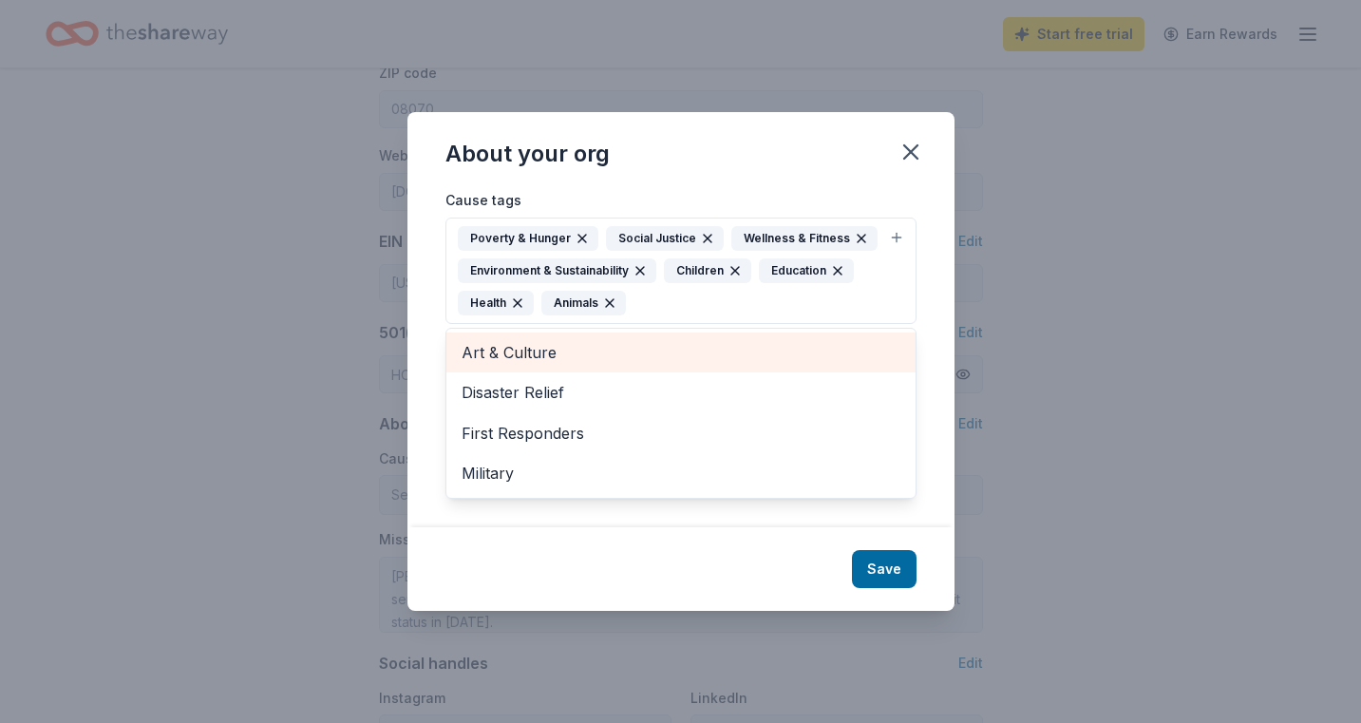
click at [503, 348] on span "Art & Culture" at bounding box center [681, 352] width 439 height 25
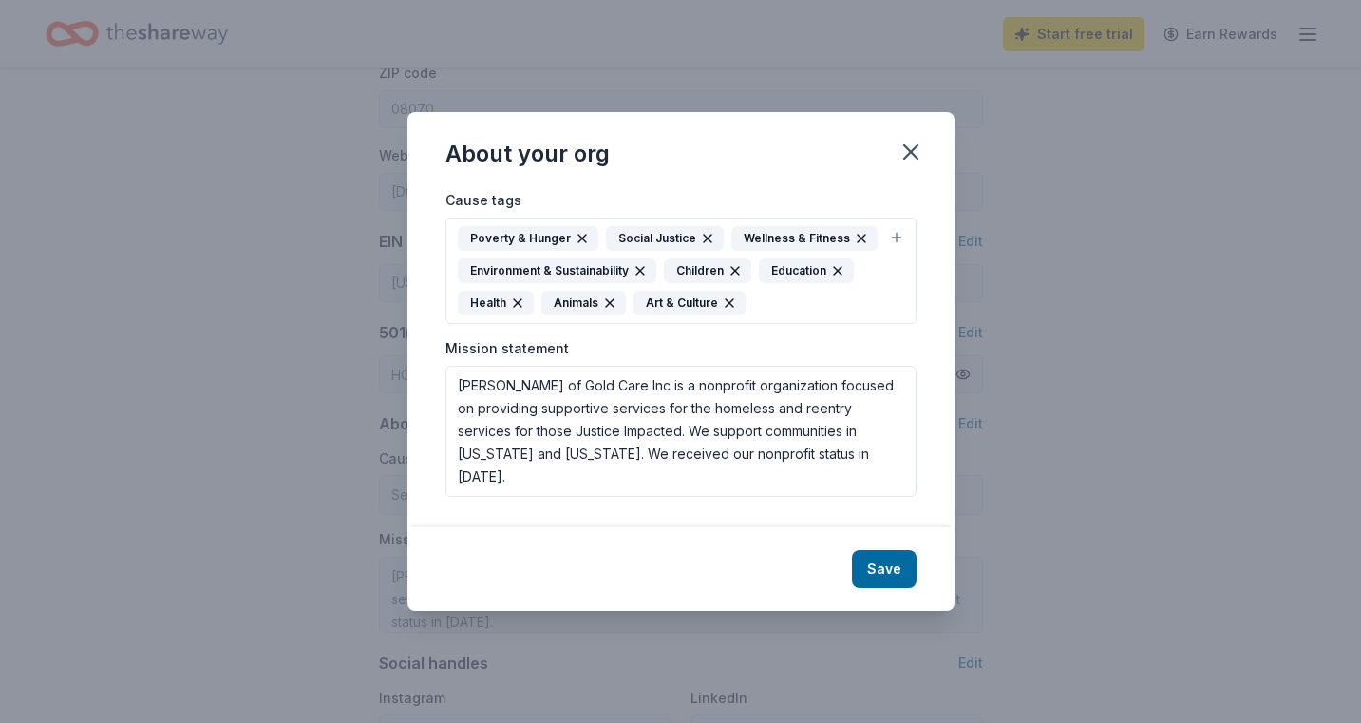
click at [613, 296] on icon "button" at bounding box center [609, 302] width 15 height 15
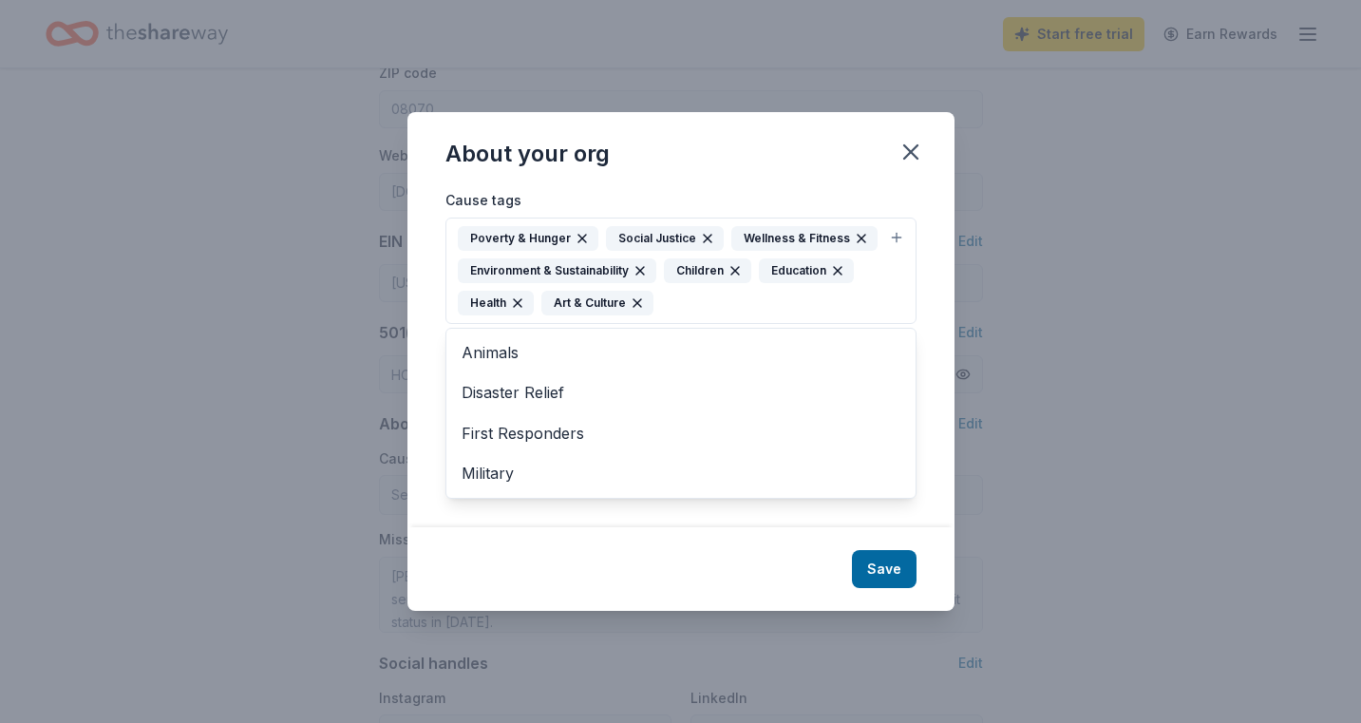
click at [689, 310] on div "Poverty & Hunger Social Justice Wellness & Fitness Environment & Sustainability…" at bounding box center [670, 270] width 424 height 89
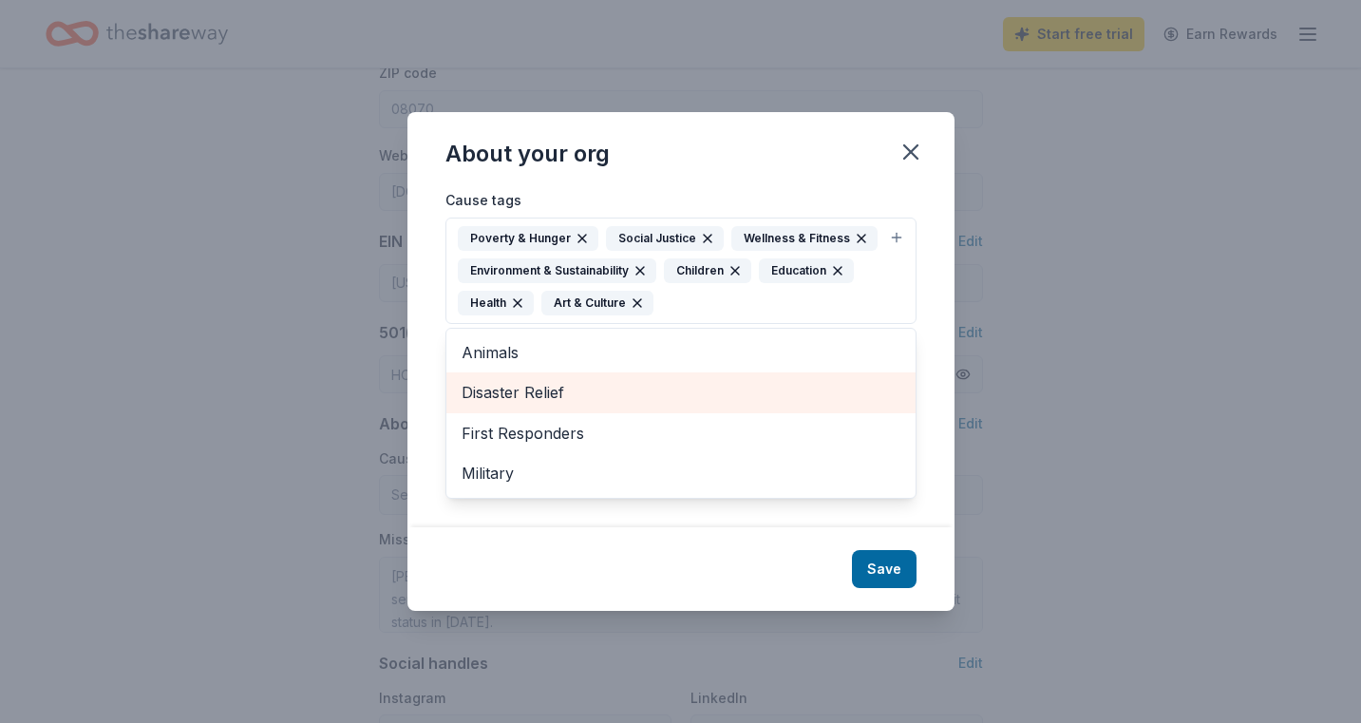
click at [539, 393] on span "Disaster Relief" at bounding box center [681, 392] width 439 height 25
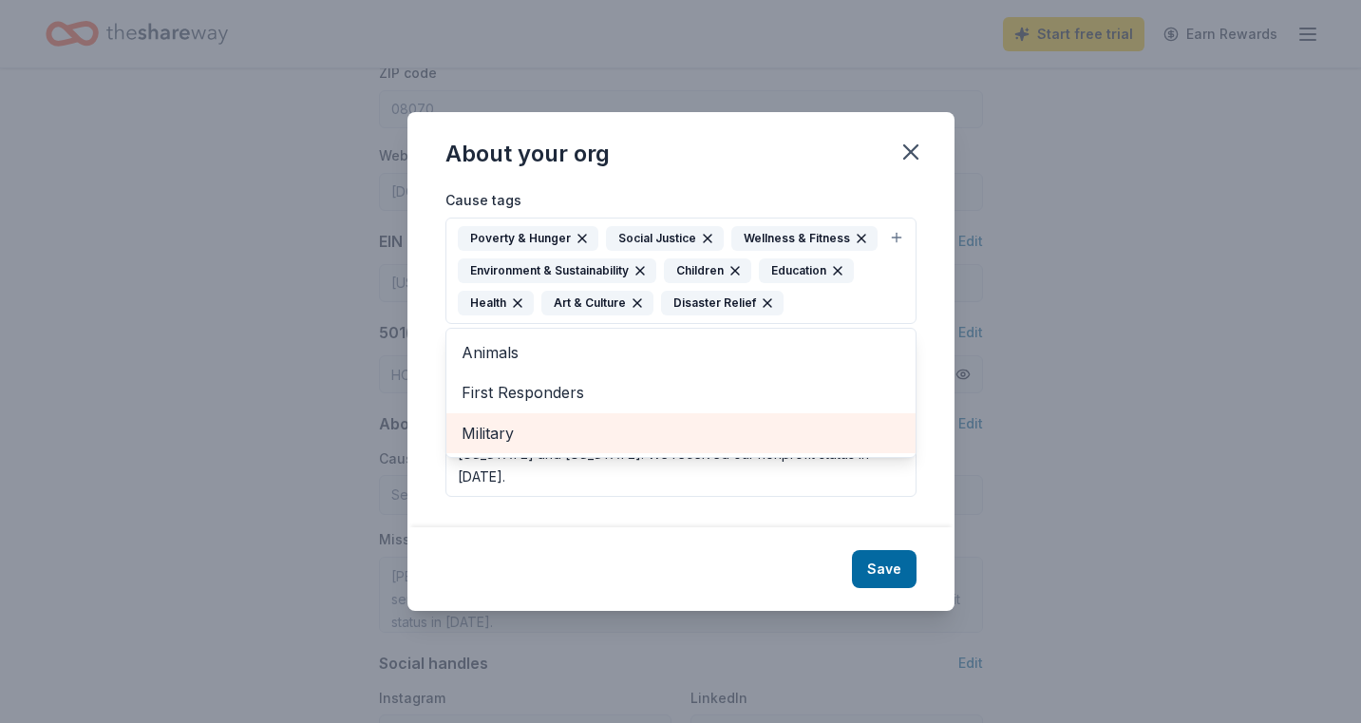
click at [531, 422] on span "Military" at bounding box center [681, 433] width 439 height 25
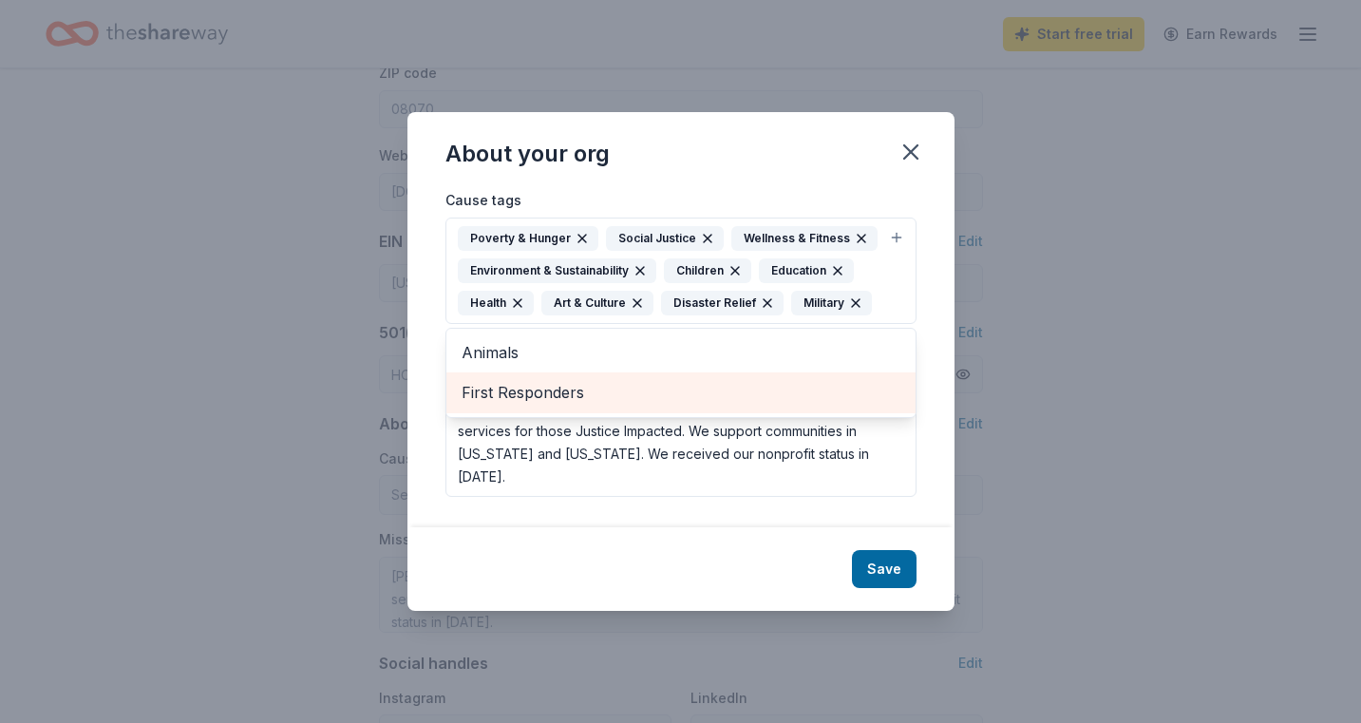
click at [744, 406] on div "First Responders" at bounding box center [680, 392] width 469 height 40
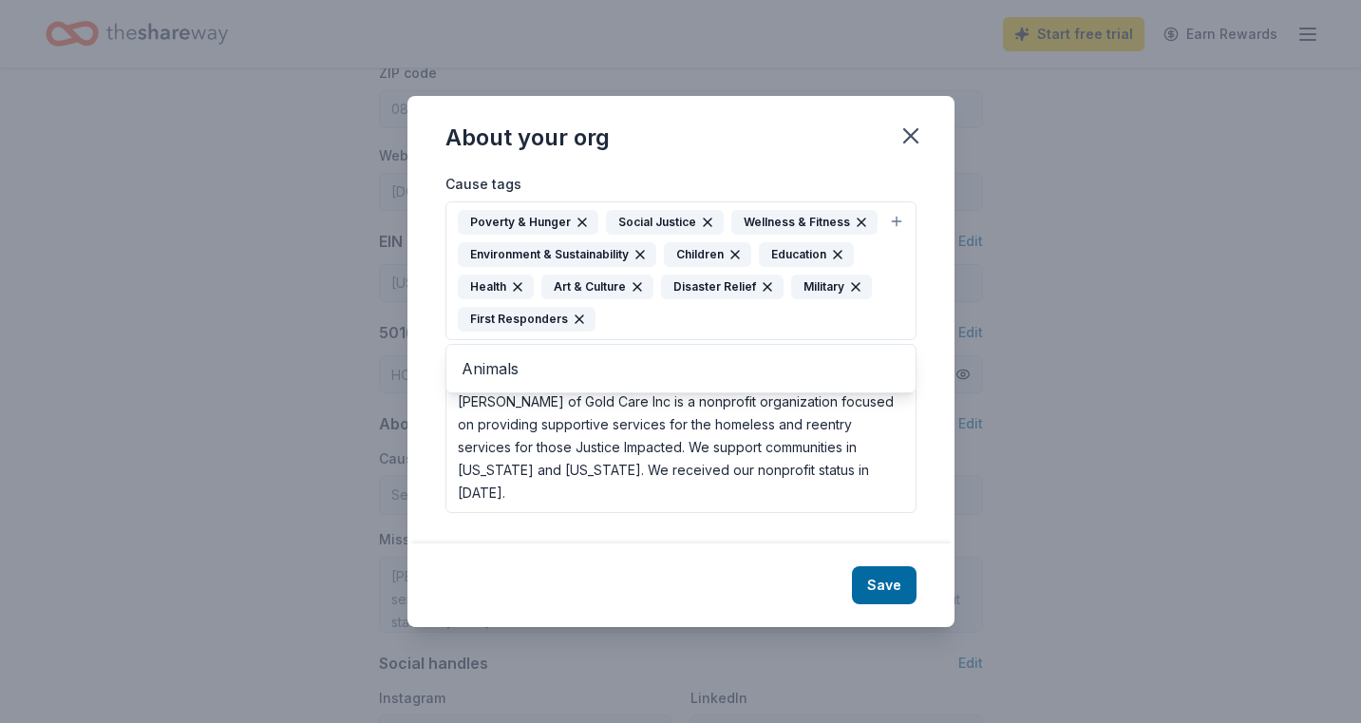
click at [798, 539] on div "Cause tags Poverty & Hunger Social Justice Wellness & Fitness Environment & Sus…" at bounding box center [680, 357] width 547 height 370
click at [758, 557] on div "Save" at bounding box center [680, 585] width 547 height 84
click at [774, 548] on div "Save" at bounding box center [680, 585] width 547 height 84
click at [891, 590] on button "Save" at bounding box center [884, 585] width 65 height 38
type textarea "Hart of Gold Care Inc is a nonprofit organization focused on providing supporti…"
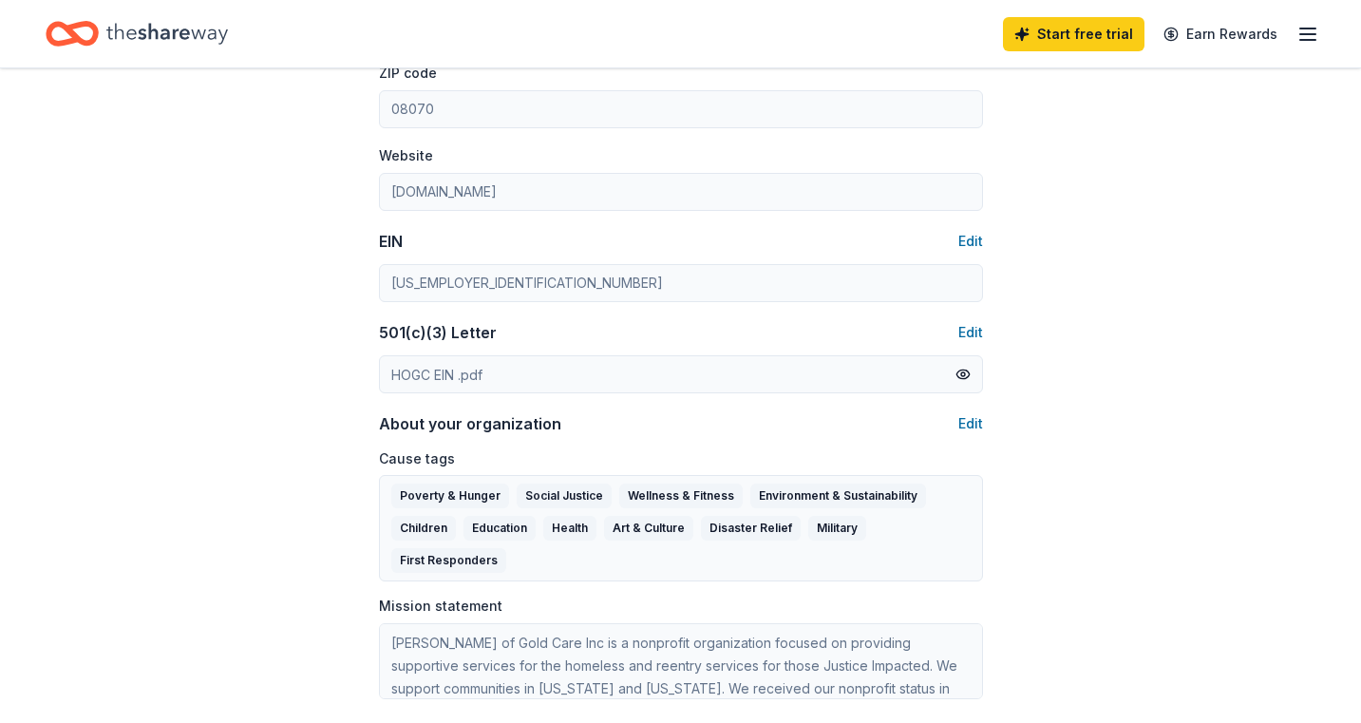
click at [1088, 447] on div "Account About me Profile Edit First name Sharon Last name Harris Role Executive…" at bounding box center [680, 161] width 1361 height 1762
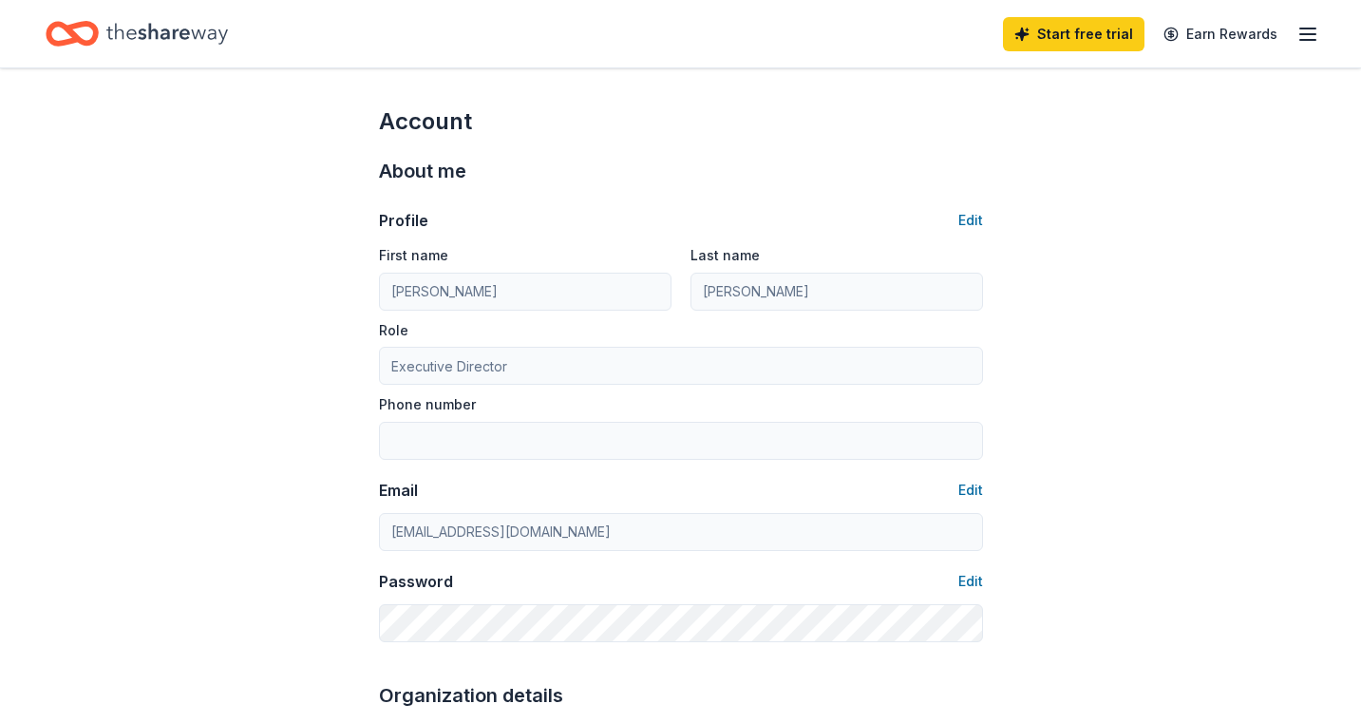
click at [1312, 28] on line "button" at bounding box center [1307, 28] width 15 height 0
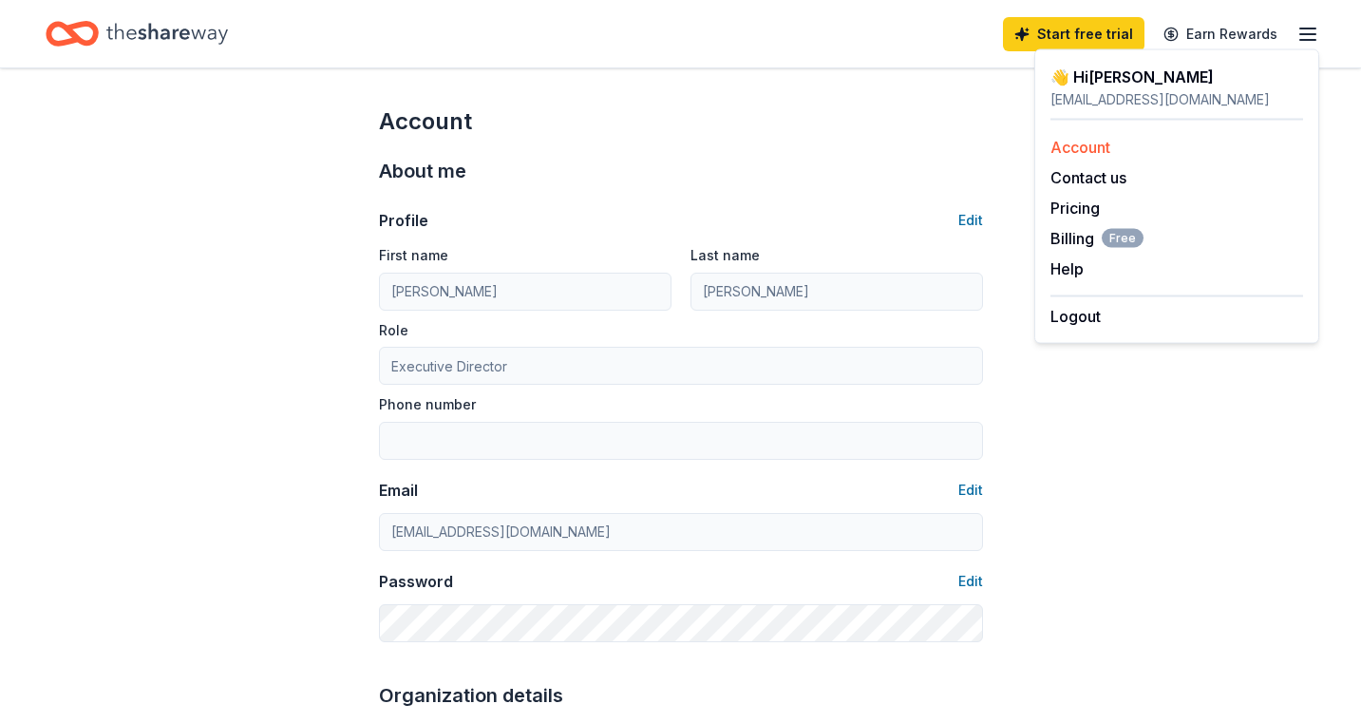
click at [1089, 142] on link "Account" at bounding box center [1080, 147] width 60 height 19
click at [827, 137] on div "About me Profile Edit First name Sharon Last name Harris Role Executive Directo…" at bounding box center [681, 399] width 604 height 524
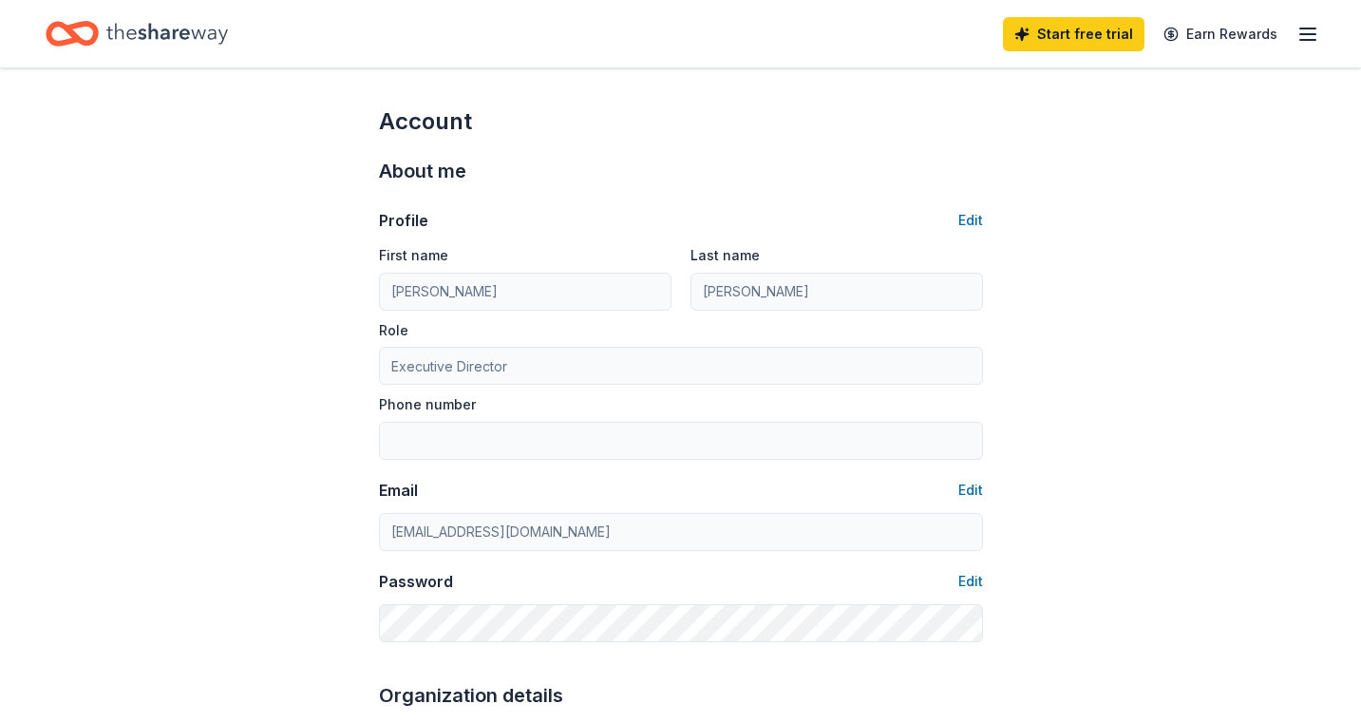
click at [134, 30] on icon "Home" at bounding box center [167, 33] width 122 height 21
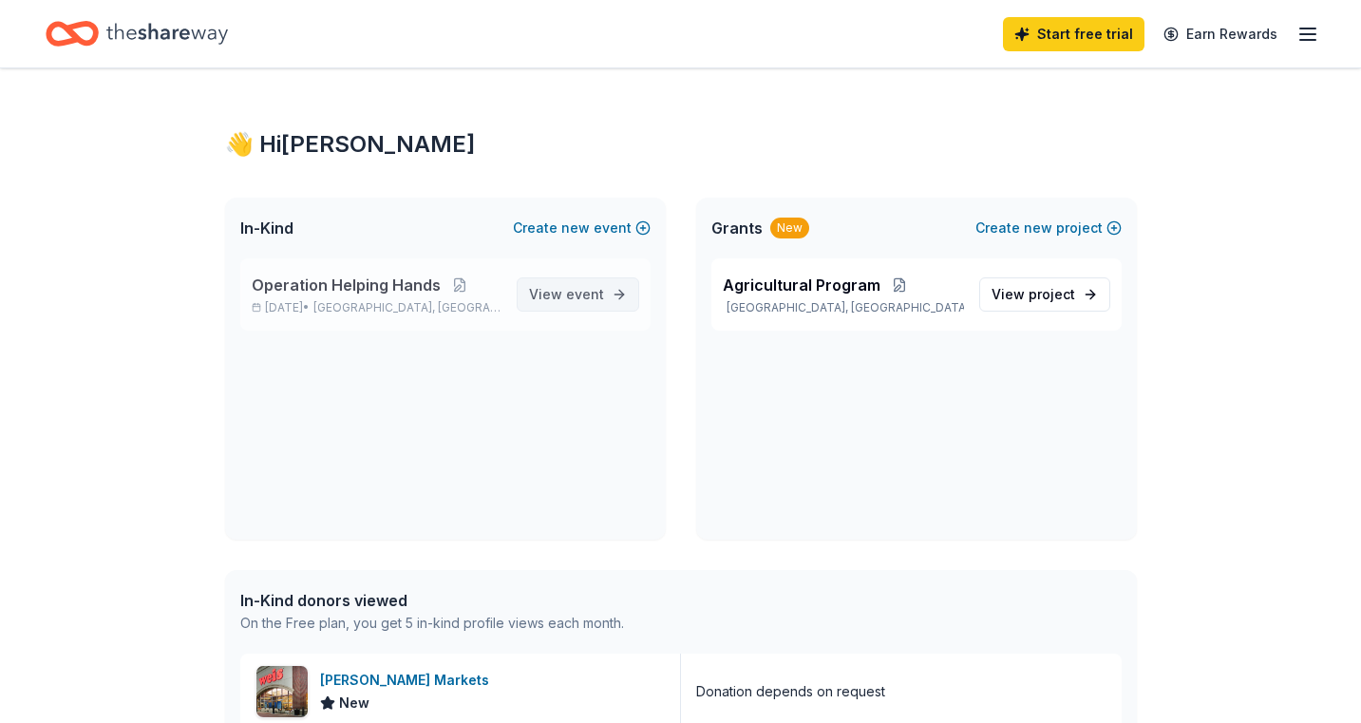
click at [576, 291] on span "event" at bounding box center [585, 294] width 38 height 16
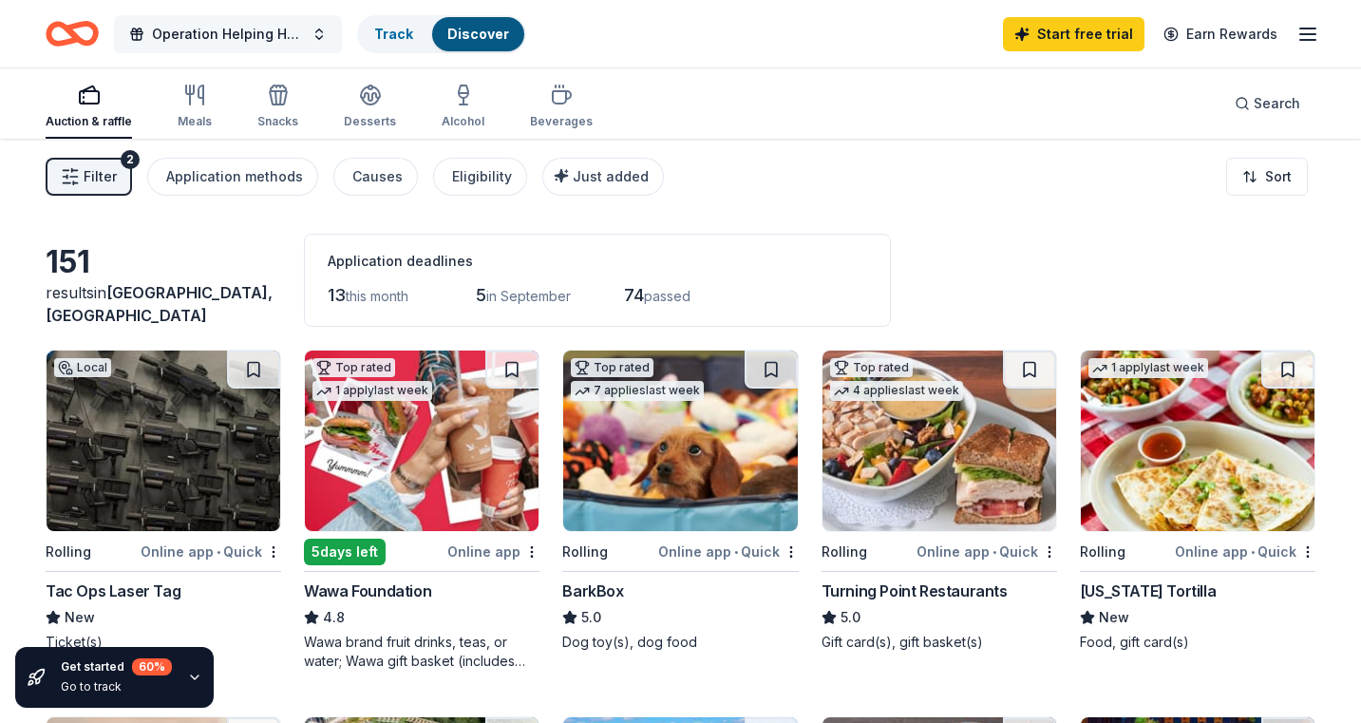
click at [185, 25] on span "Operation Helping Hands" at bounding box center [228, 34] width 152 height 23
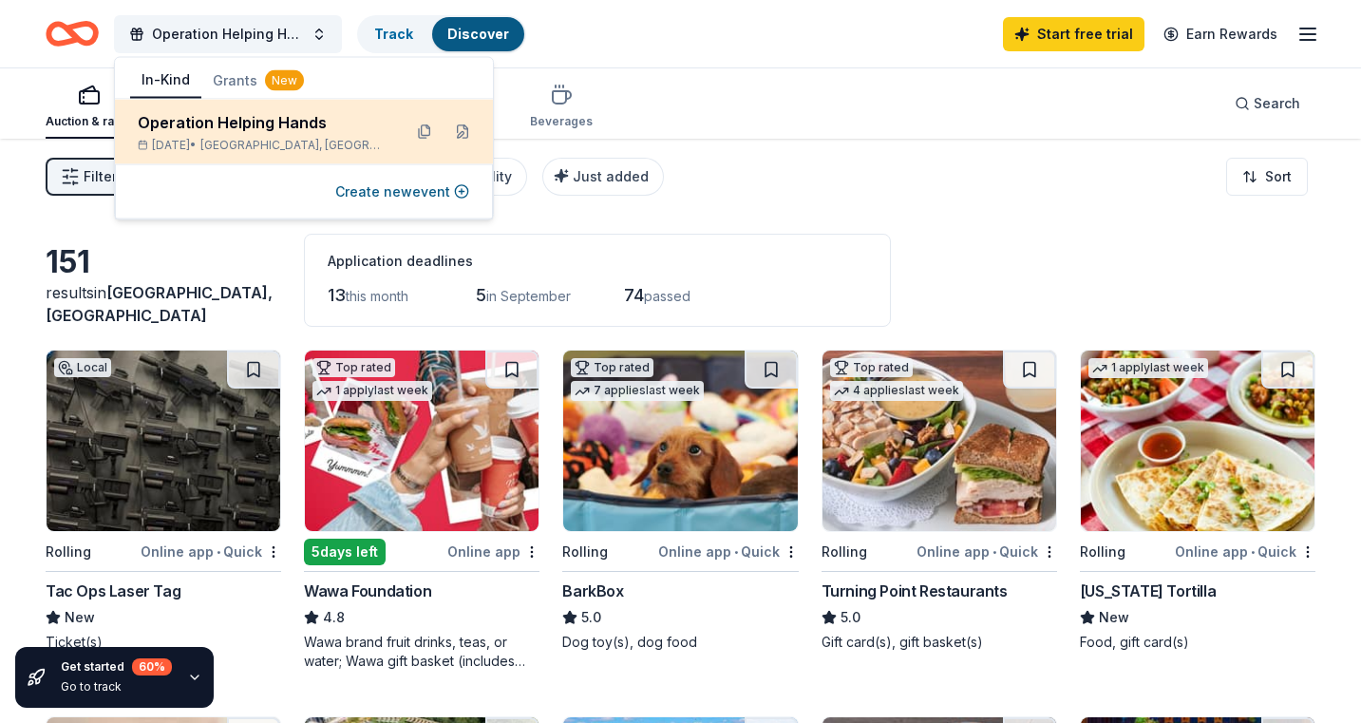
click at [235, 133] on div "Operation Helping Hands" at bounding box center [262, 122] width 249 height 23
click at [264, 129] on div "Operation Helping Hands" at bounding box center [262, 122] width 249 height 23
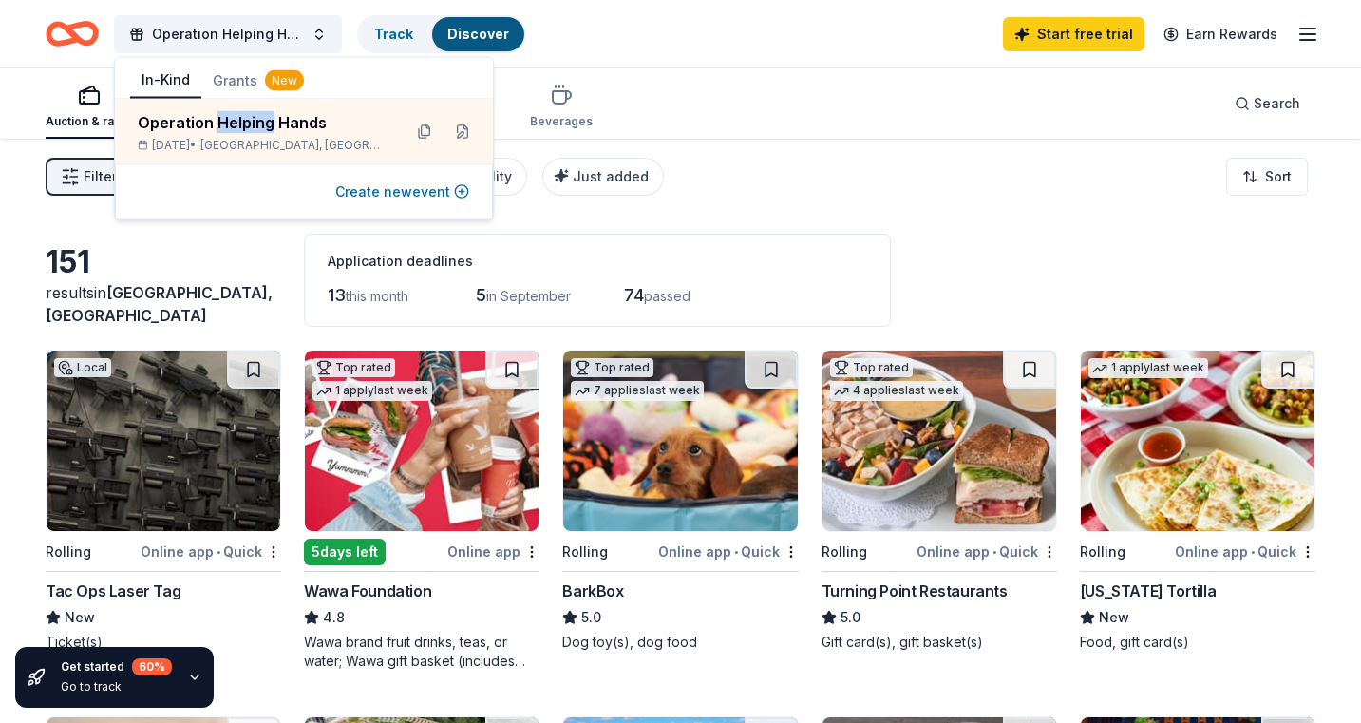
click at [351, 185] on button "Create new event" at bounding box center [402, 191] width 134 height 23
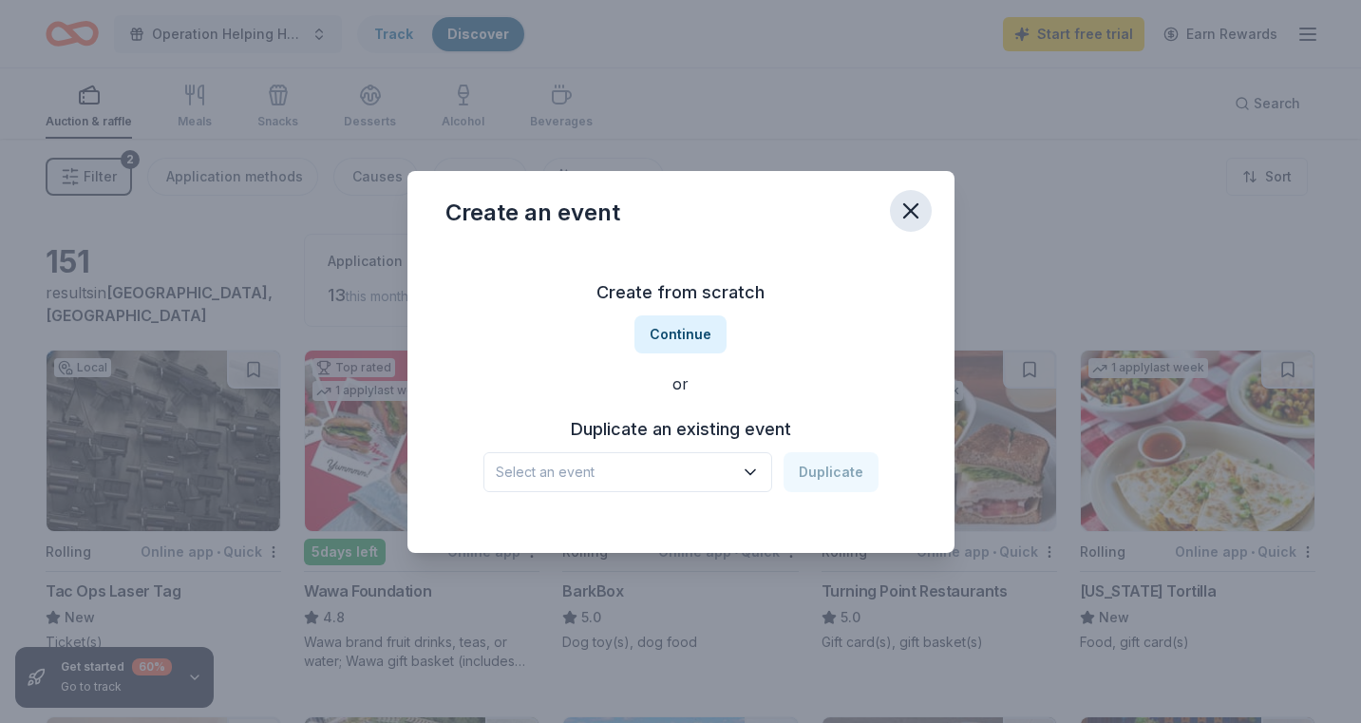
click at [918, 208] on icon "button" at bounding box center [910, 211] width 27 height 27
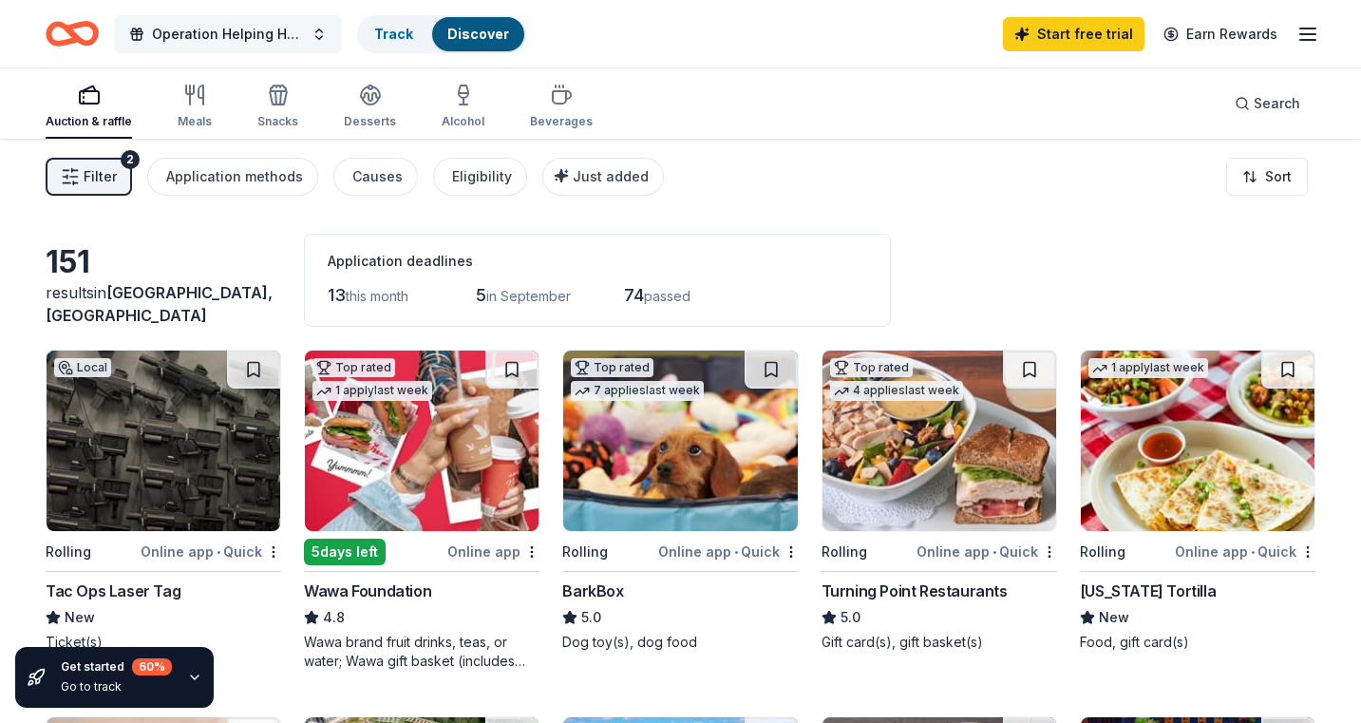
click at [171, 27] on span "Operation Helping Hands" at bounding box center [228, 34] width 152 height 23
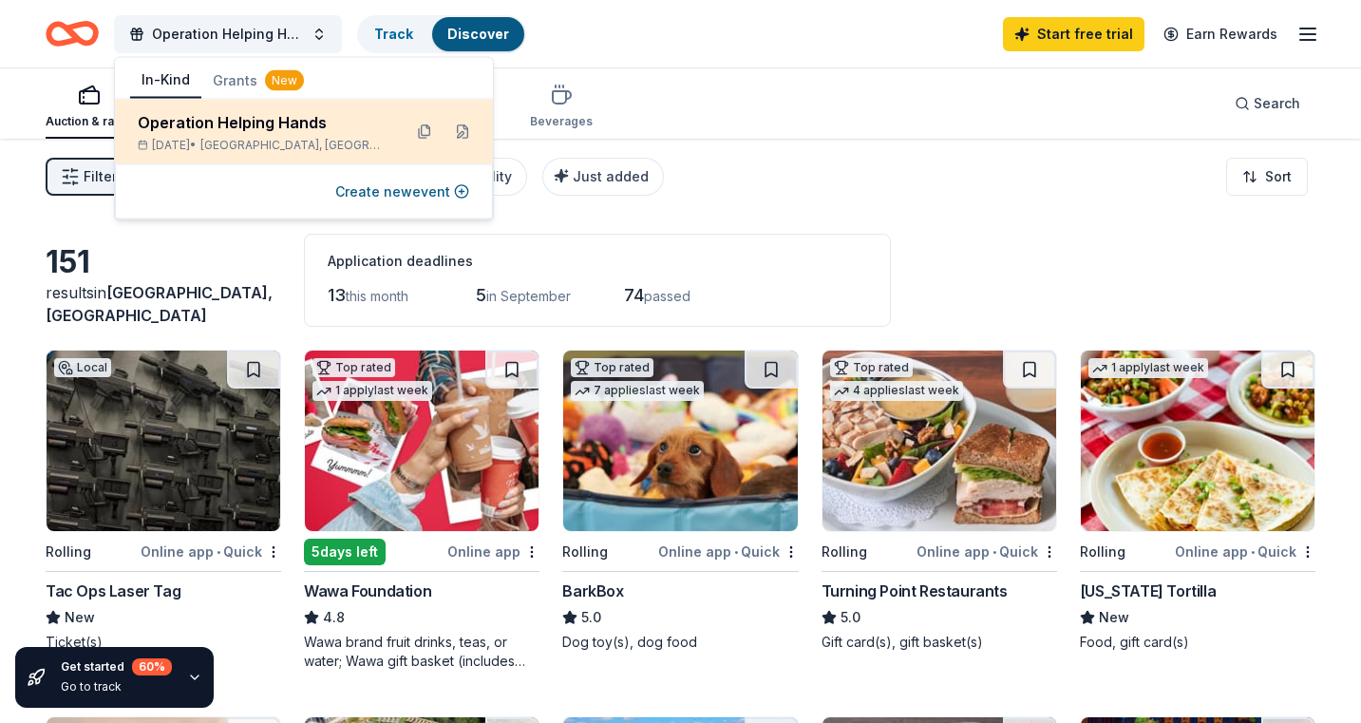
click at [213, 110] on div "Operation Helping Hands Sep 13, 2025 • Mannington Township, NJ" at bounding box center [304, 132] width 378 height 65
click at [425, 134] on button at bounding box center [424, 132] width 30 height 30
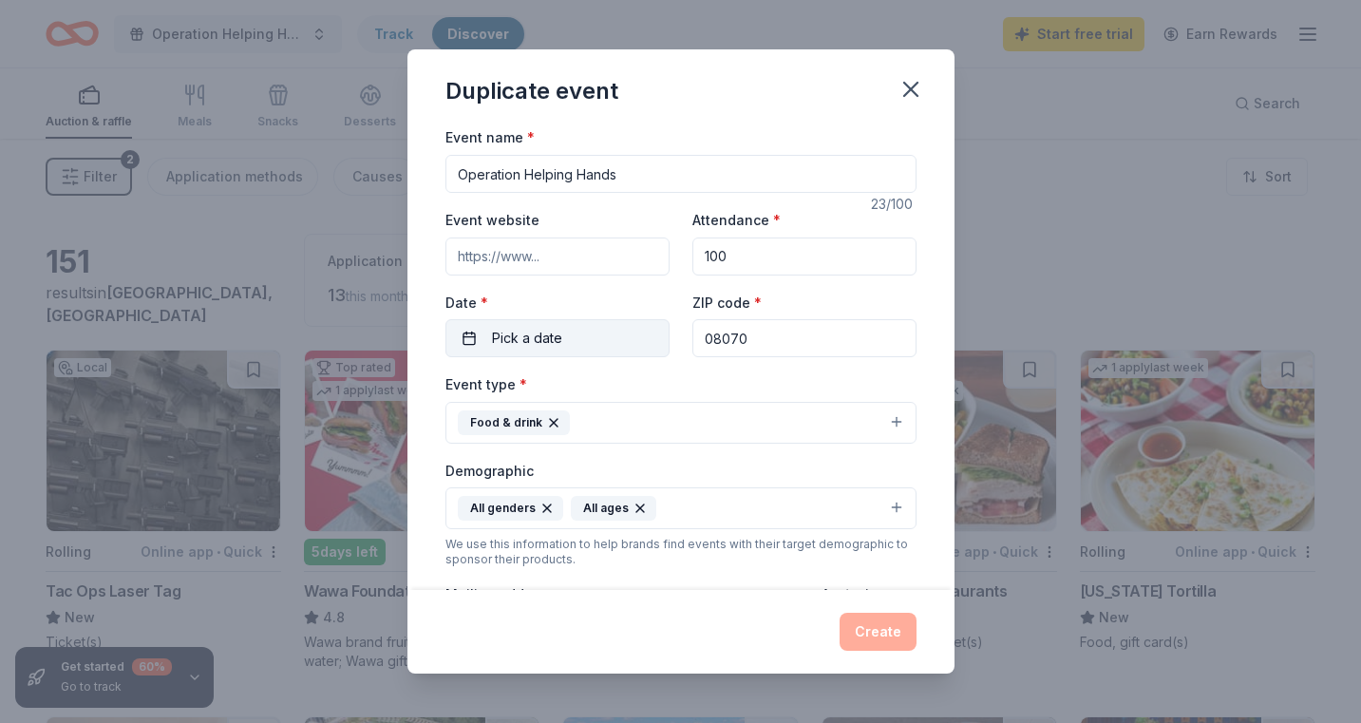
click at [529, 339] on span "Pick a date" at bounding box center [527, 338] width 70 height 23
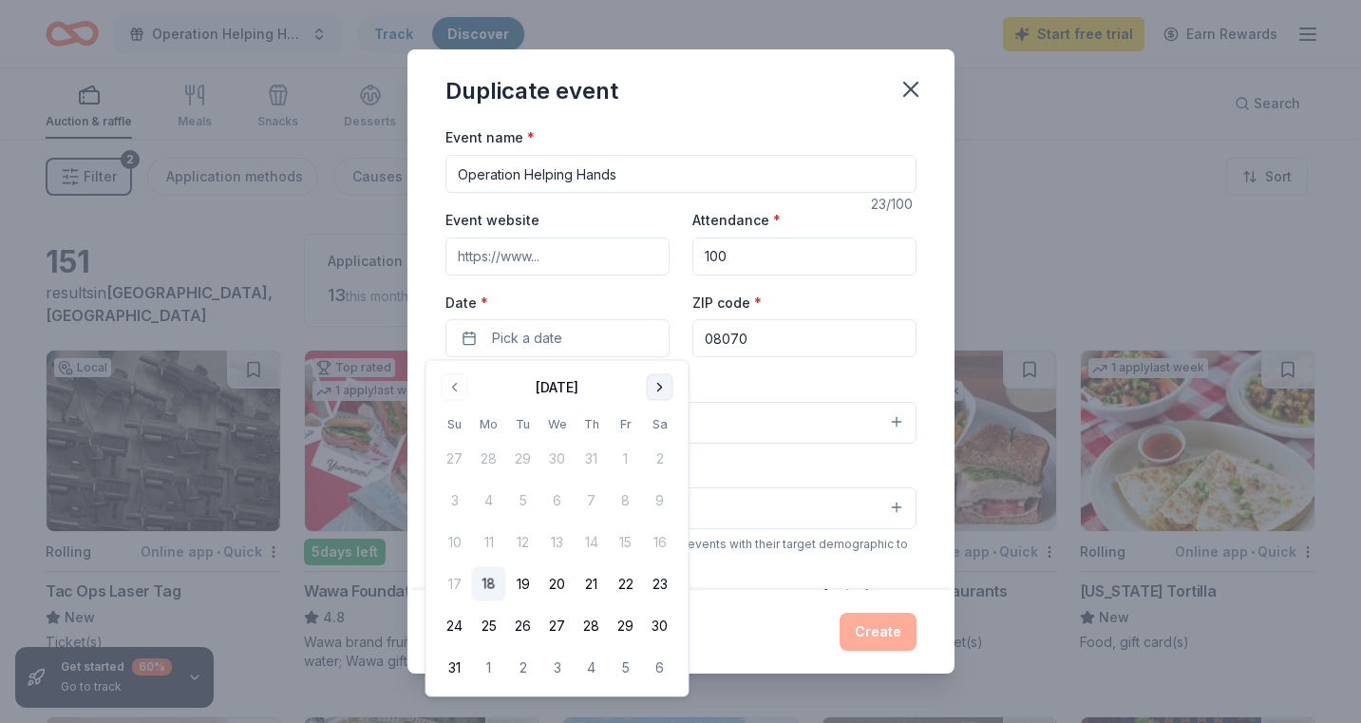
click at [658, 387] on button "Go to next month" at bounding box center [660, 387] width 27 height 27
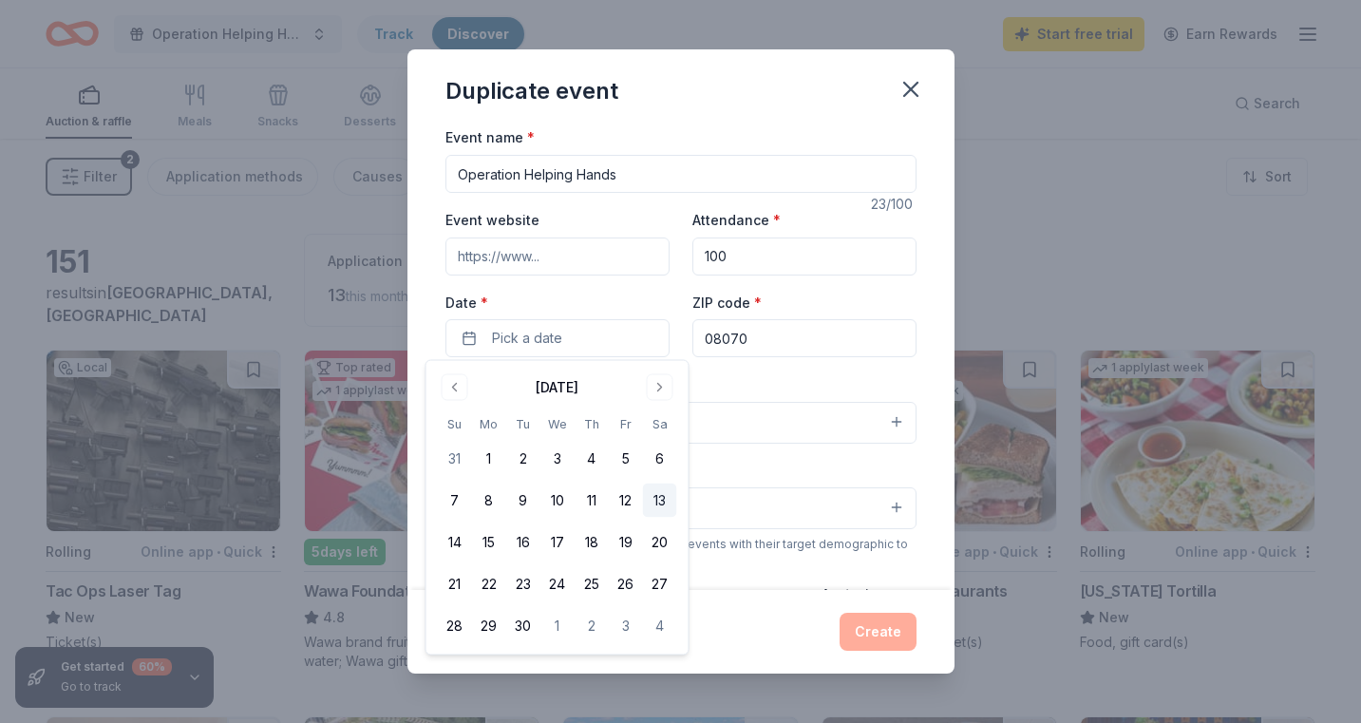
click at [661, 501] on button "13" at bounding box center [660, 500] width 34 height 34
click at [952, 533] on div "Event name * Operation Helping Hands 23 /100 Event website Attendance * 100 Dat…" at bounding box center [680, 356] width 547 height 463
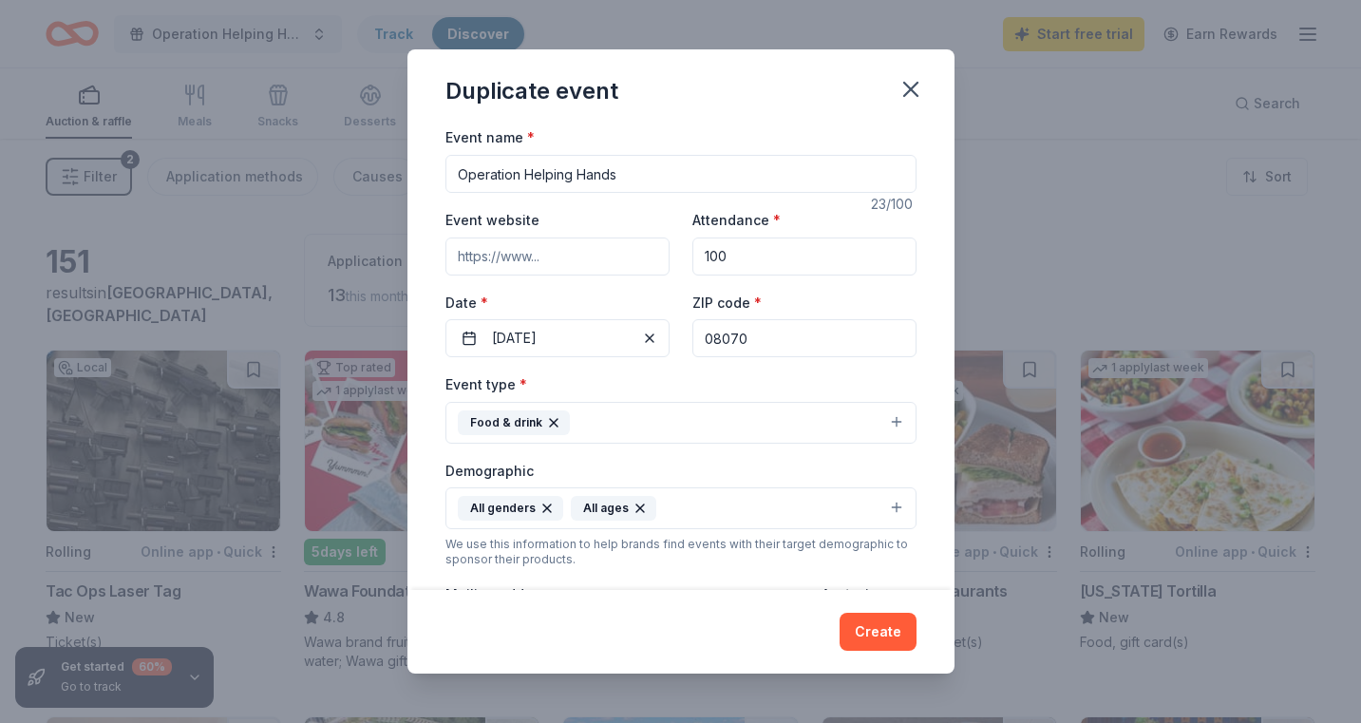
click at [893, 421] on button "Food & drink" at bounding box center [680, 423] width 471 height 42
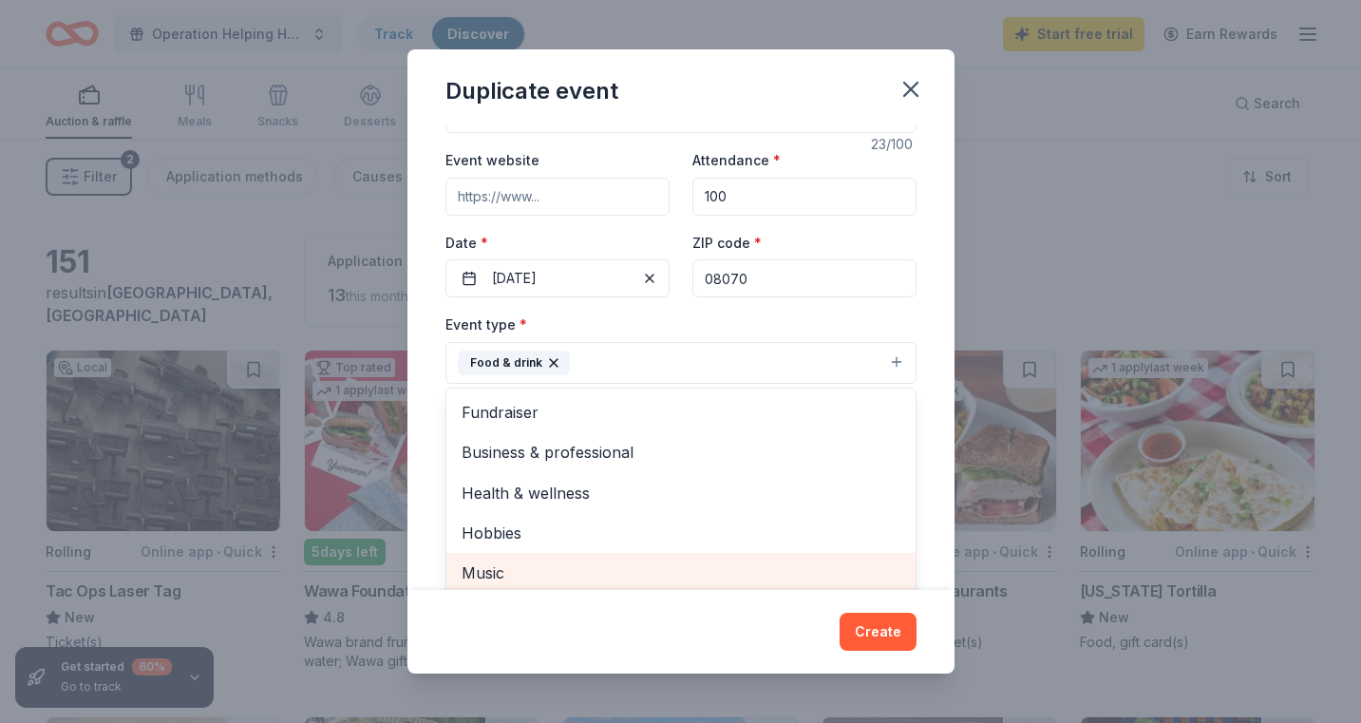
scroll to position [82, 0]
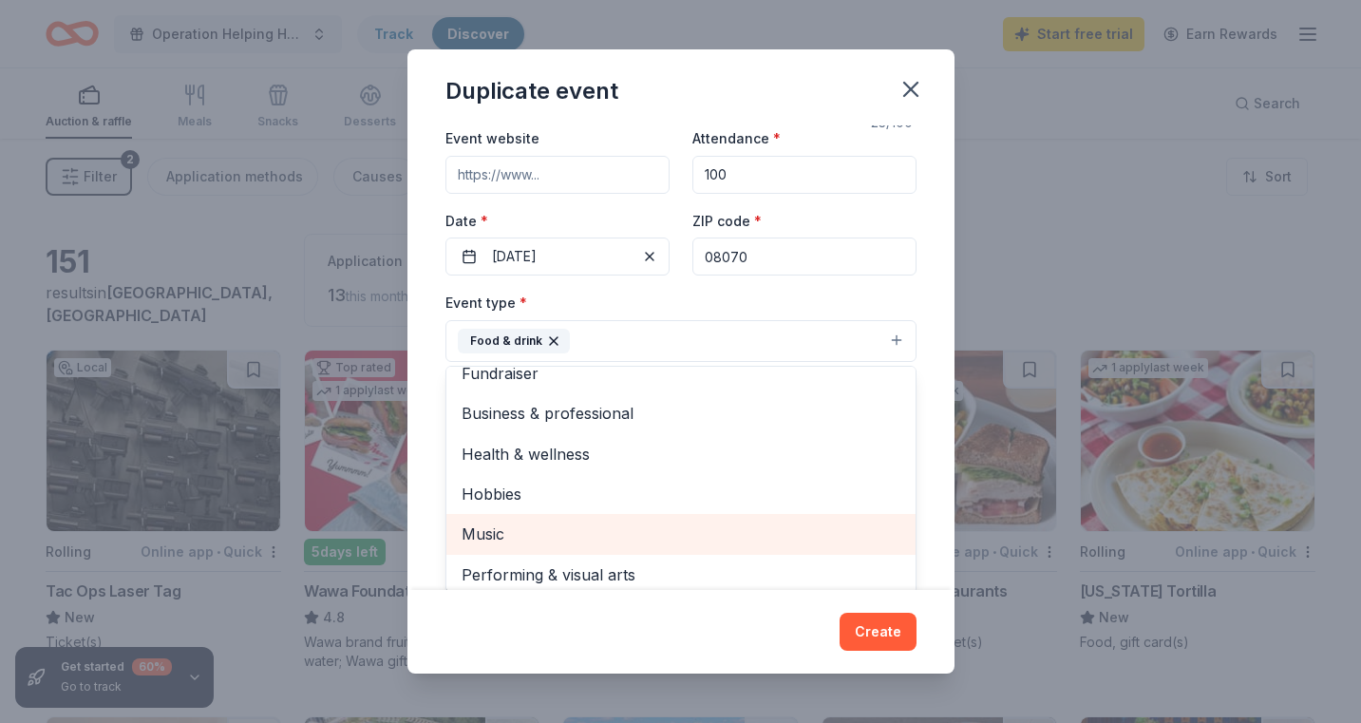
click at [500, 529] on span "Music" at bounding box center [681, 533] width 439 height 25
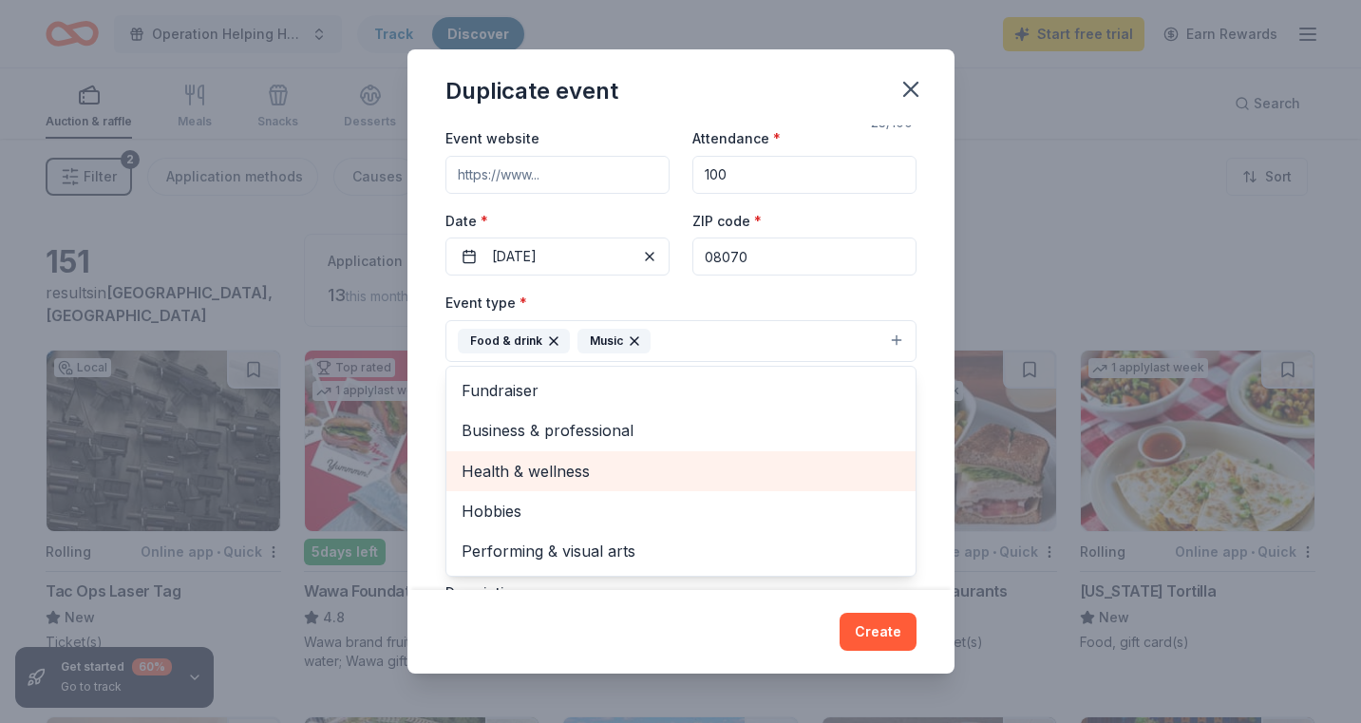
click at [559, 465] on span "Health & wellness" at bounding box center [681, 471] width 439 height 25
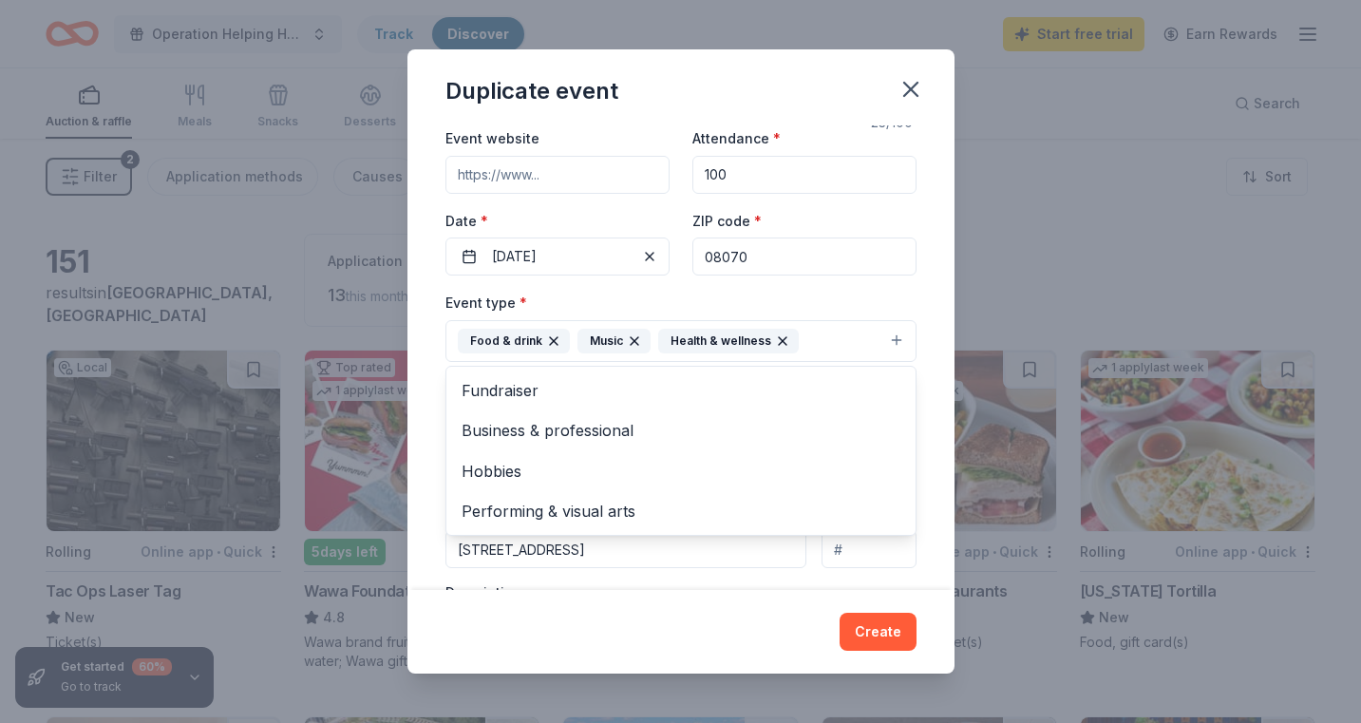
click at [936, 533] on div "Event name * Operation Helping Hands 23 /100 Event website Attendance * 100 Dat…" at bounding box center [680, 356] width 547 height 463
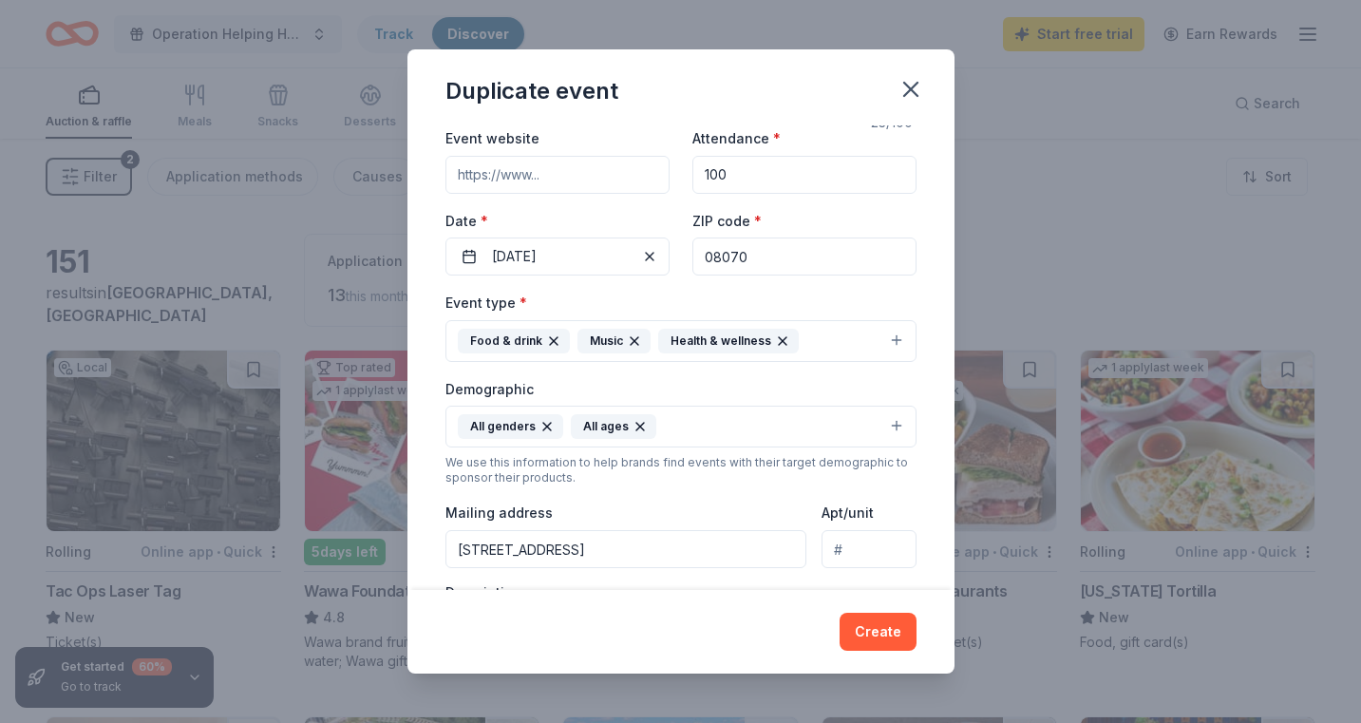
scroll to position [80, 0]
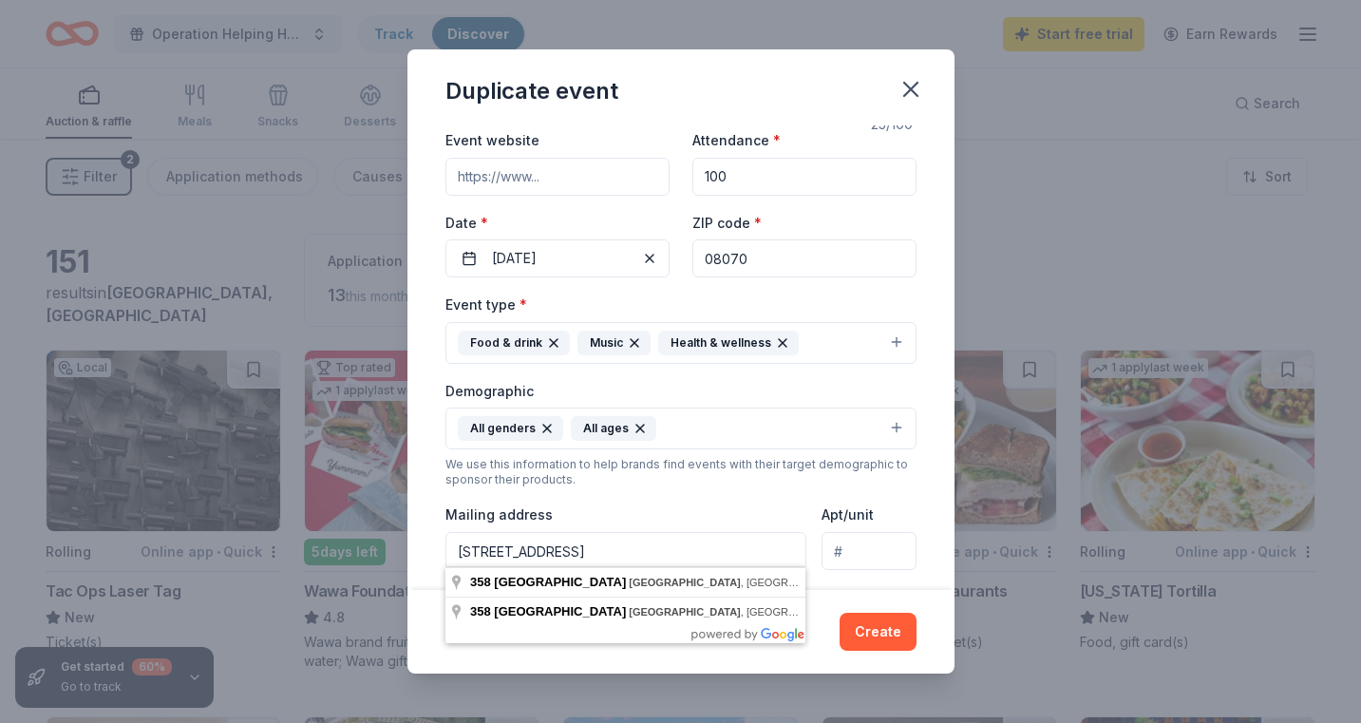
drag, startPoint x: 457, startPoint y: 543, endPoint x: 802, endPoint y: 552, distance: 345.8
click at [802, 552] on input "358 North Hook Road, Pennsville Township, NJ, 08070" at bounding box center [626, 551] width 362 height 38
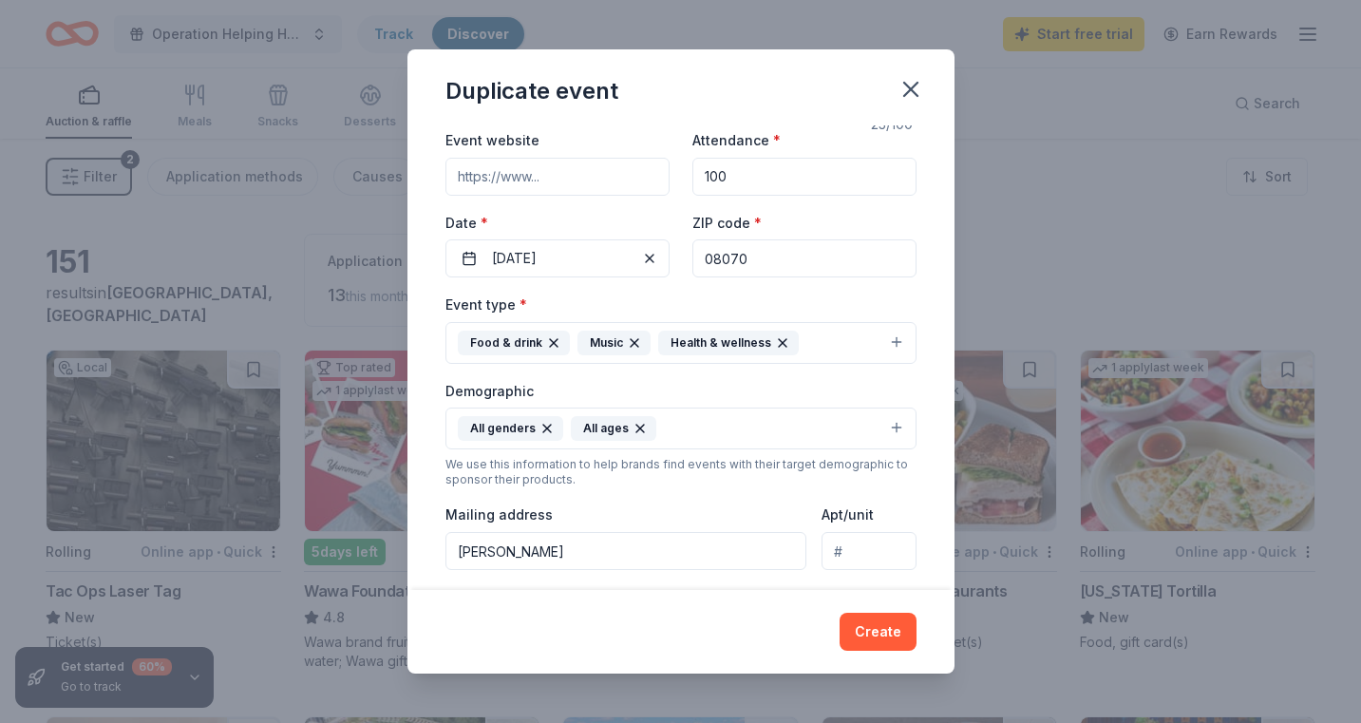
click at [930, 531] on div "Event name * Operation Helping Hands 23 /100 Event website Attendance * 100 Dat…" at bounding box center [680, 356] width 547 height 463
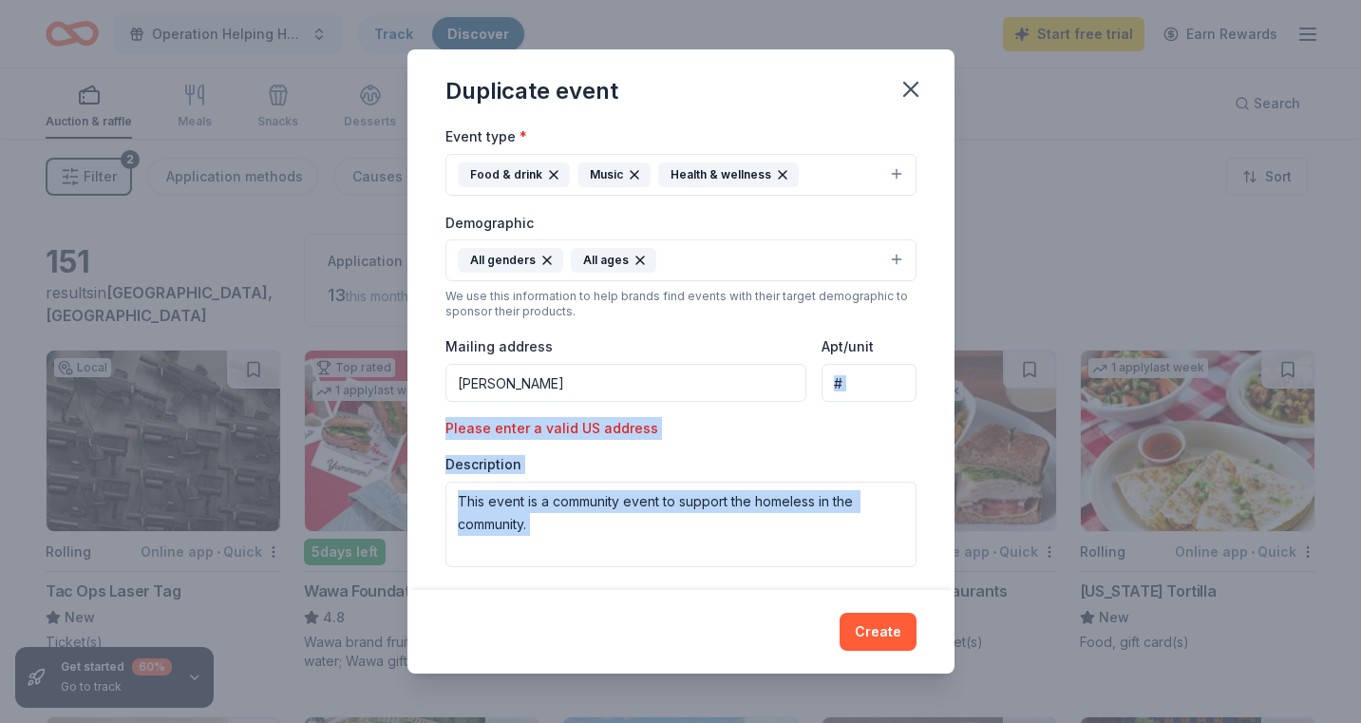
scroll to position [326, 0]
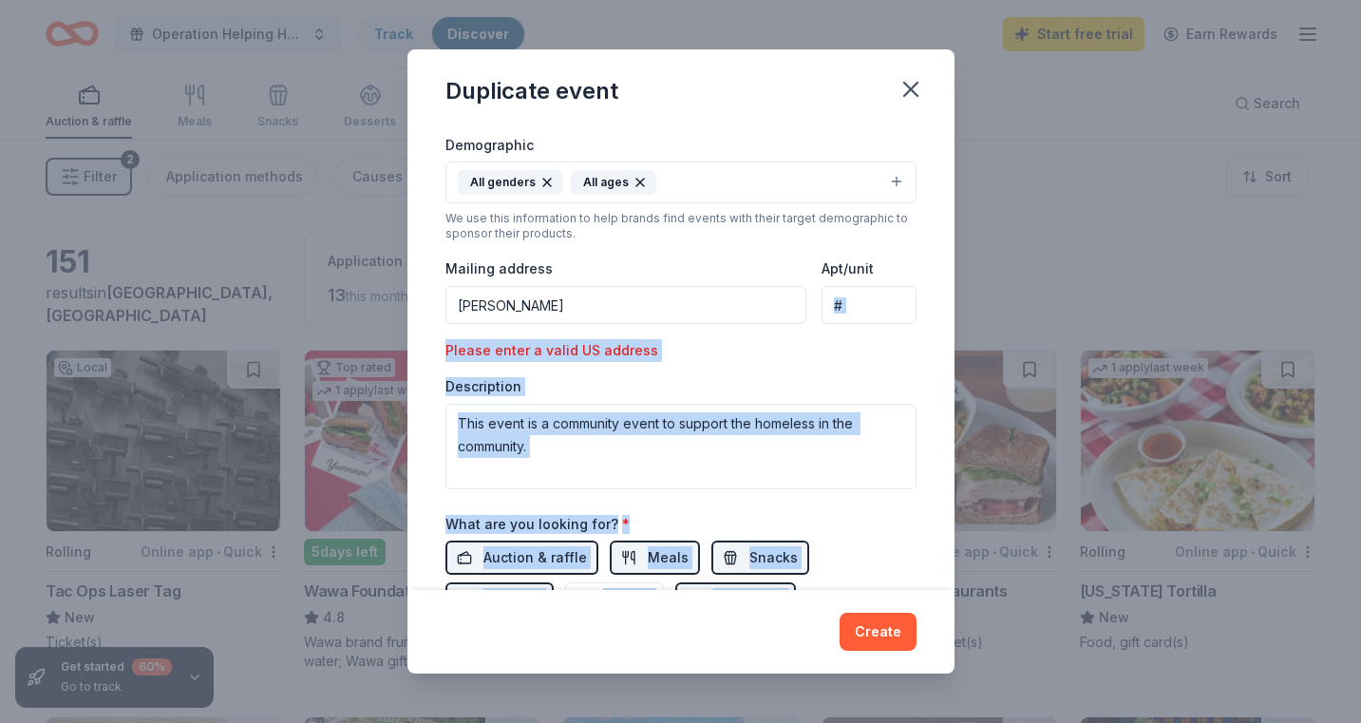
drag, startPoint x: 934, startPoint y: 547, endPoint x: 930, endPoint y: 614, distance: 66.6
click at [930, 614] on div "Duplicate event Event name * Operation Helping Hands 23 /100 Event website Atte…" at bounding box center [680, 360] width 547 height 623
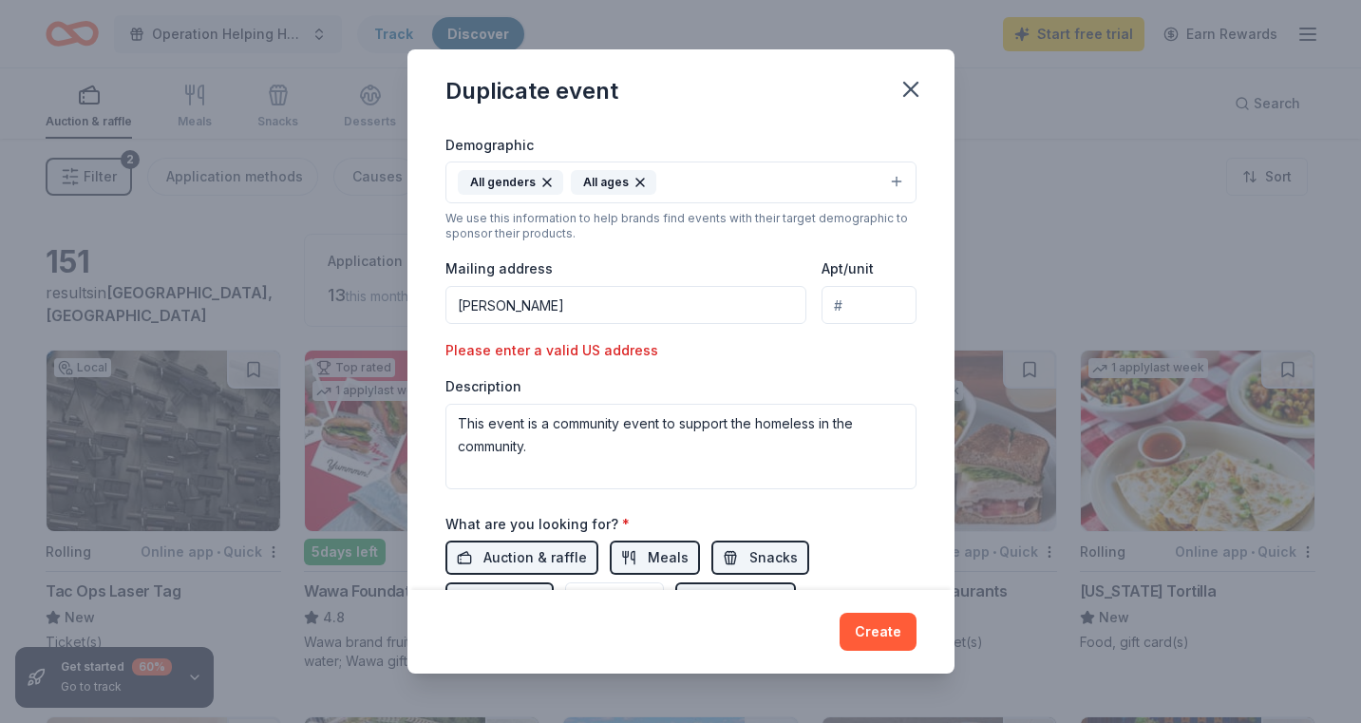
click at [926, 266] on div "Event name * Operation Helping Hands 23 /100 Event website Attendance * 100 Dat…" at bounding box center [680, 356] width 547 height 463
click at [640, 309] on input "Walter Rand" at bounding box center [626, 305] width 362 height 38
click at [581, 309] on input "Walter Rand" at bounding box center [626, 305] width 362 height 38
type input "575 Doctor Martin Luther King Boulevard, Camden, NJ, 08103"
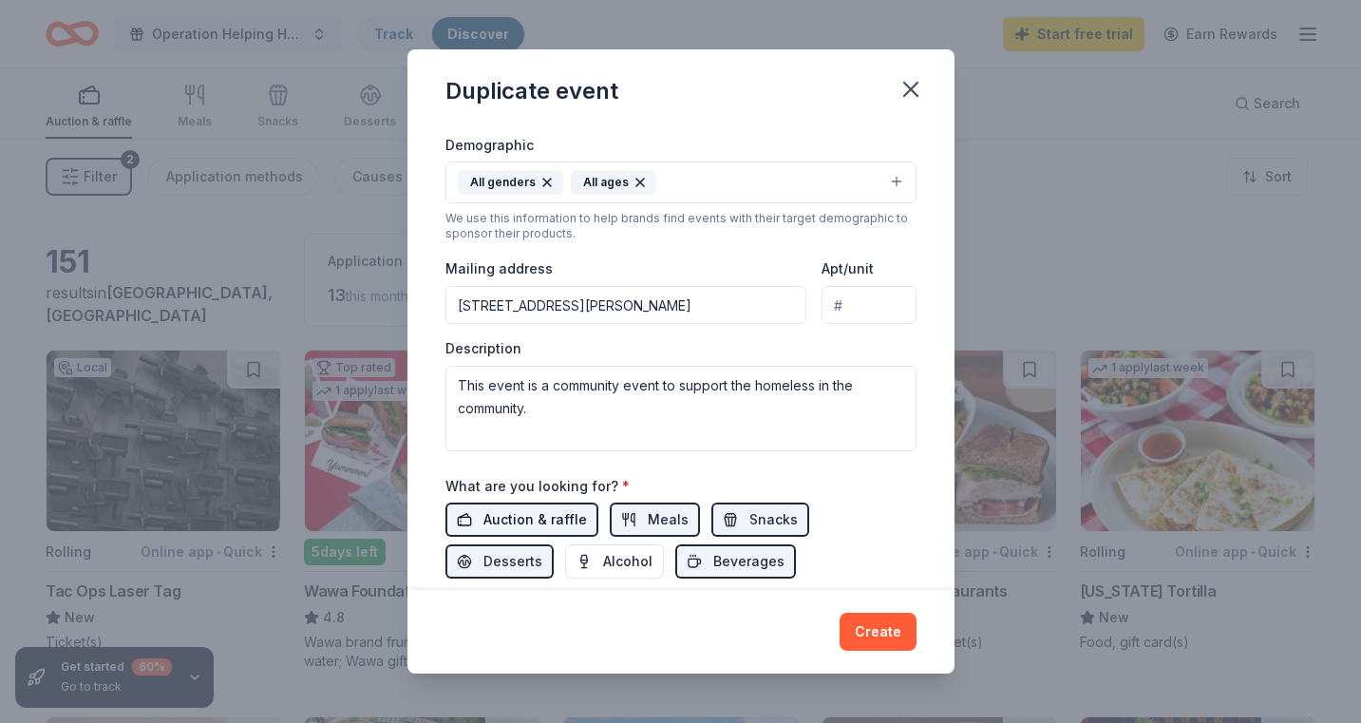
click at [575, 519] on span "Auction & raffle" at bounding box center [535, 519] width 104 height 23
click at [885, 639] on button "Create" at bounding box center [878, 632] width 77 height 38
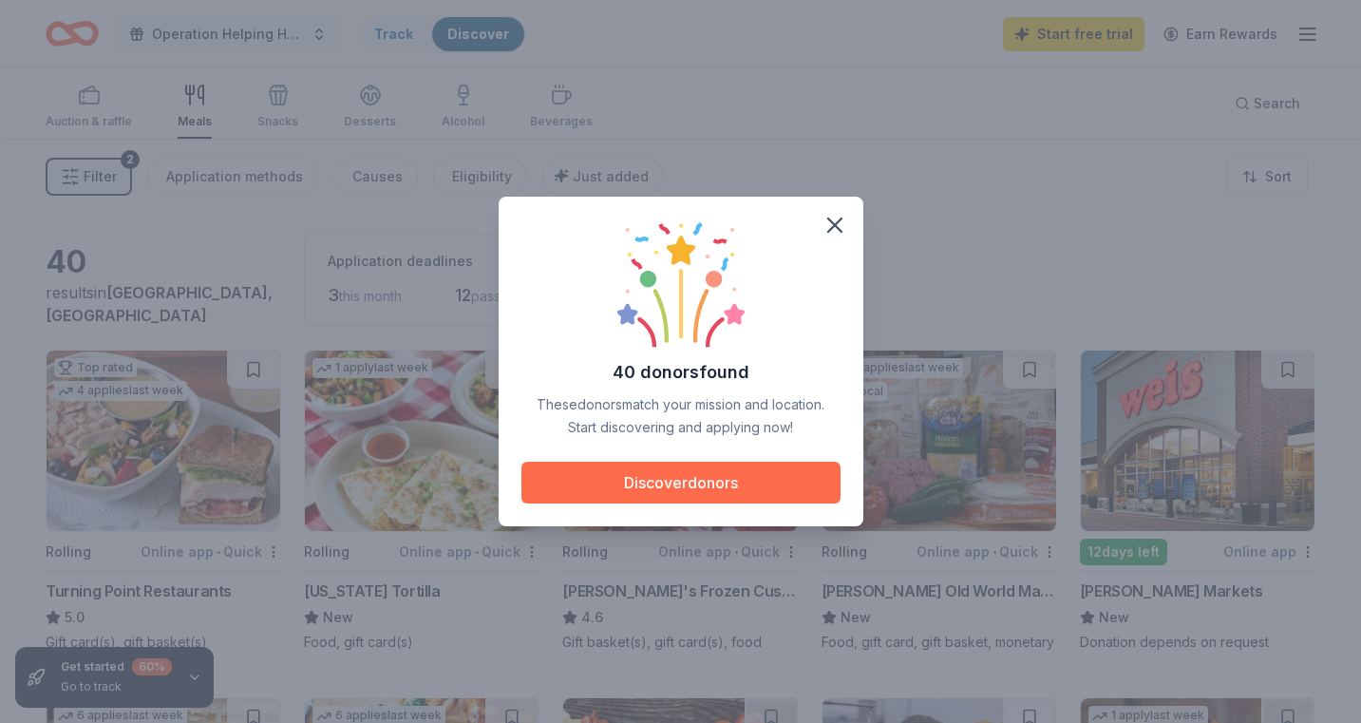
click at [728, 484] on button "Discover donors" at bounding box center [680, 483] width 319 height 42
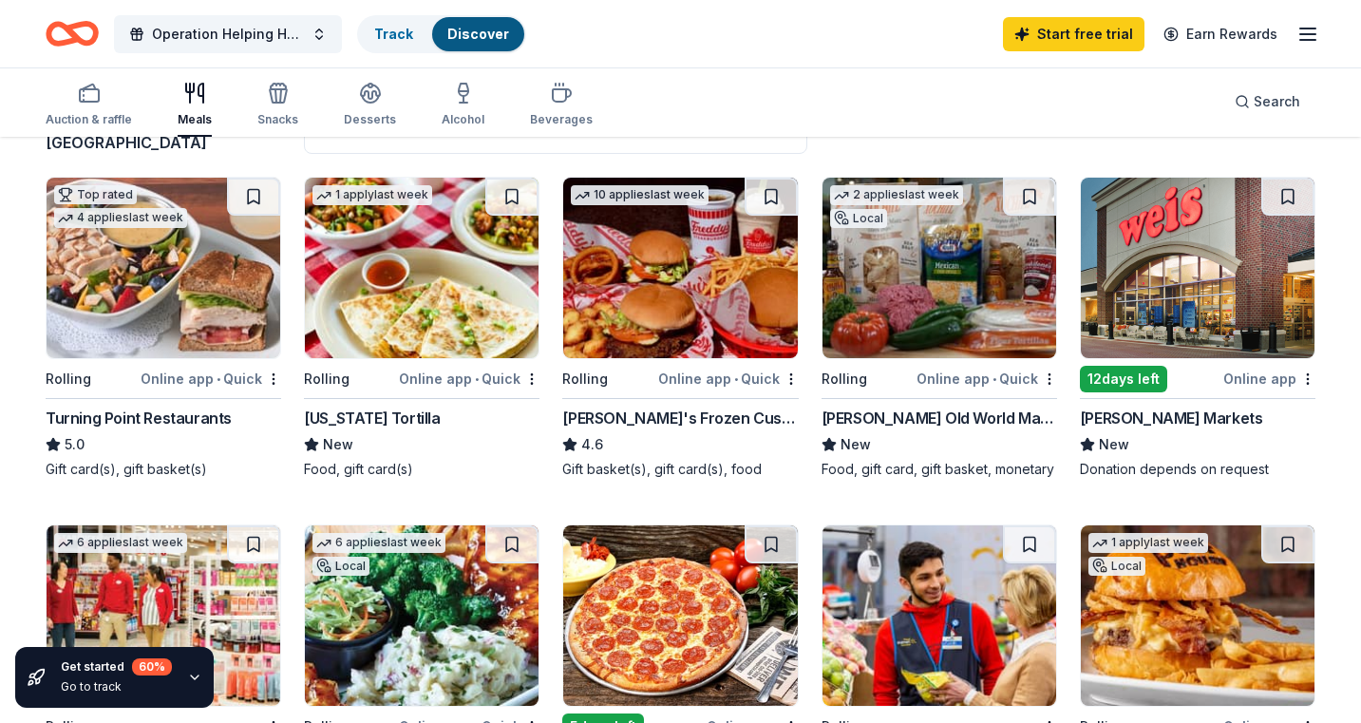
scroll to position [179, 0]
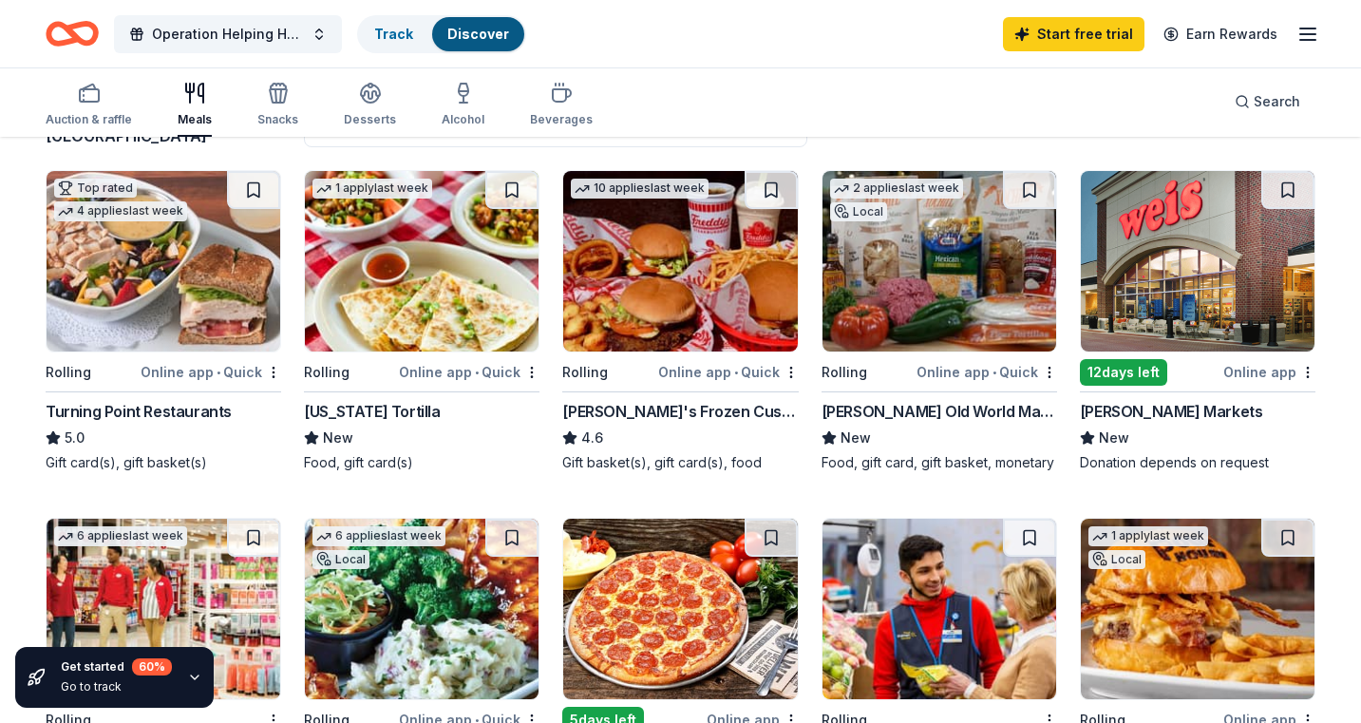
click at [1133, 463] on div "Donation depends on request" at bounding box center [1198, 462] width 236 height 19
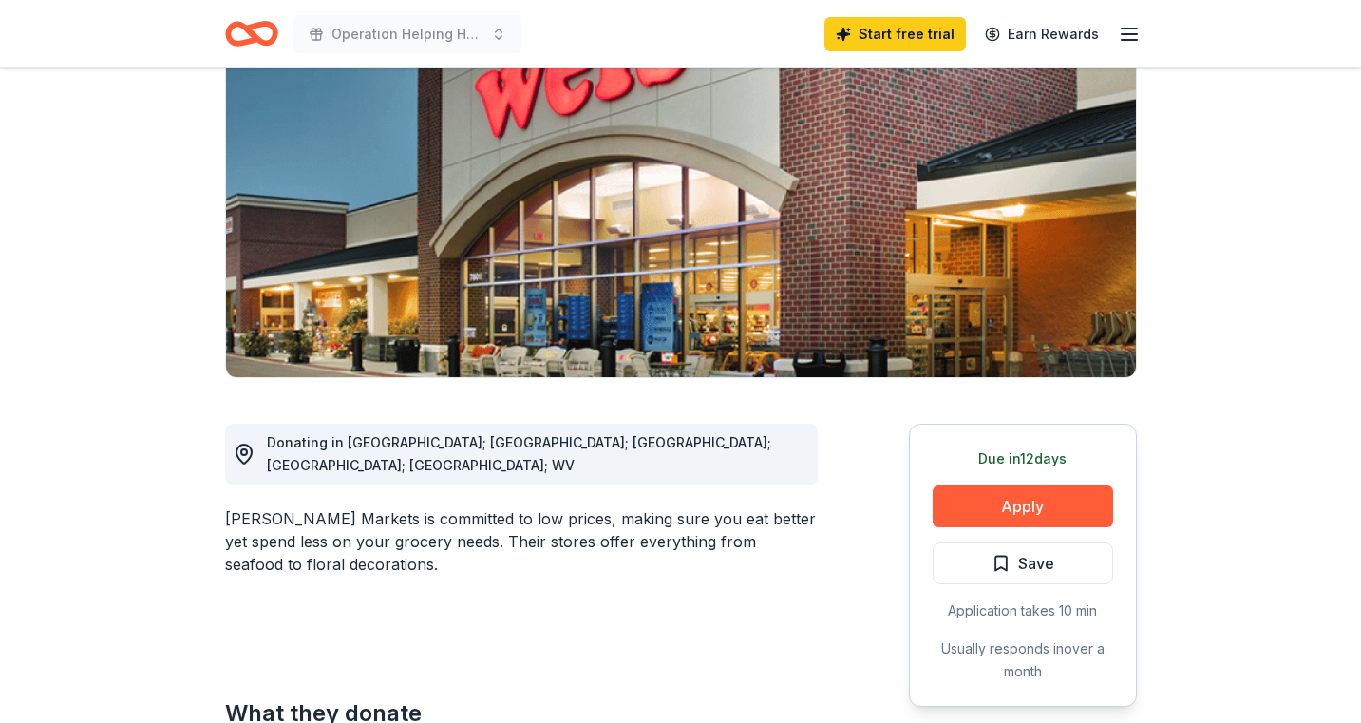
scroll to position [204, 0]
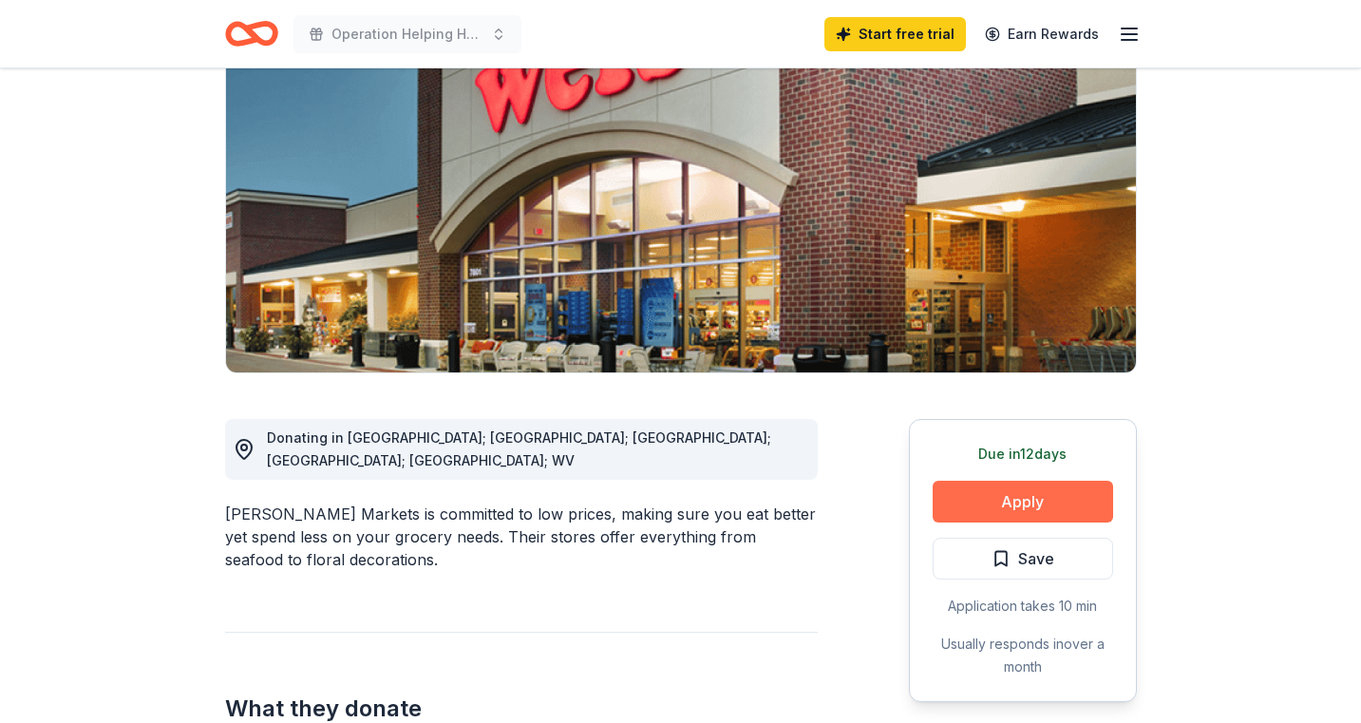
click at [1033, 504] on button "Apply" at bounding box center [1023, 502] width 180 height 42
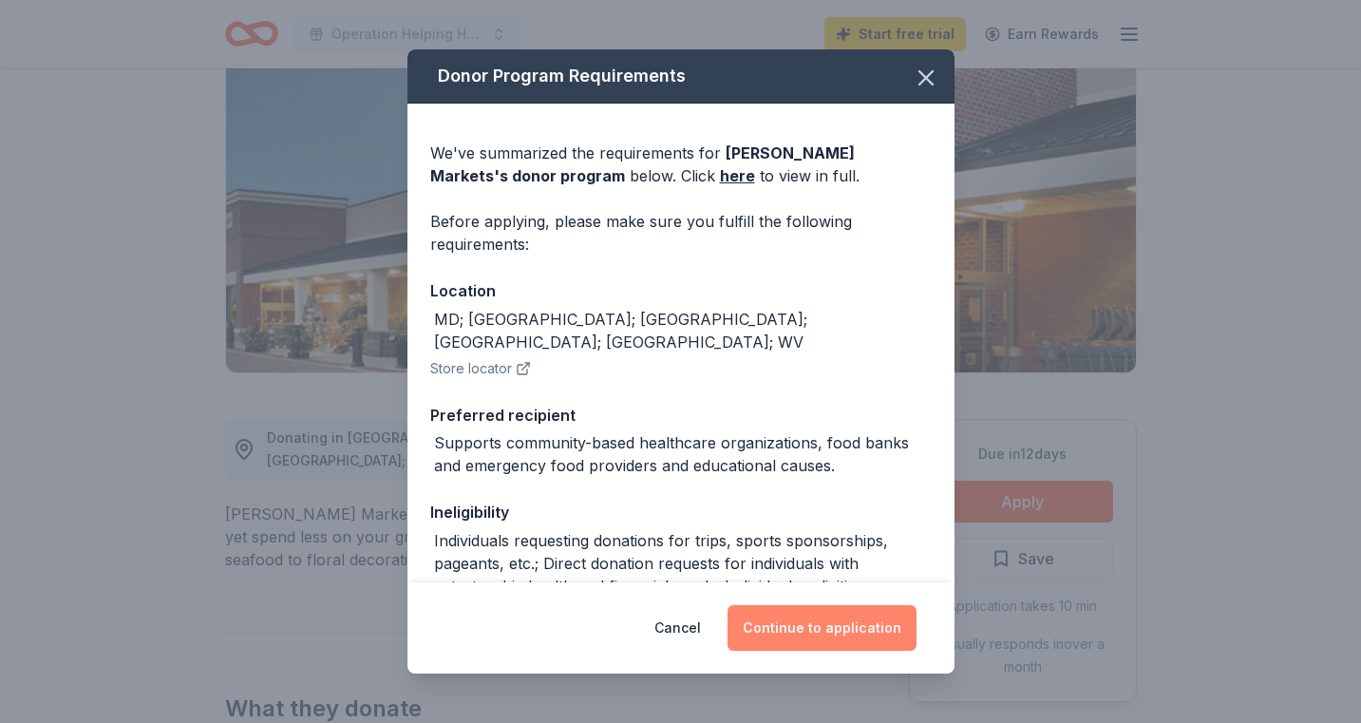
click at [840, 632] on button "Continue to application" at bounding box center [821, 628] width 189 height 46
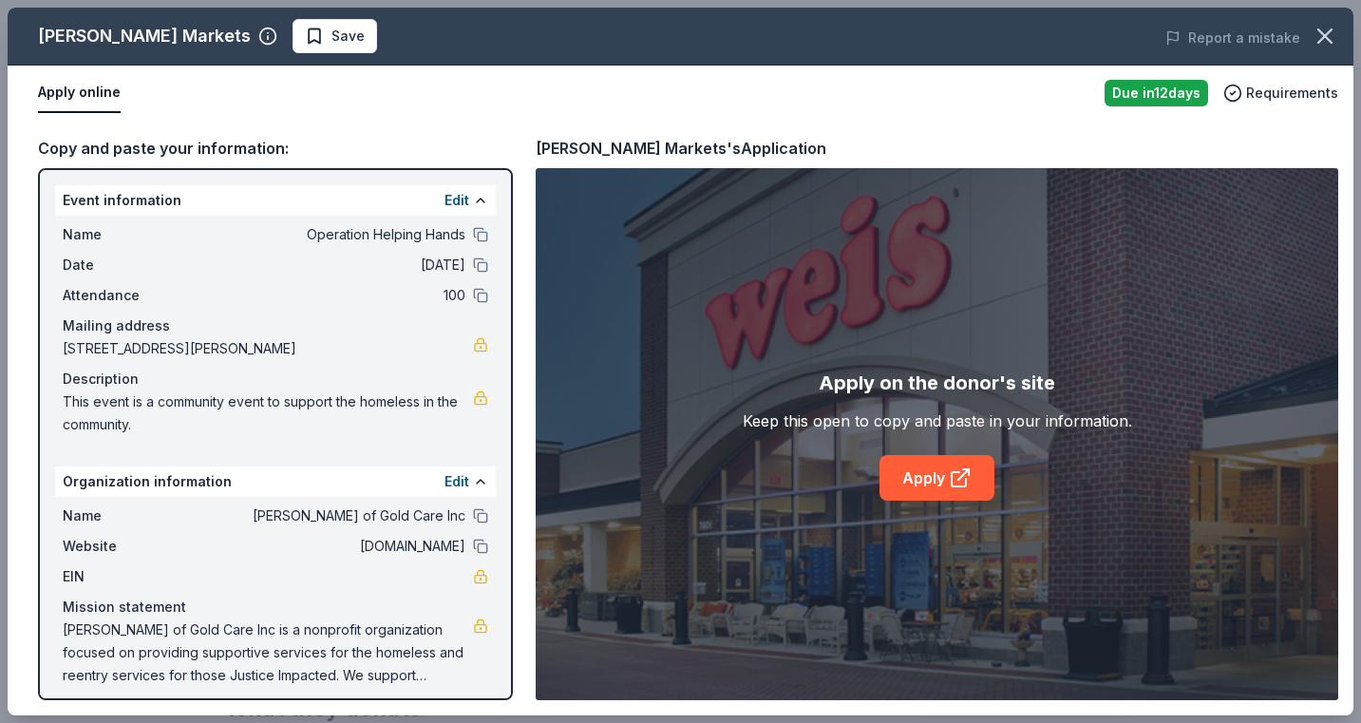
click at [508, 614] on div "Event information Edit Name Operation Helping Hands Date 09/13/25 Attendance 10…" at bounding box center [275, 434] width 475 height 532
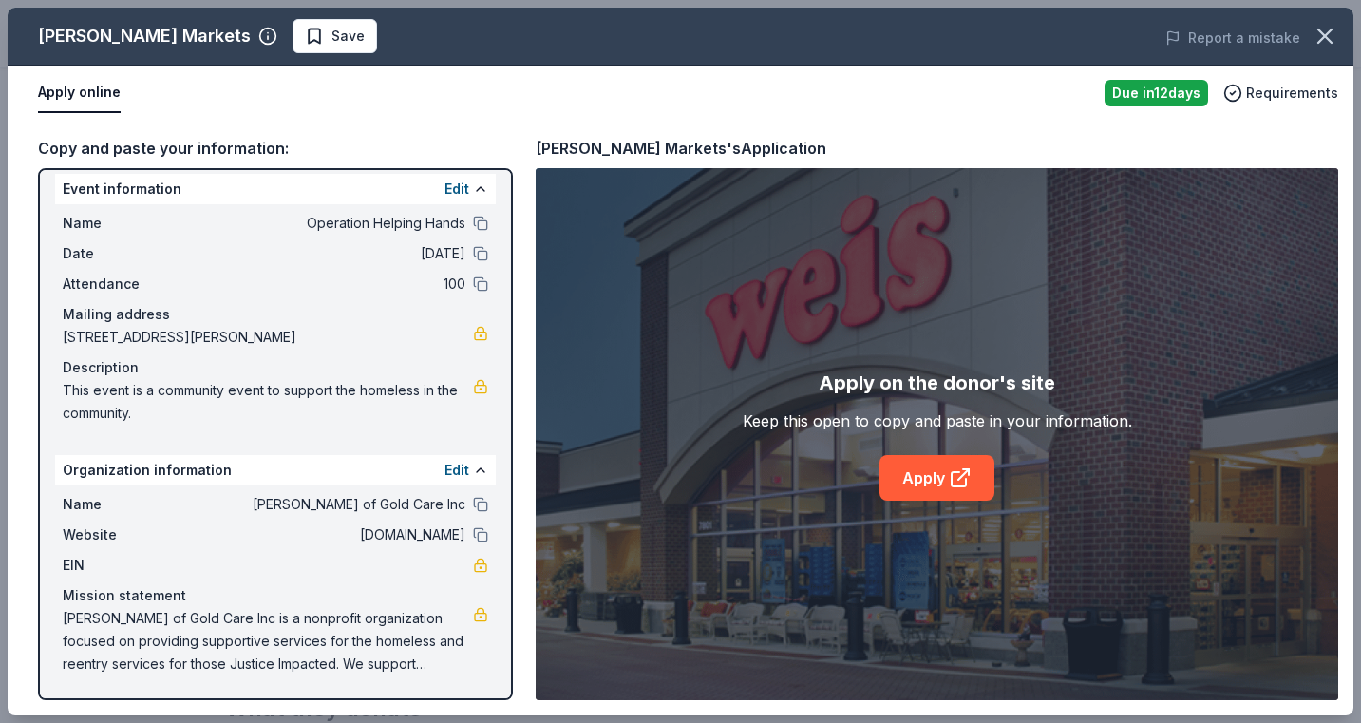
drag, startPoint x: 491, startPoint y: 649, endPoint x: 486, endPoint y: 708, distance: 59.1
click at [486, 708] on div "Copy and paste your information: Event information Edit Name Operation Helping …" at bounding box center [681, 418] width 1346 height 595
click at [911, 476] on link "Apply" at bounding box center [936, 478] width 115 height 46
